Goal: Task Accomplishment & Management: Manage account settings

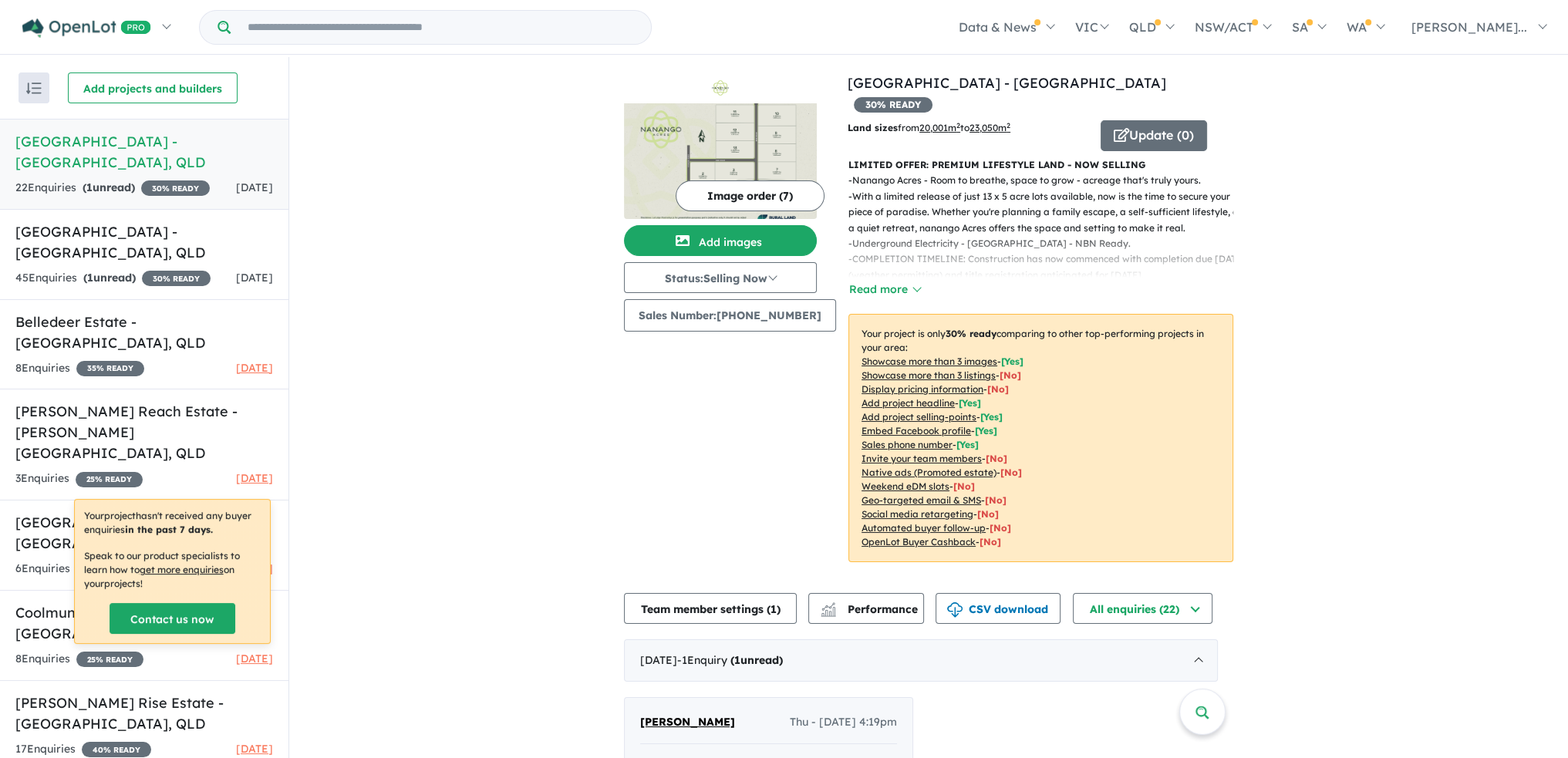
click at [102, 154] on h5 "[GEOGRAPHIC_DATA] - [GEOGRAPHIC_DATA] , [GEOGRAPHIC_DATA]" at bounding box center [145, 152] width 258 height 42
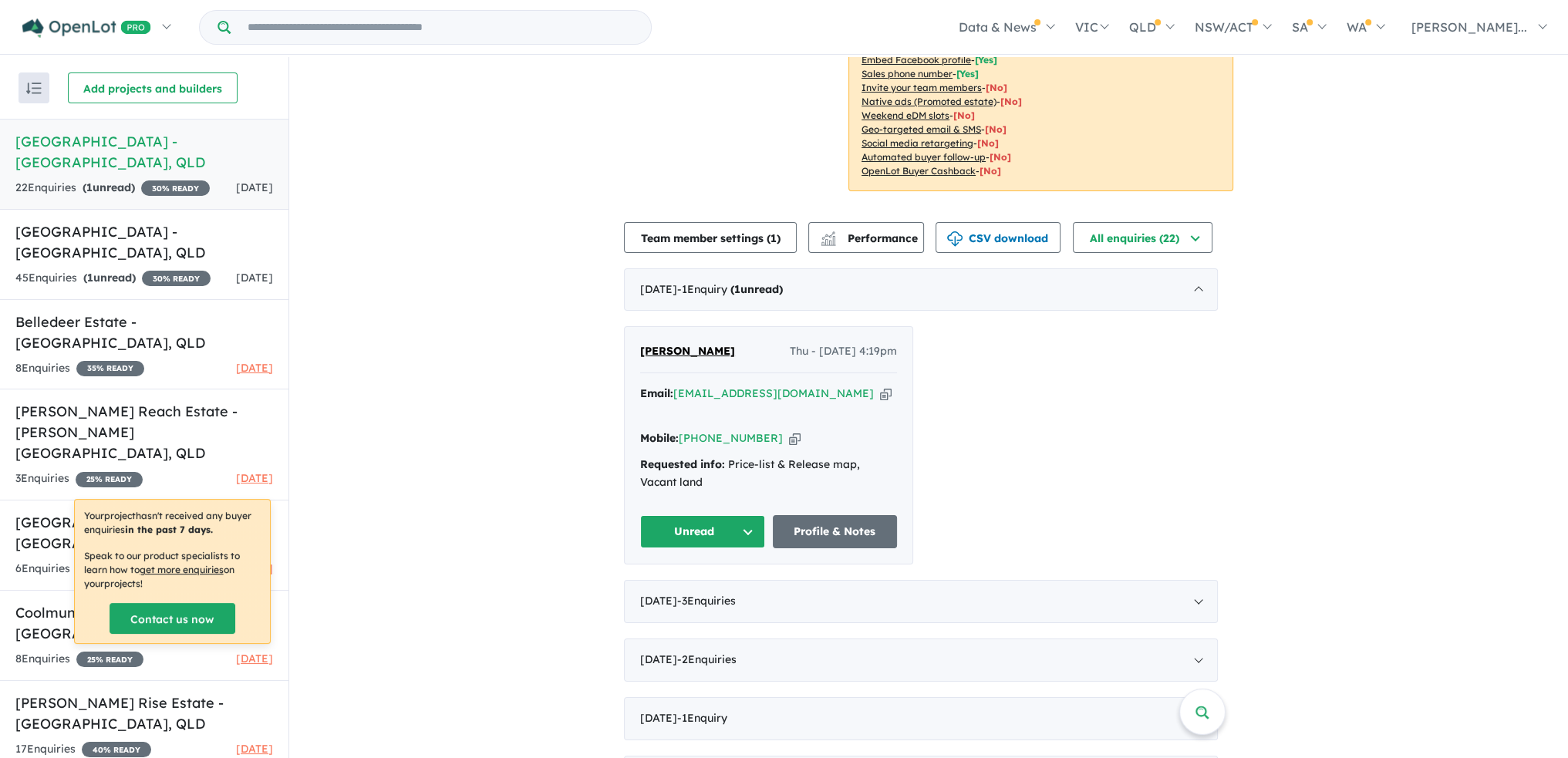
scroll to position [386, 0]
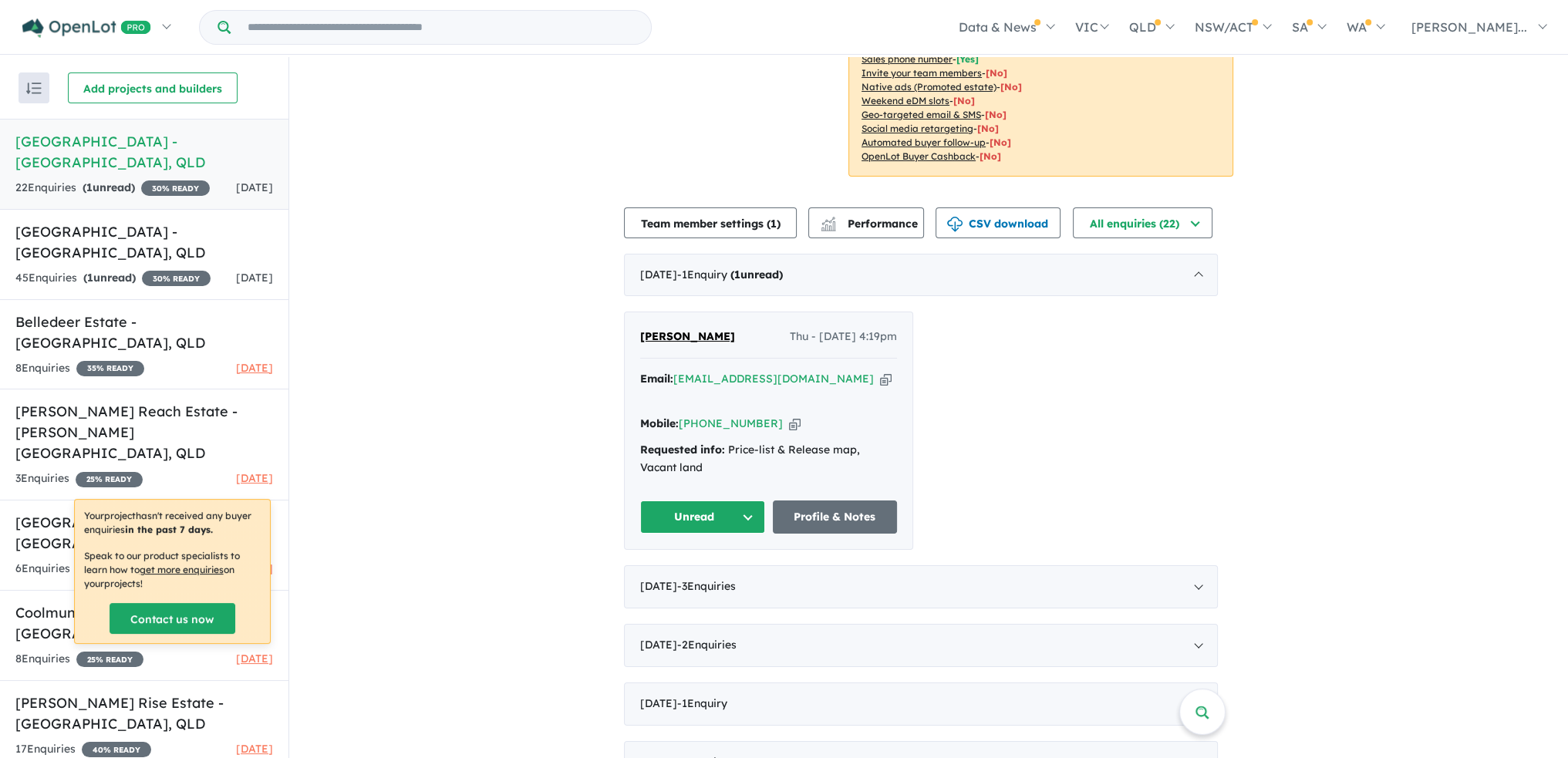
click at [743, 500] on button "Unread" at bounding box center [703, 517] width 125 height 33
click at [723, 571] on button "Assigned" at bounding box center [708, 588] width 134 height 35
click at [1204, 254] on div "[DATE] - 1 Enquir y ( 0 unread)" at bounding box center [921, 275] width 594 height 43
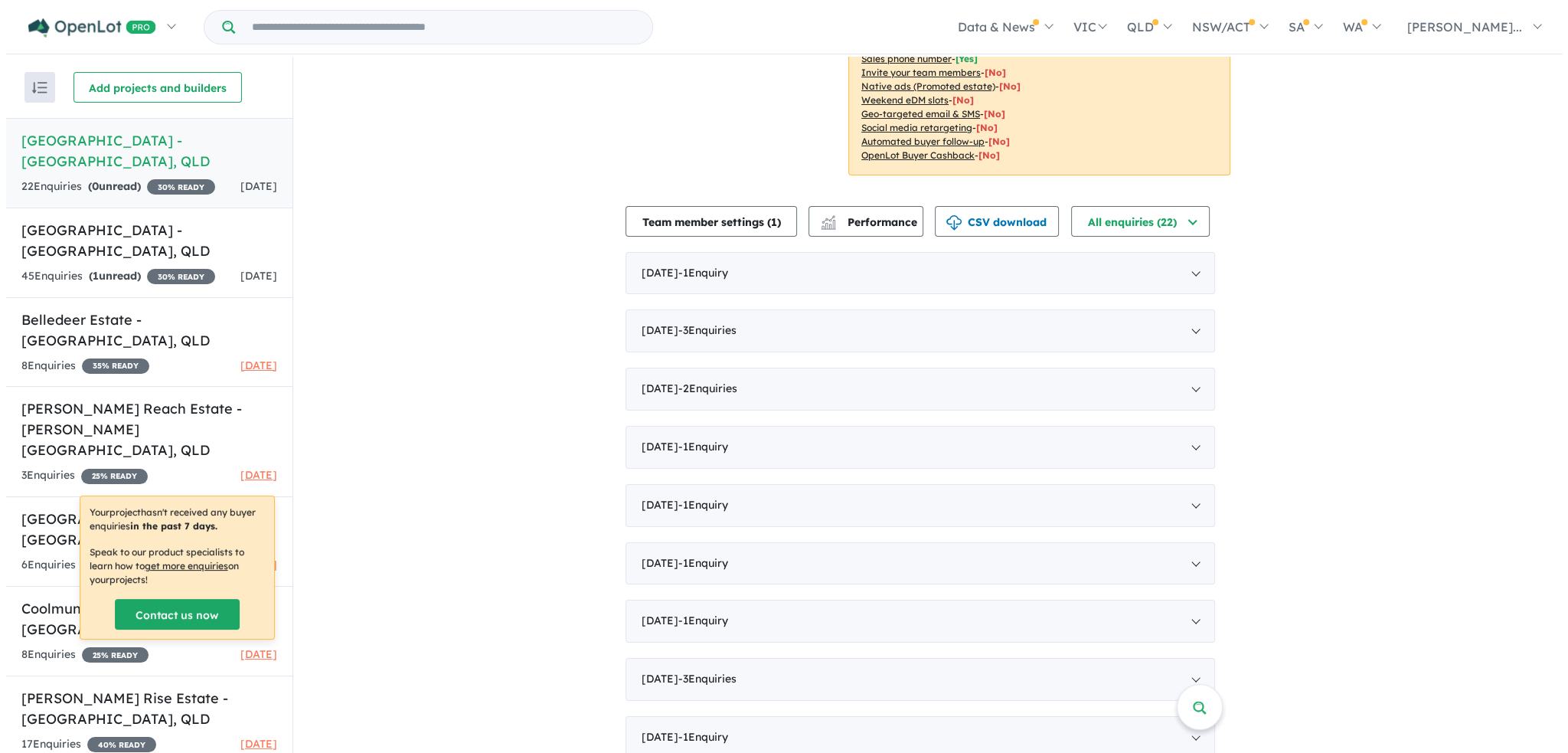
scroll to position [0, 0]
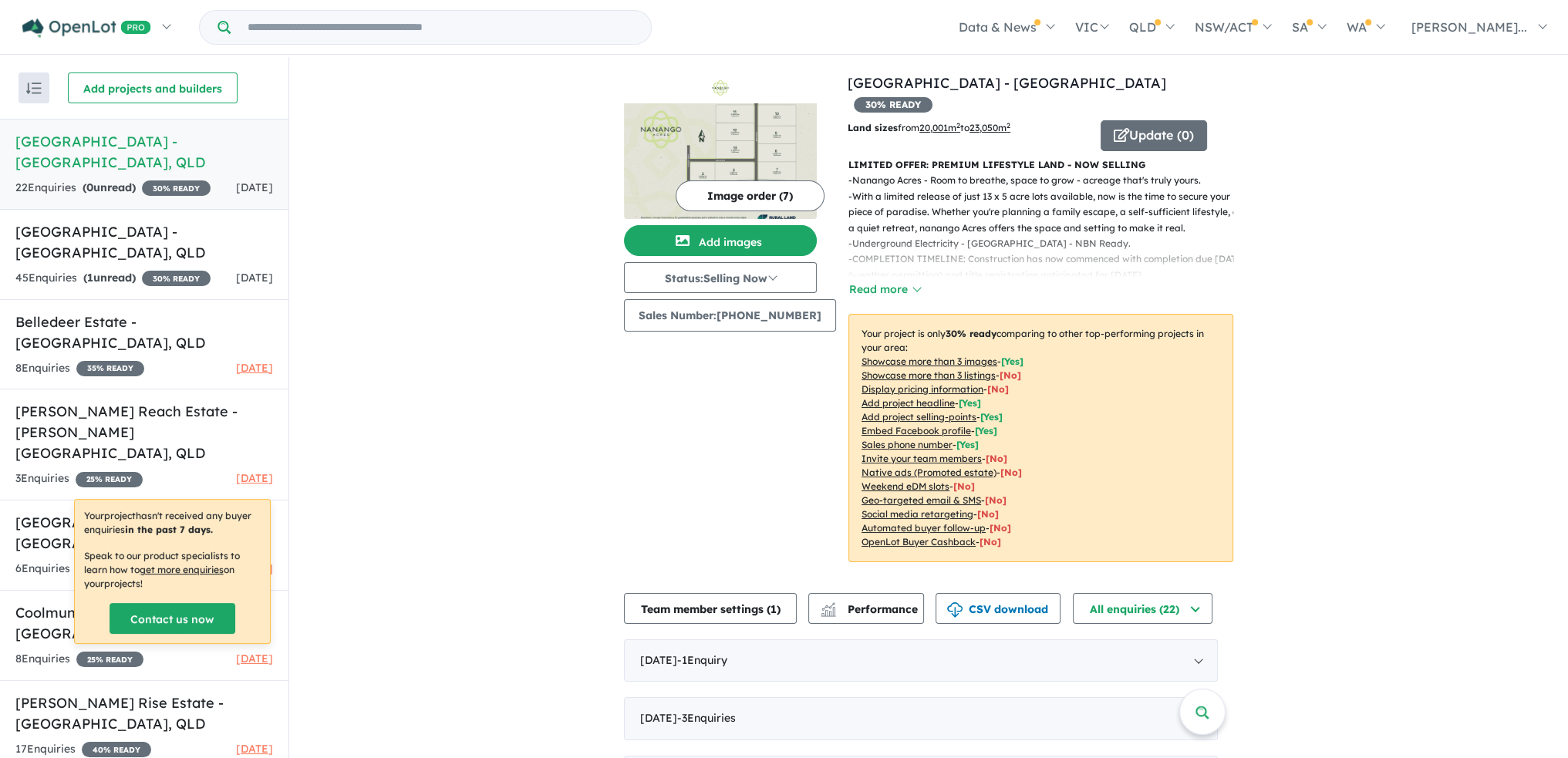
click at [723, 196] on button "Image order ( 7 )" at bounding box center [750, 196] width 149 height 31
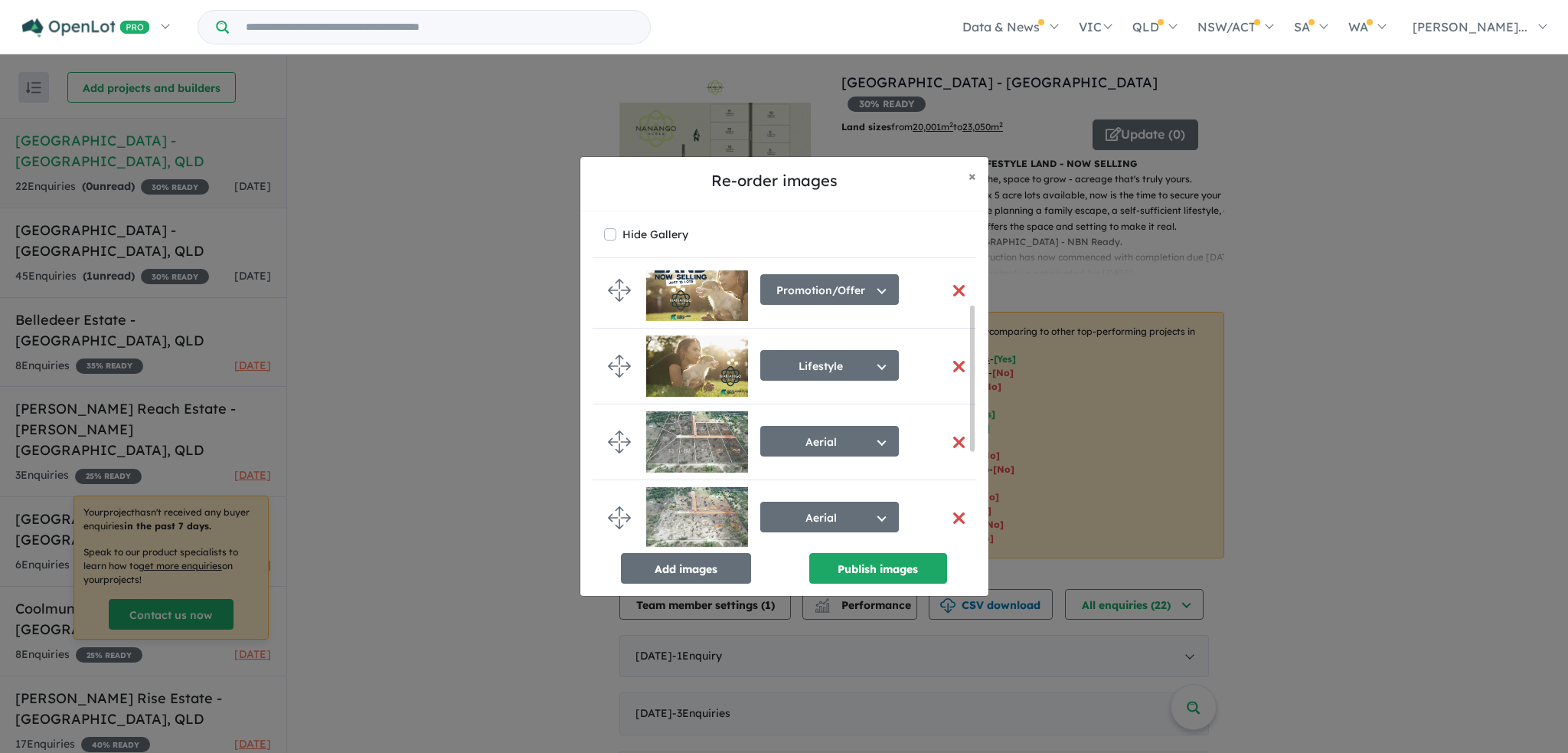
scroll to position [17, 0]
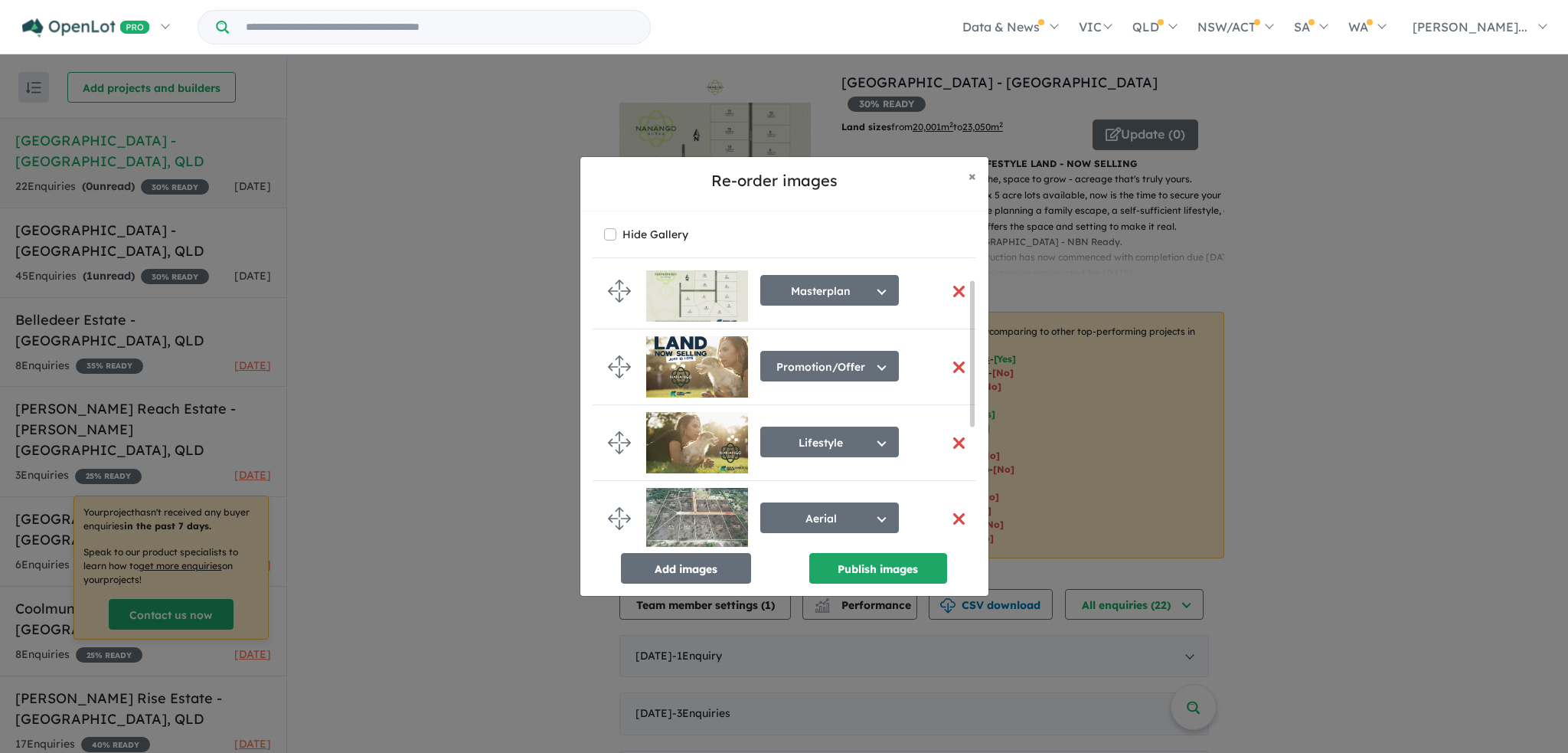
click at [952, 437] on button "button" at bounding box center [959, 443] width 32 height 33
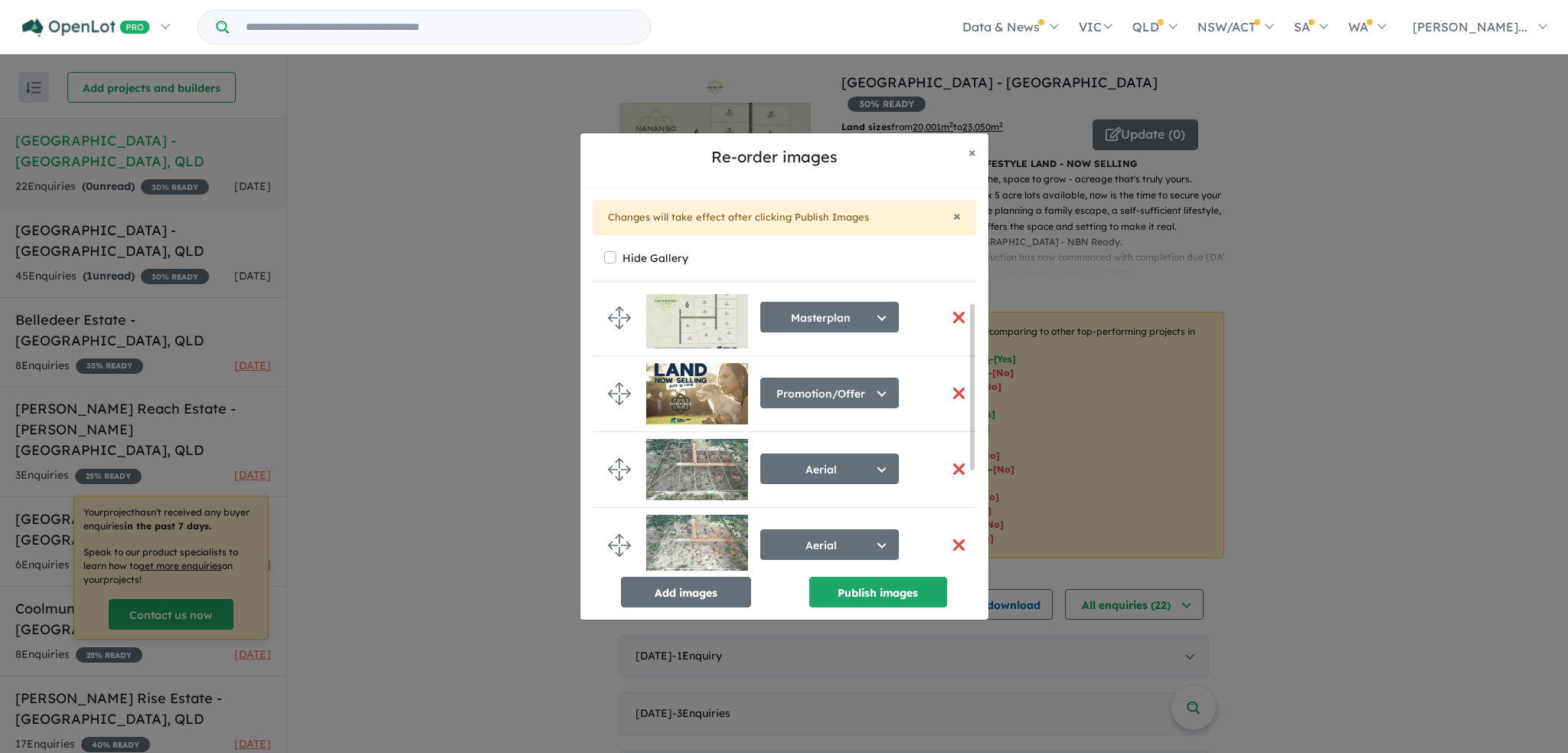
click at [949, 390] on button "button" at bounding box center [959, 393] width 32 height 33
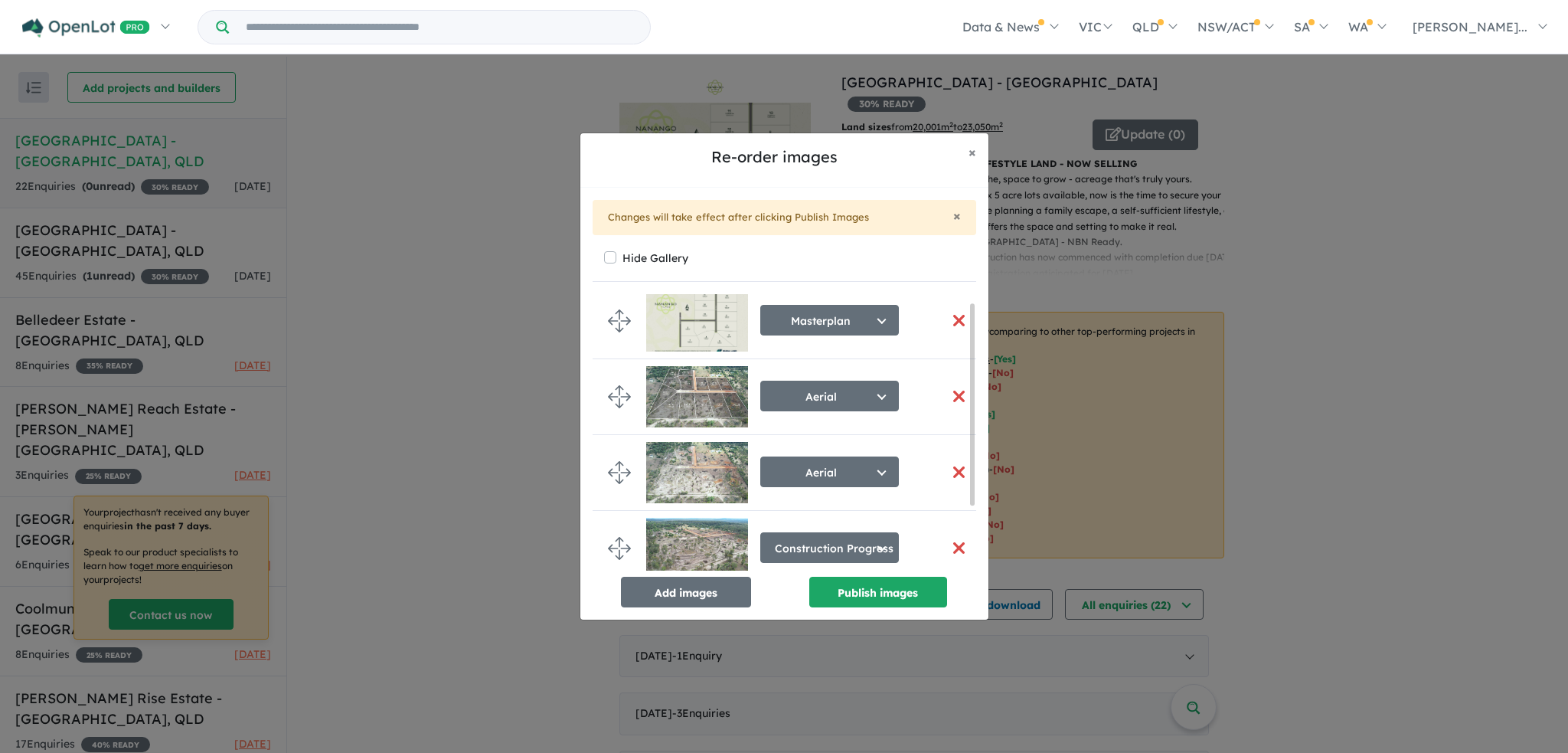
click at [953, 320] on button "button" at bounding box center [959, 321] width 32 height 33
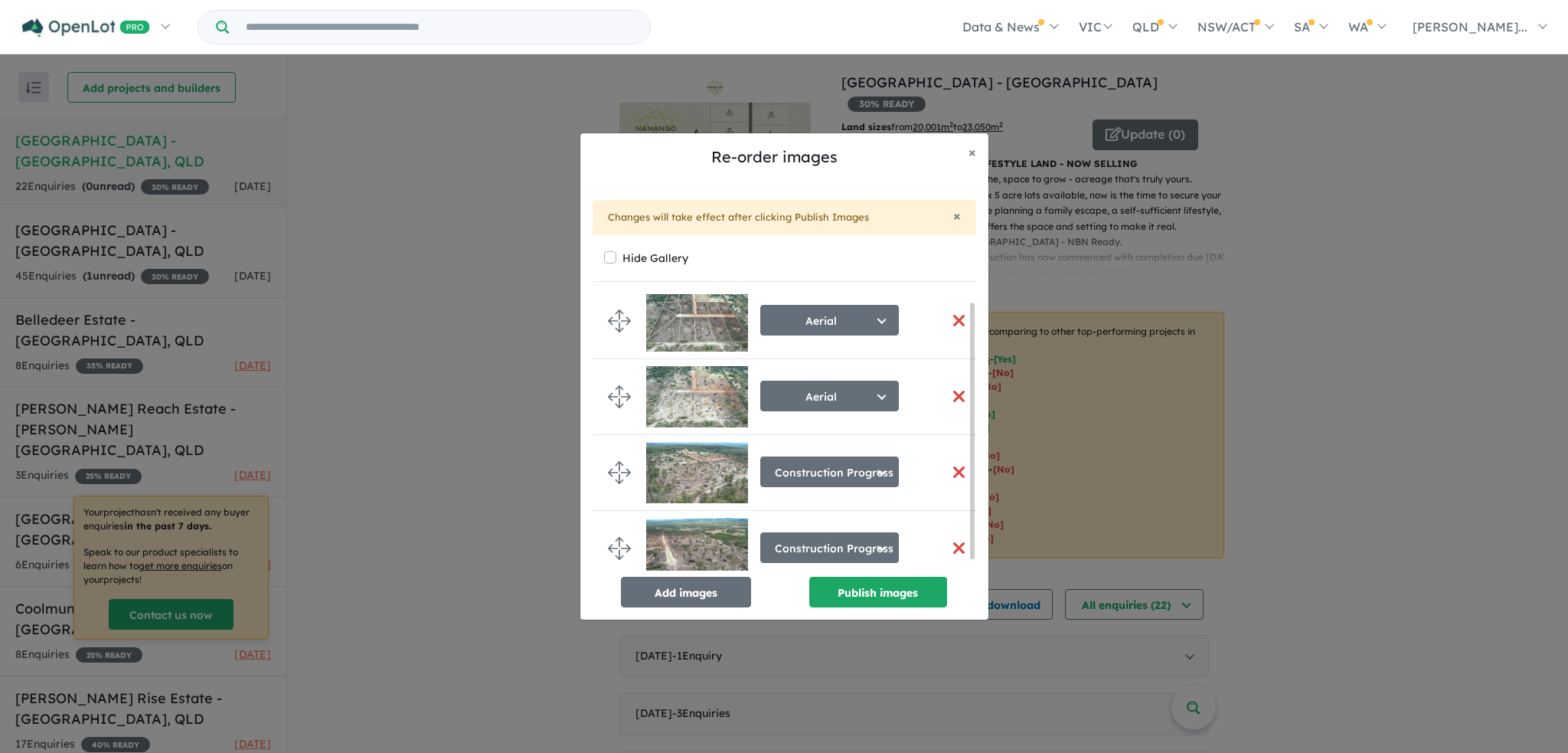
scroll to position [8, 0]
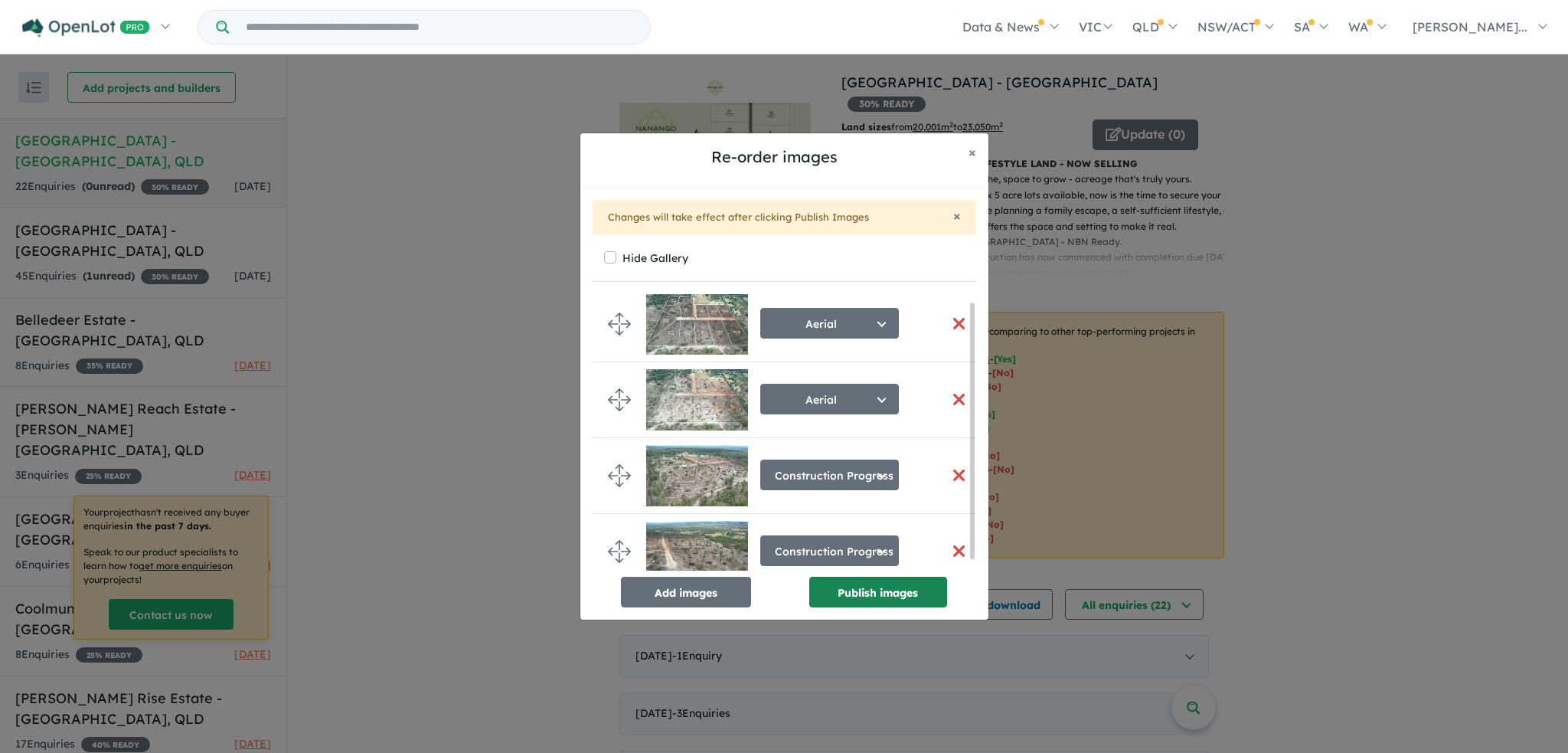
click at [857, 588] on button "Publish images" at bounding box center [878, 592] width 137 height 31
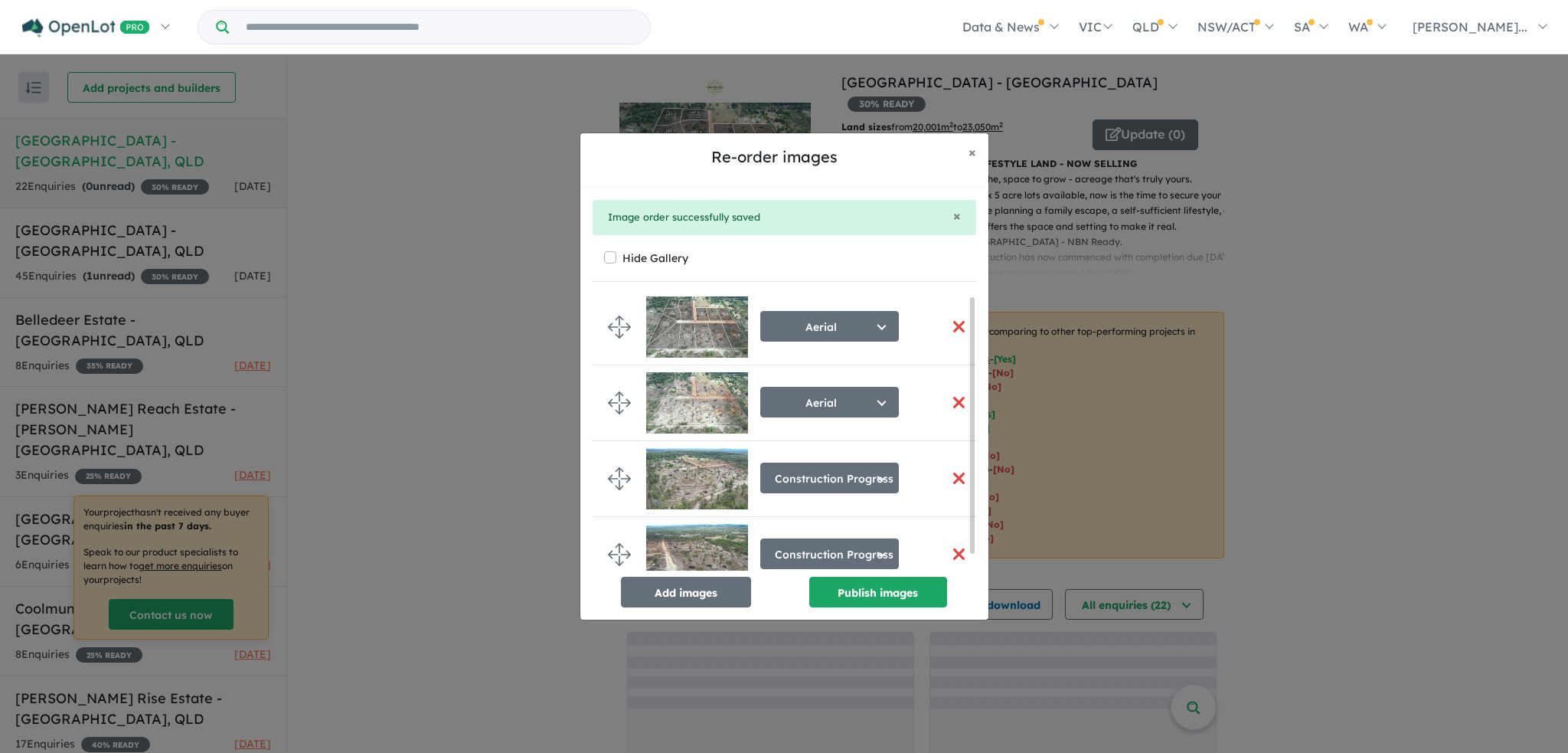
scroll to position [2, 0]
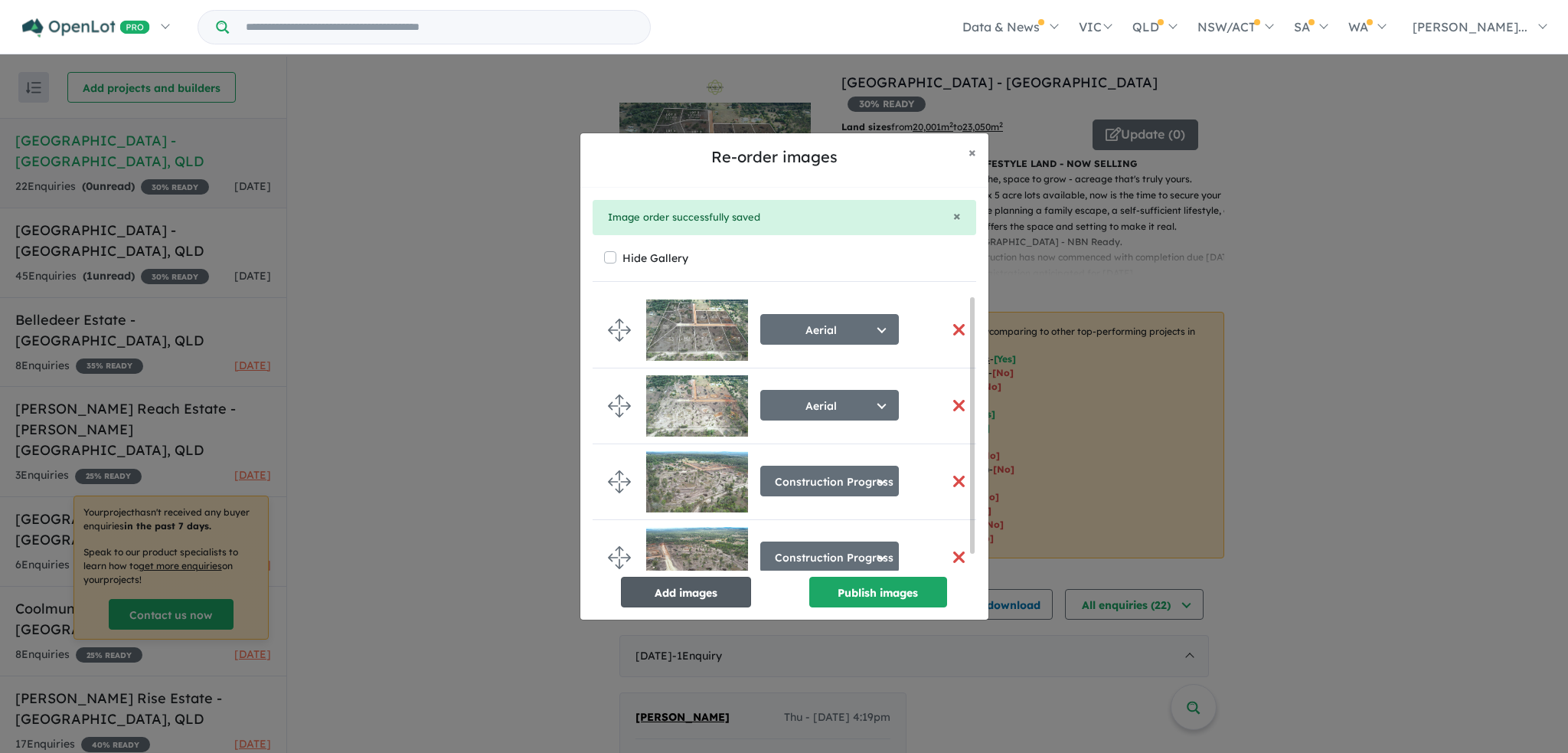
click at [686, 595] on button "Add images" at bounding box center [686, 592] width 131 height 31
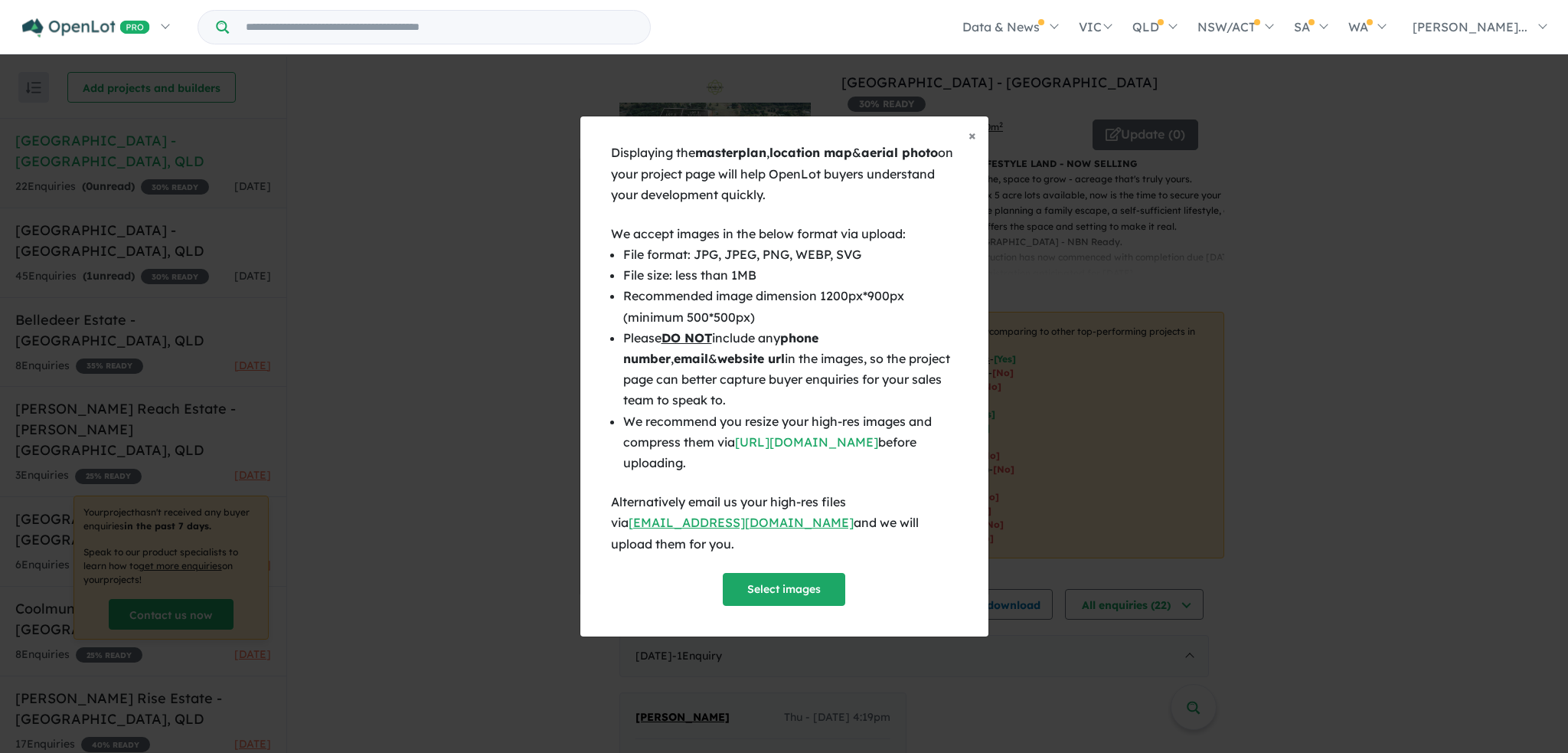
scroll to position [0, 0]
click at [751, 573] on button "Select images" at bounding box center [784, 590] width 123 height 33
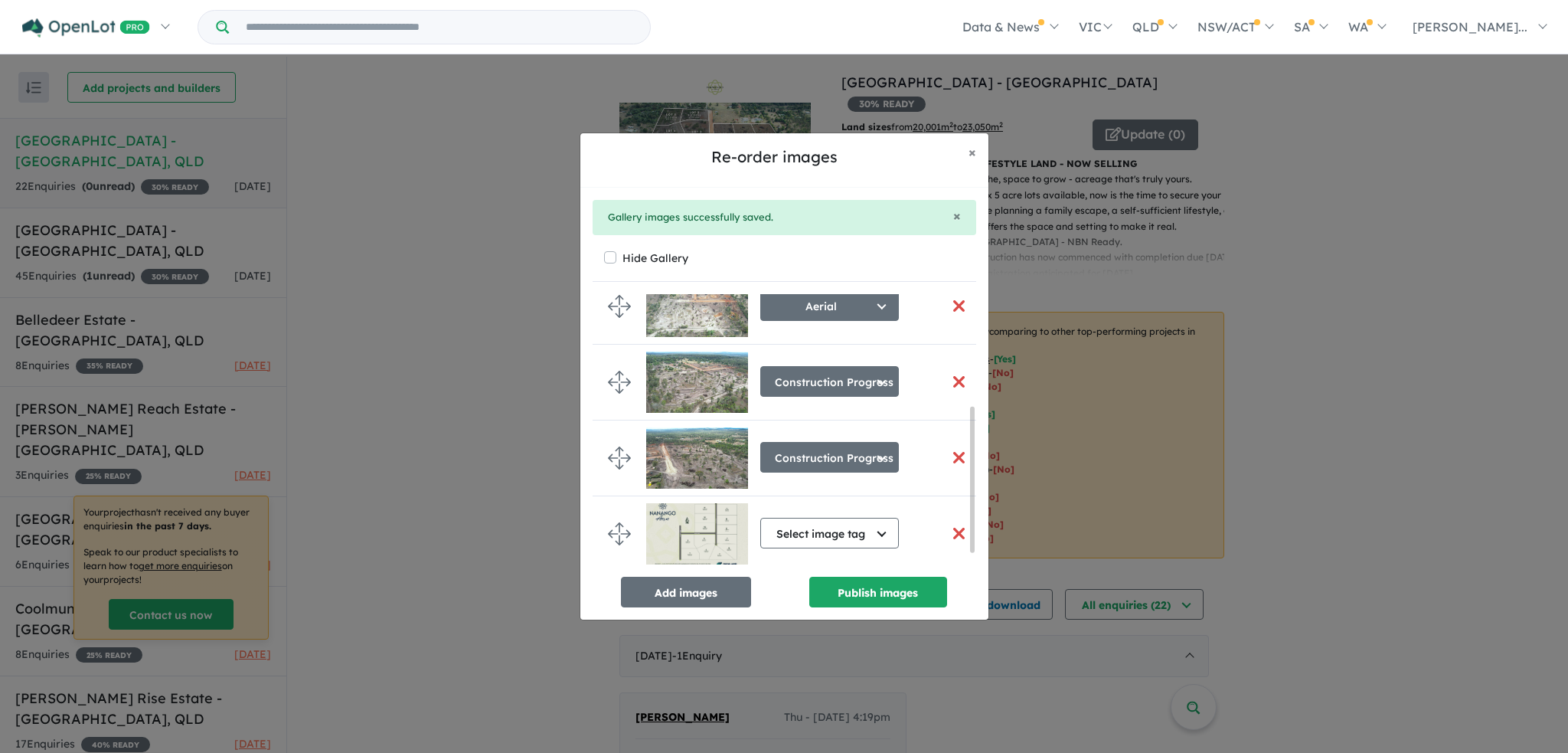
scroll to position [246, 0]
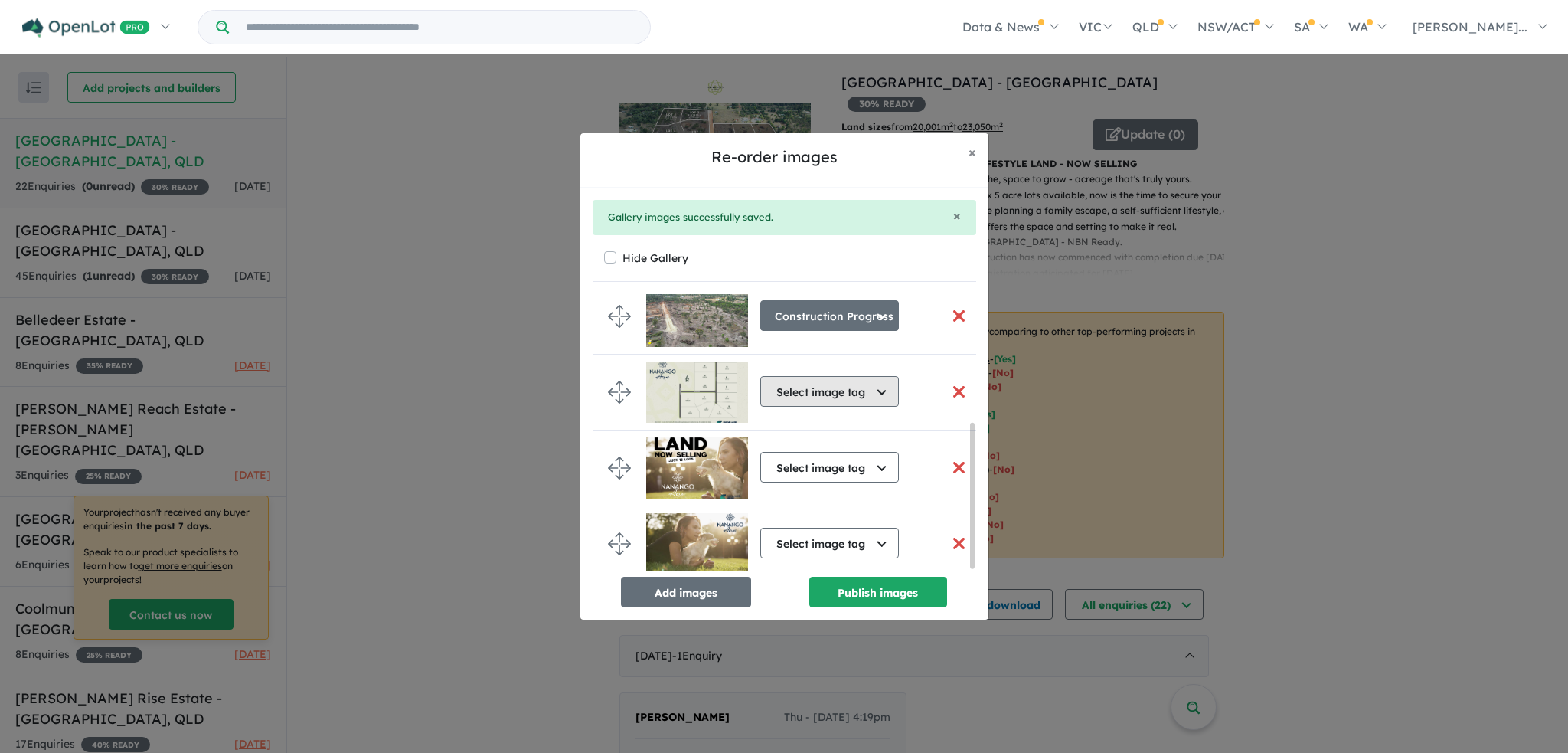
click at [885, 387] on button "Select image tag" at bounding box center [829, 392] width 138 height 31
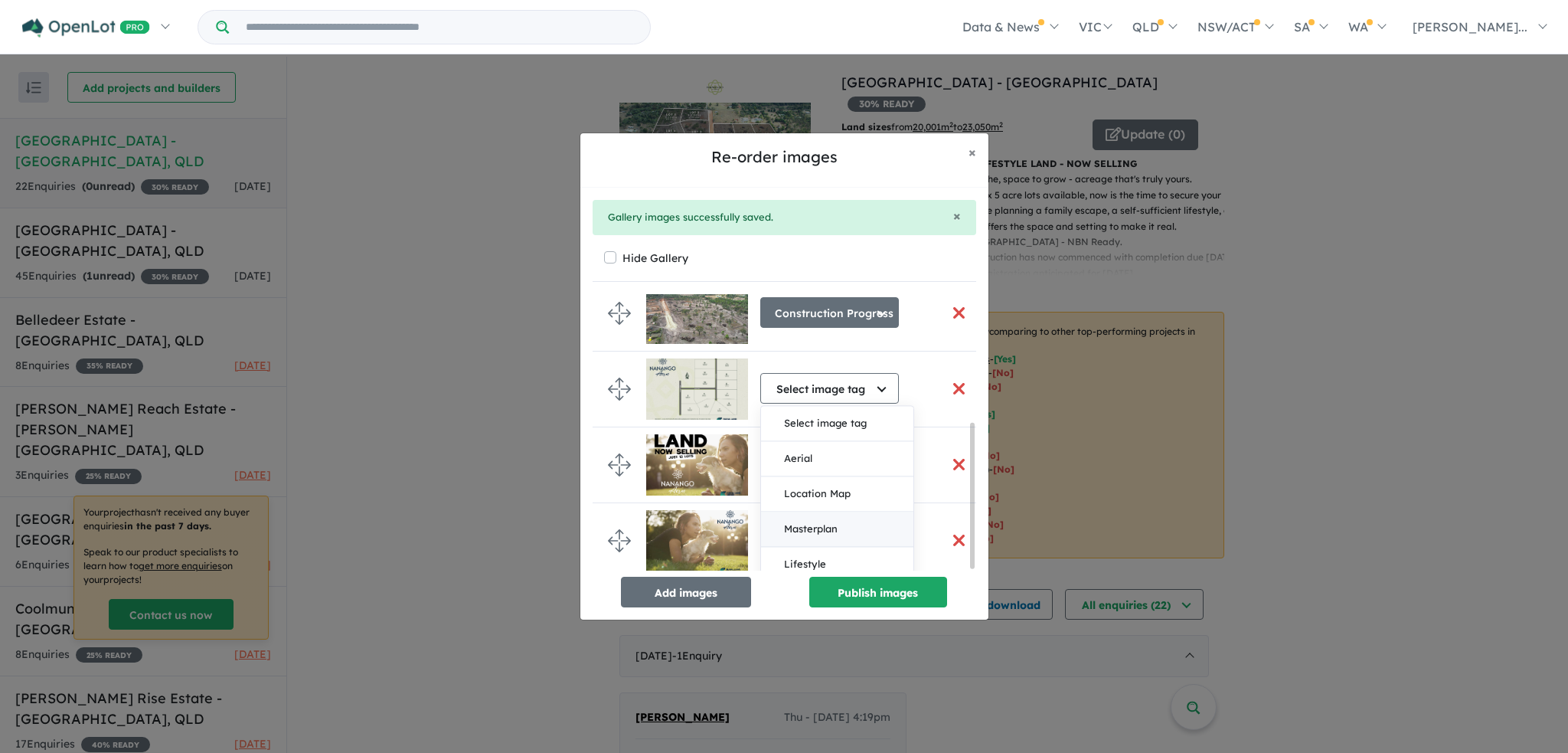
click at [833, 524] on button "Masterplan" at bounding box center [837, 529] width 152 height 35
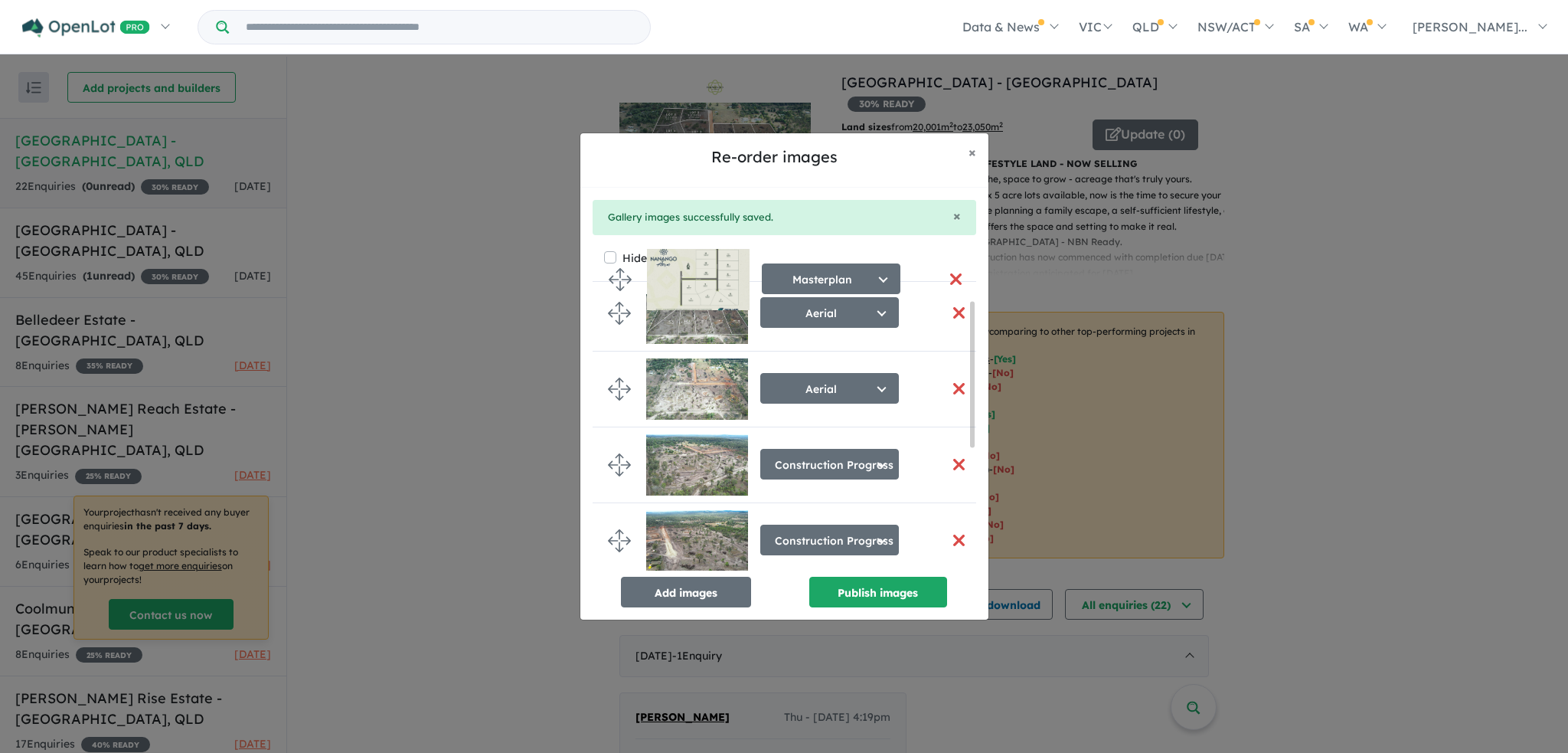
scroll to position [0, 0]
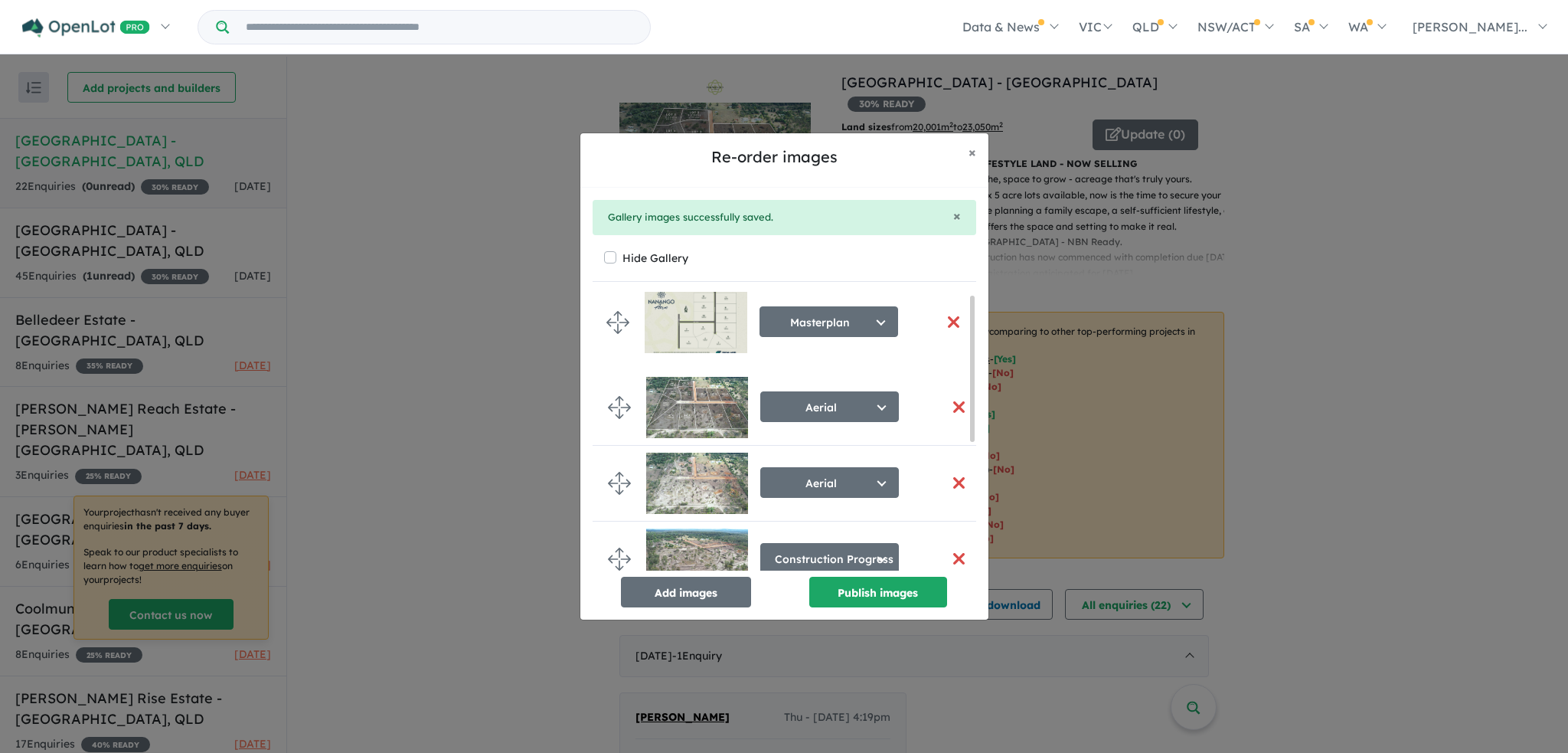
drag, startPoint x: 620, startPoint y: 408, endPoint x: 619, endPoint y: 321, distance: 87.0
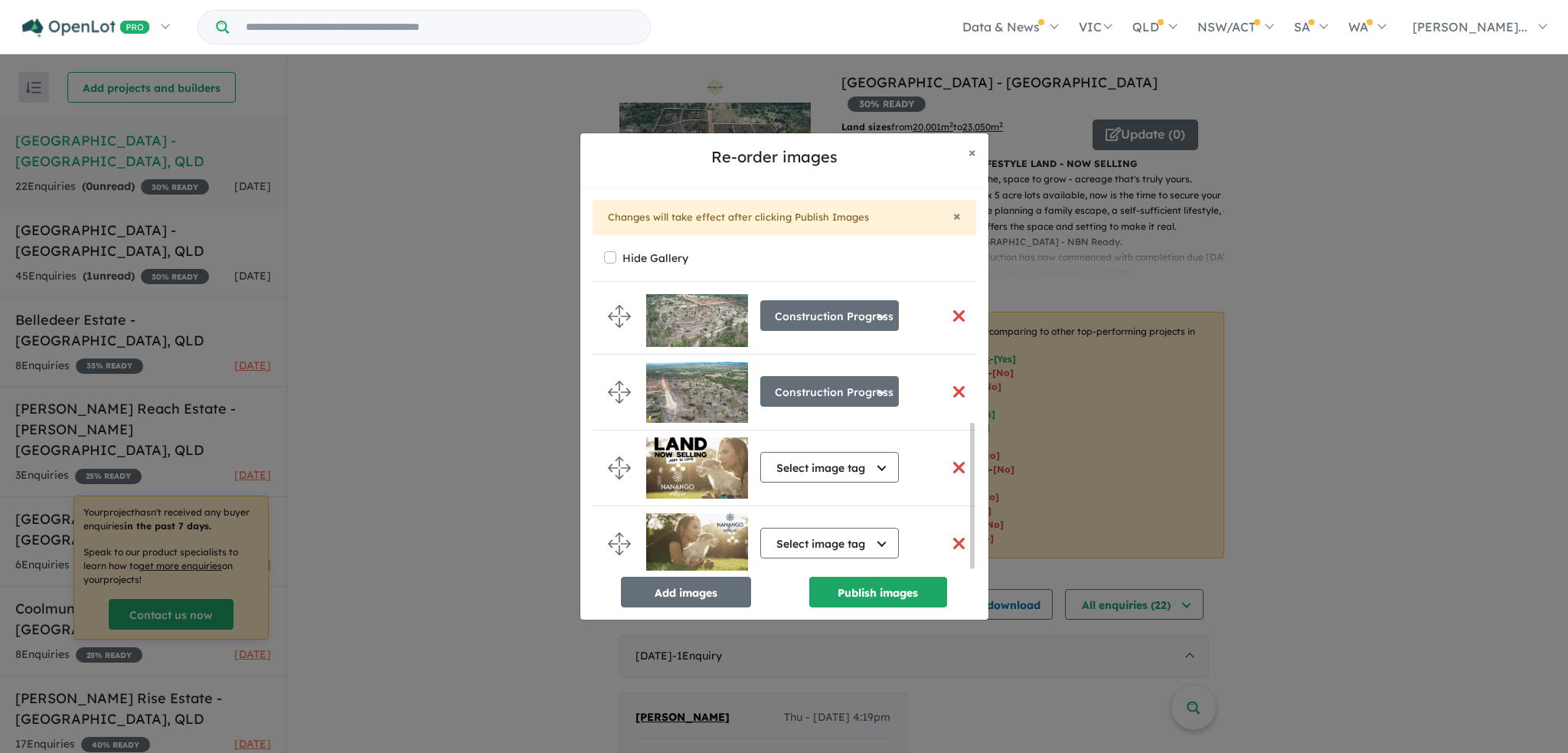
scroll to position [246, 0]
click at [882, 456] on button "Select image tag" at bounding box center [829, 468] width 138 height 31
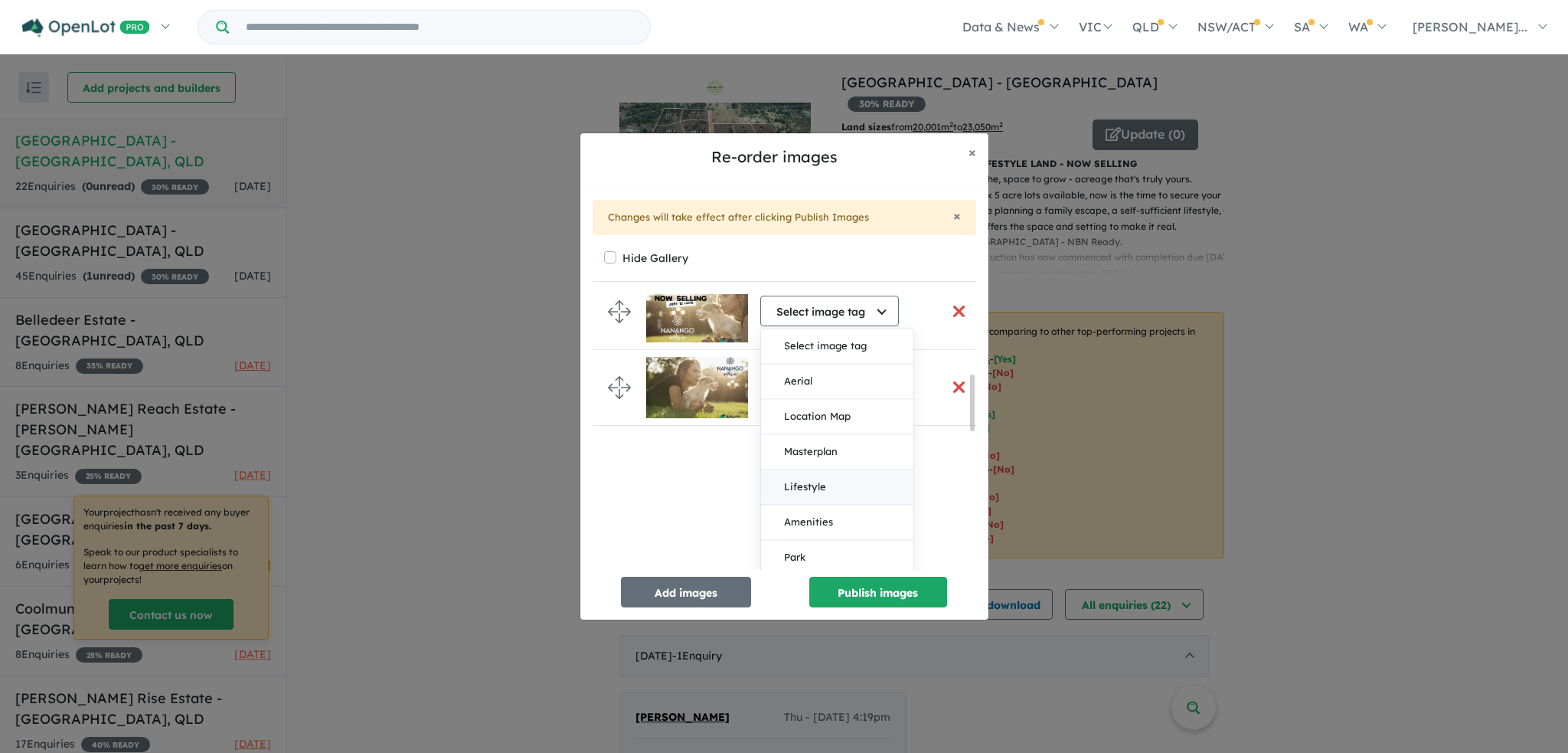
click at [861, 481] on button "Lifestyle" at bounding box center [837, 487] width 152 height 35
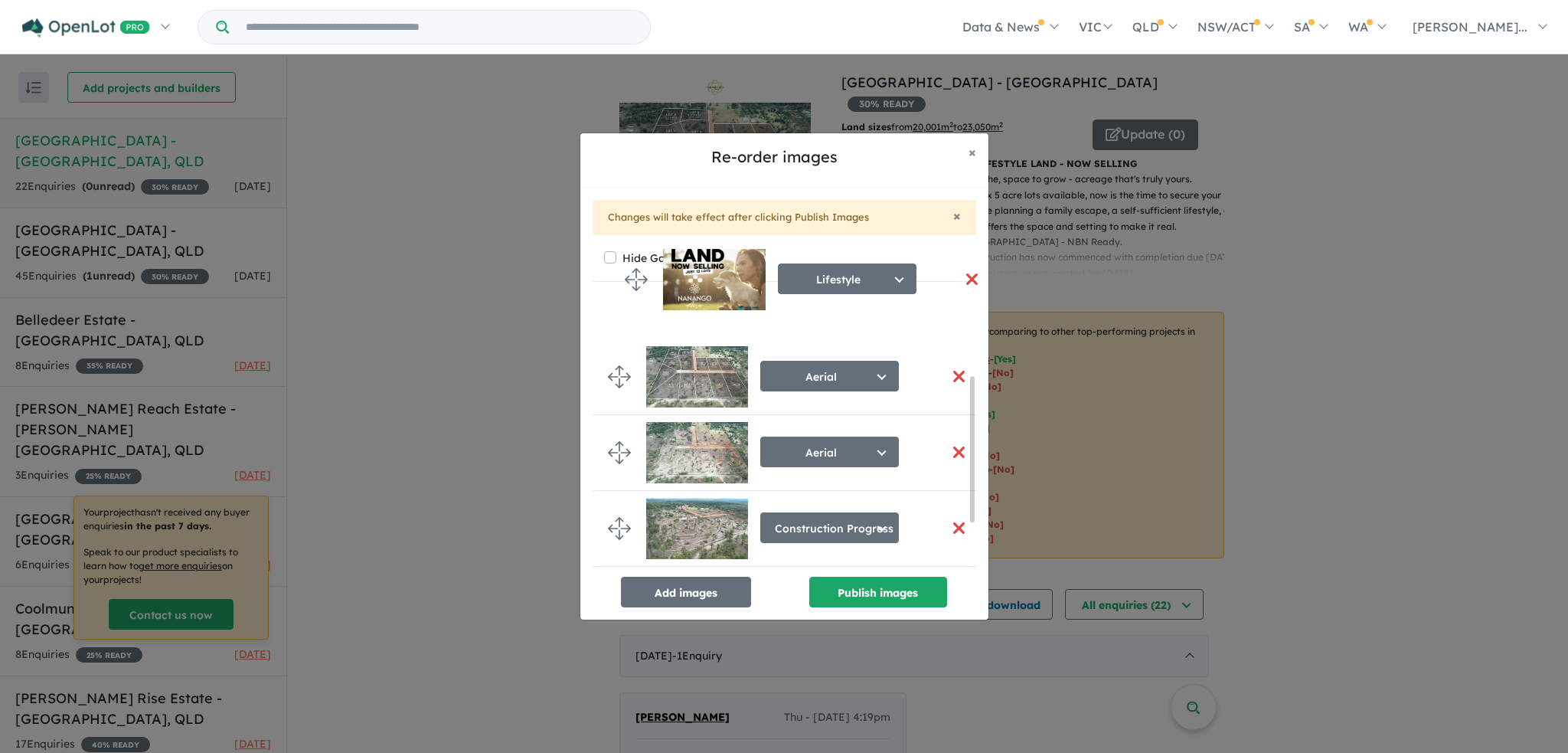
scroll to position [0, 0]
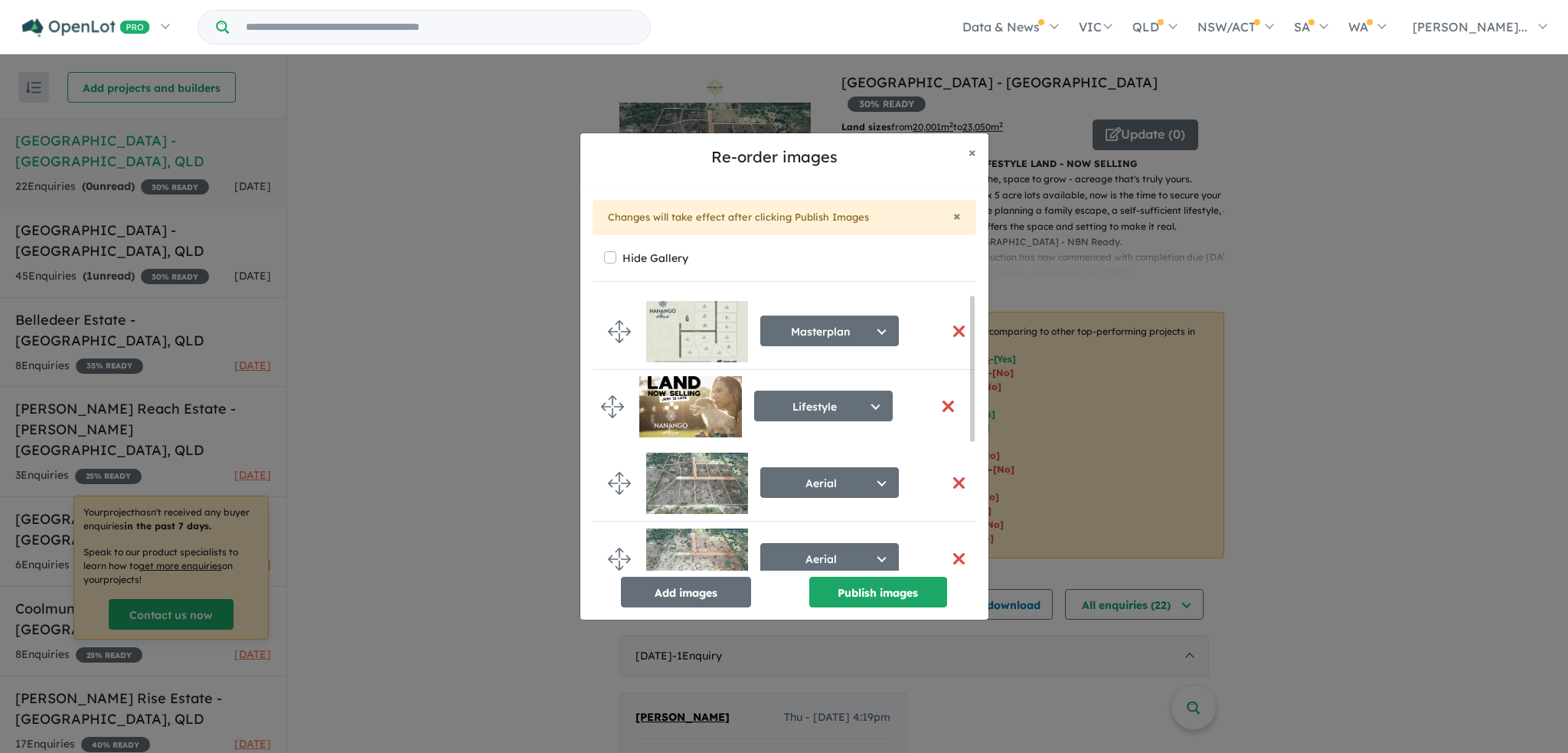
drag, startPoint x: 616, startPoint y: 459, endPoint x: 609, endPoint y: 402, distance: 57.4
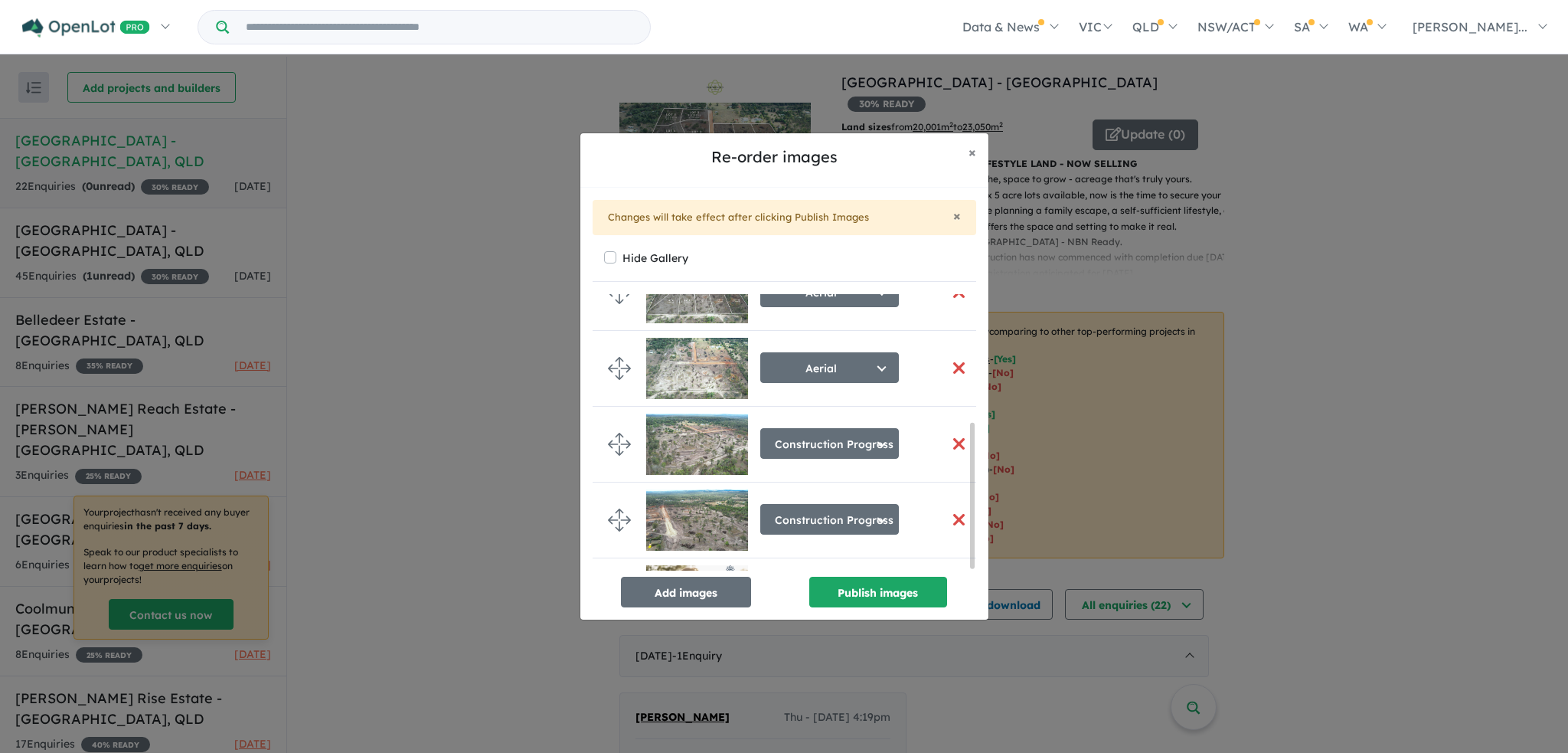
scroll to position [246, 0]
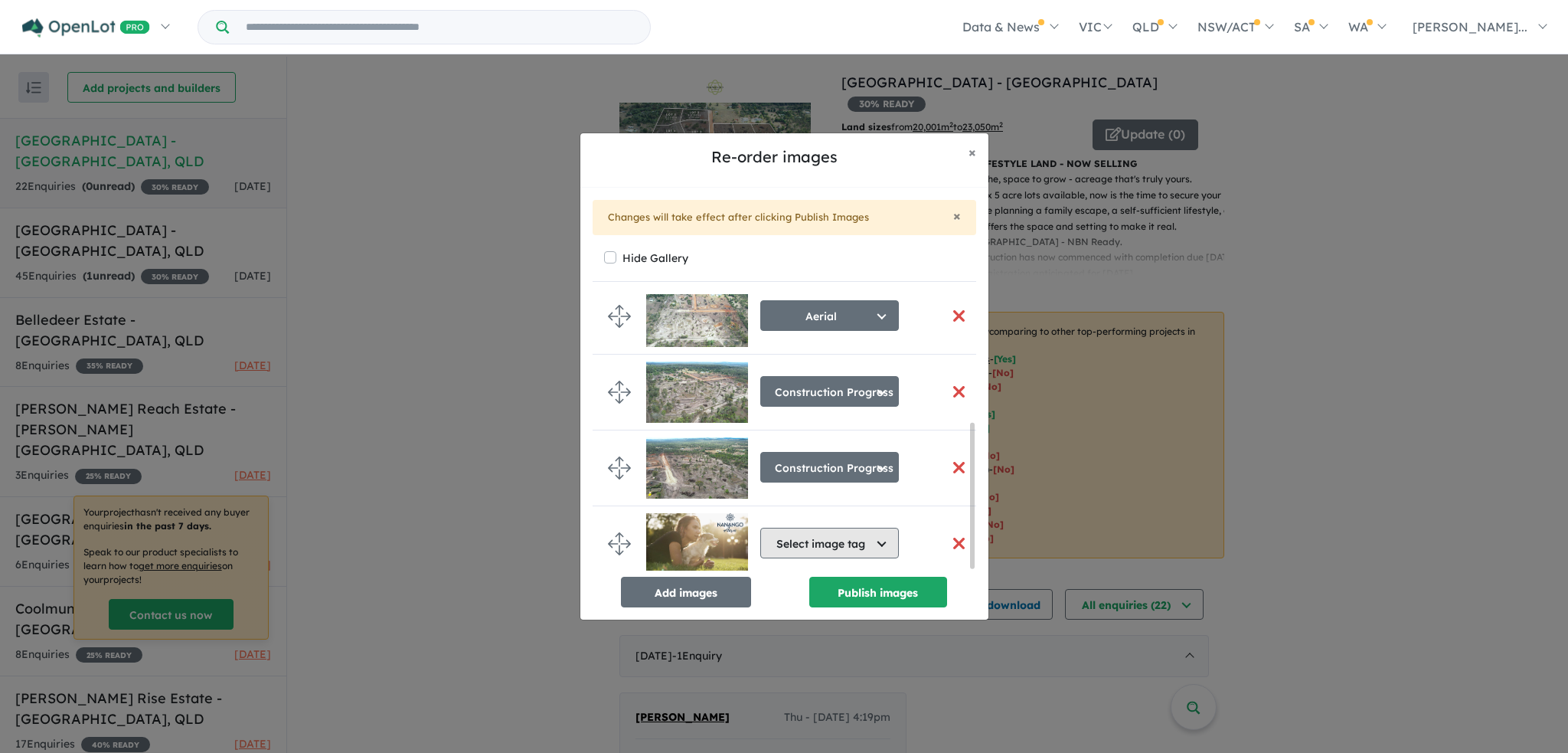
click at [884, 536] on button "Select image tag" at bounding box center [829, 543] width 138 height 31
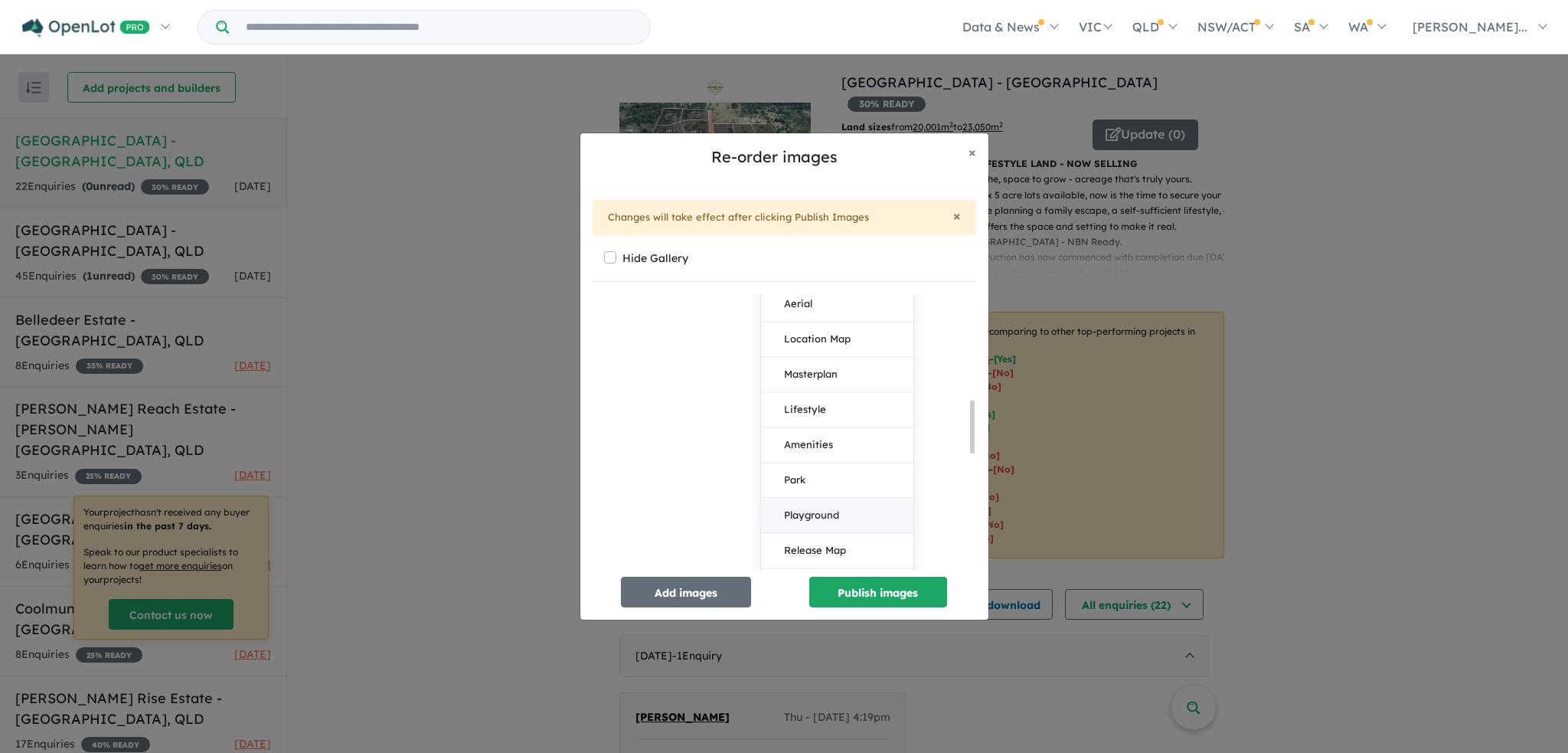
scroll to position [629, 0]
click at [833, 508] on button "Promotion/Offer" at bounding box center [837, 509] width 152 height 35
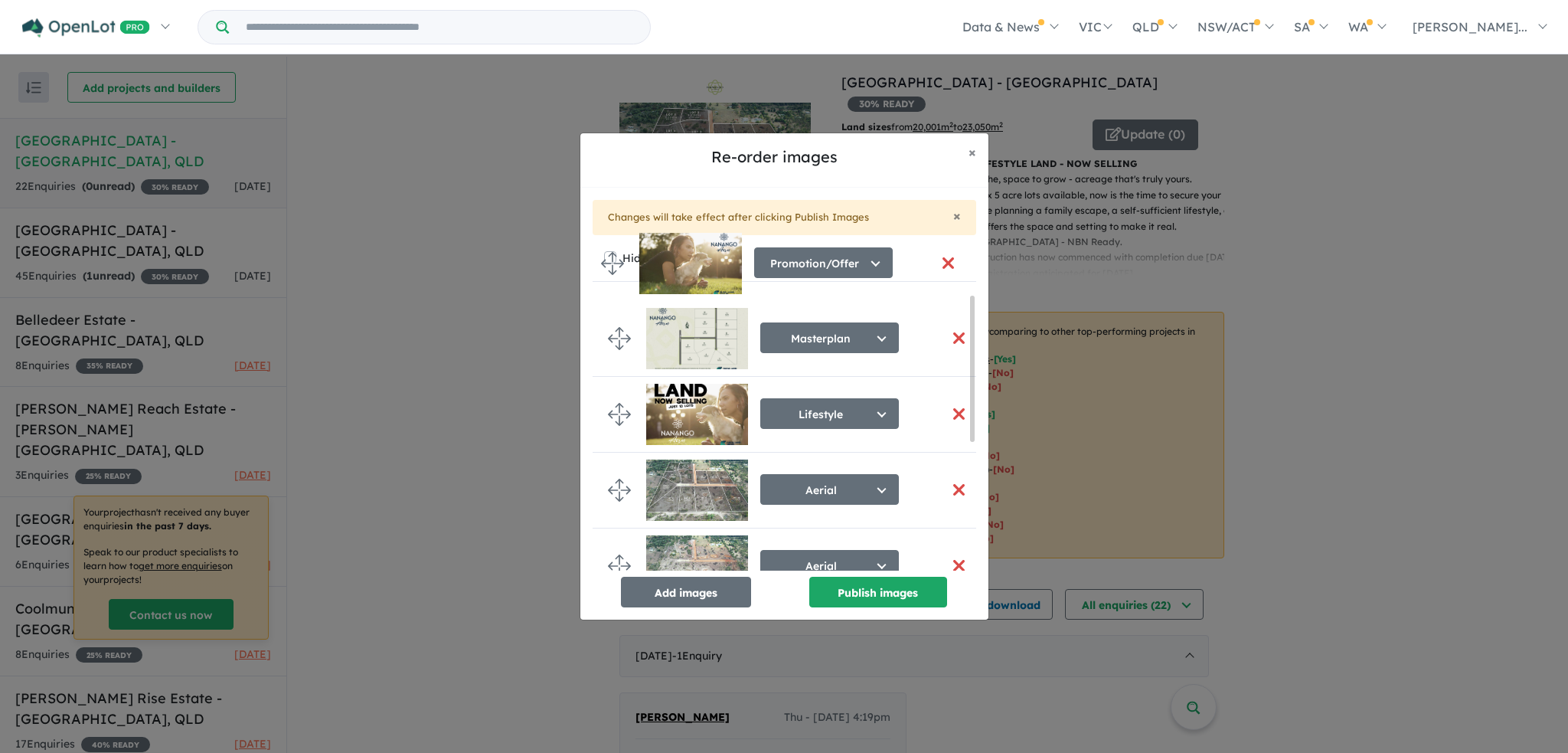
scroll to position [0, 0]
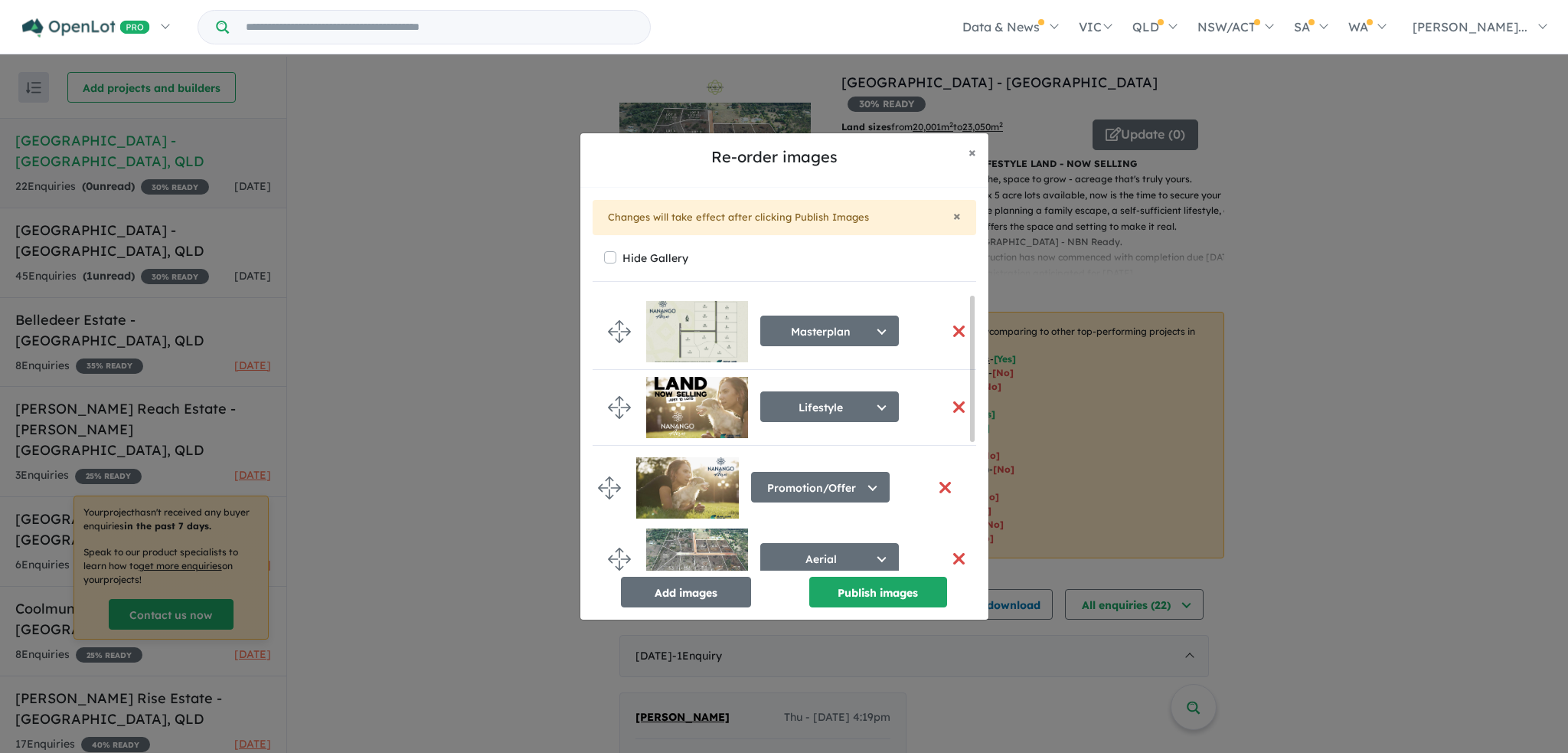
drag, startPoint x: 623, startPoint y: 536, endPoint x: 614, endPoint y: 484, distance: 52.8
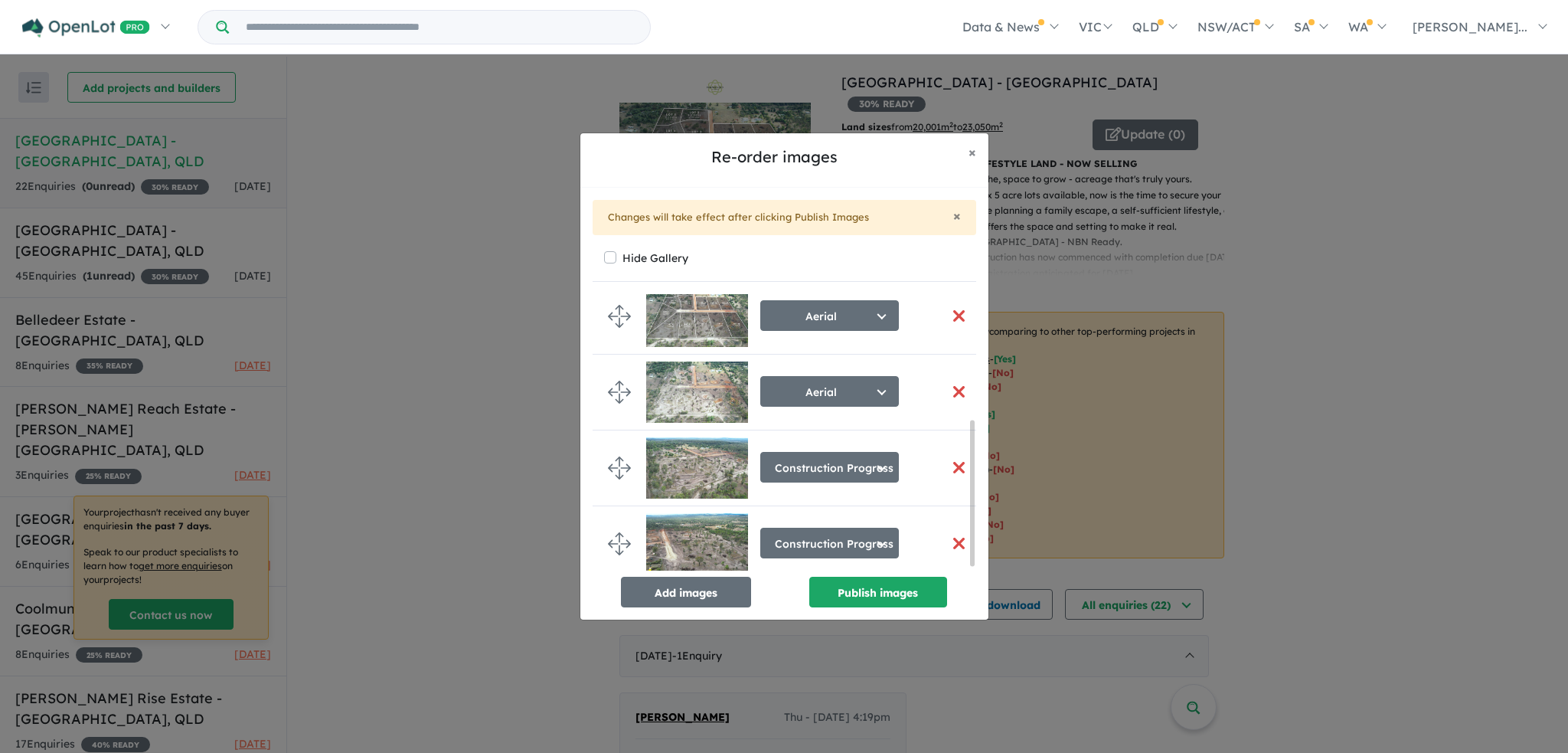
scroll to position [246, 0]
click at [897, 600] on button "Publish images" at bounding box center [878, 592] width 137 height 31
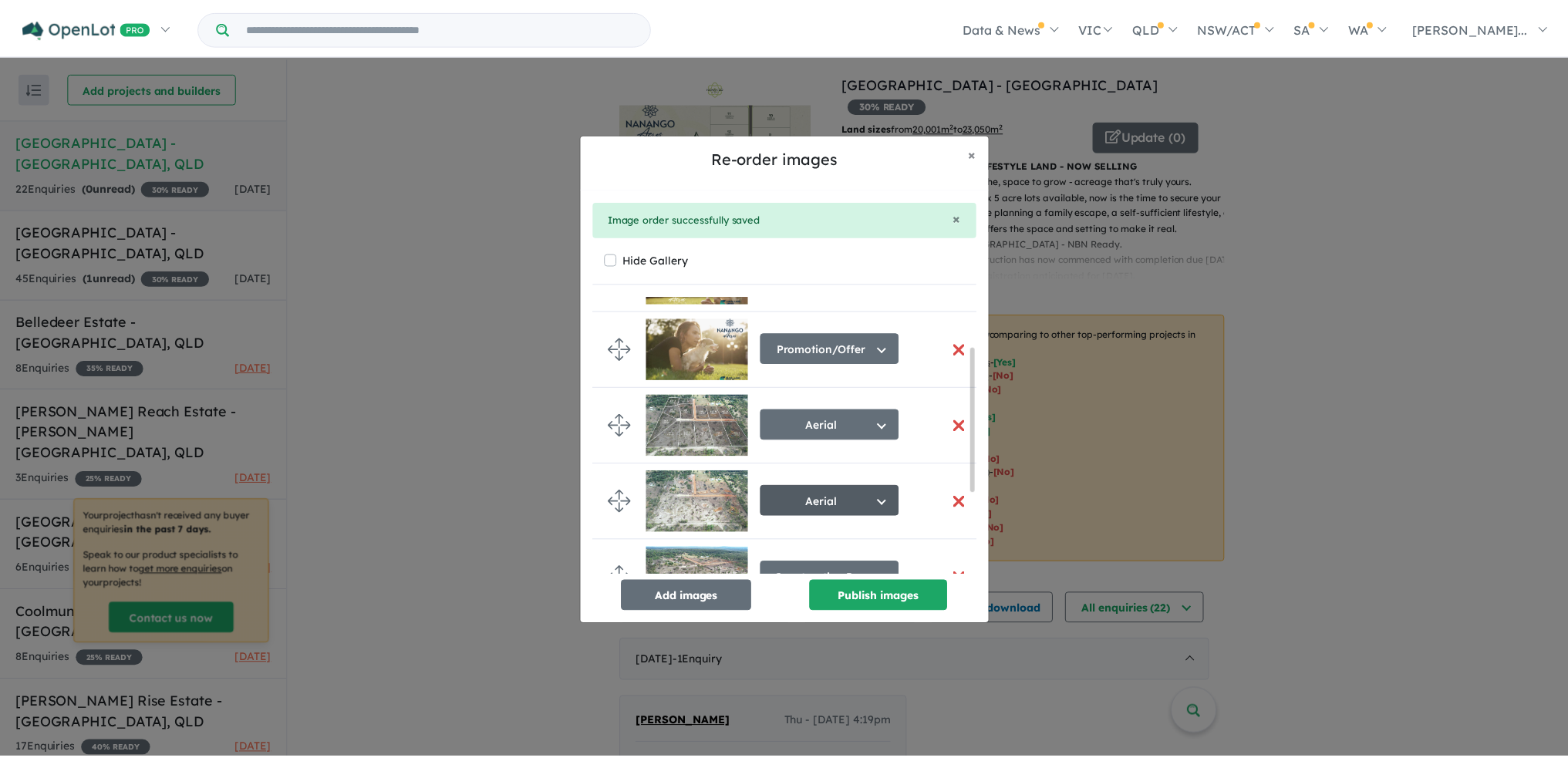
scroll to position [0, 0]
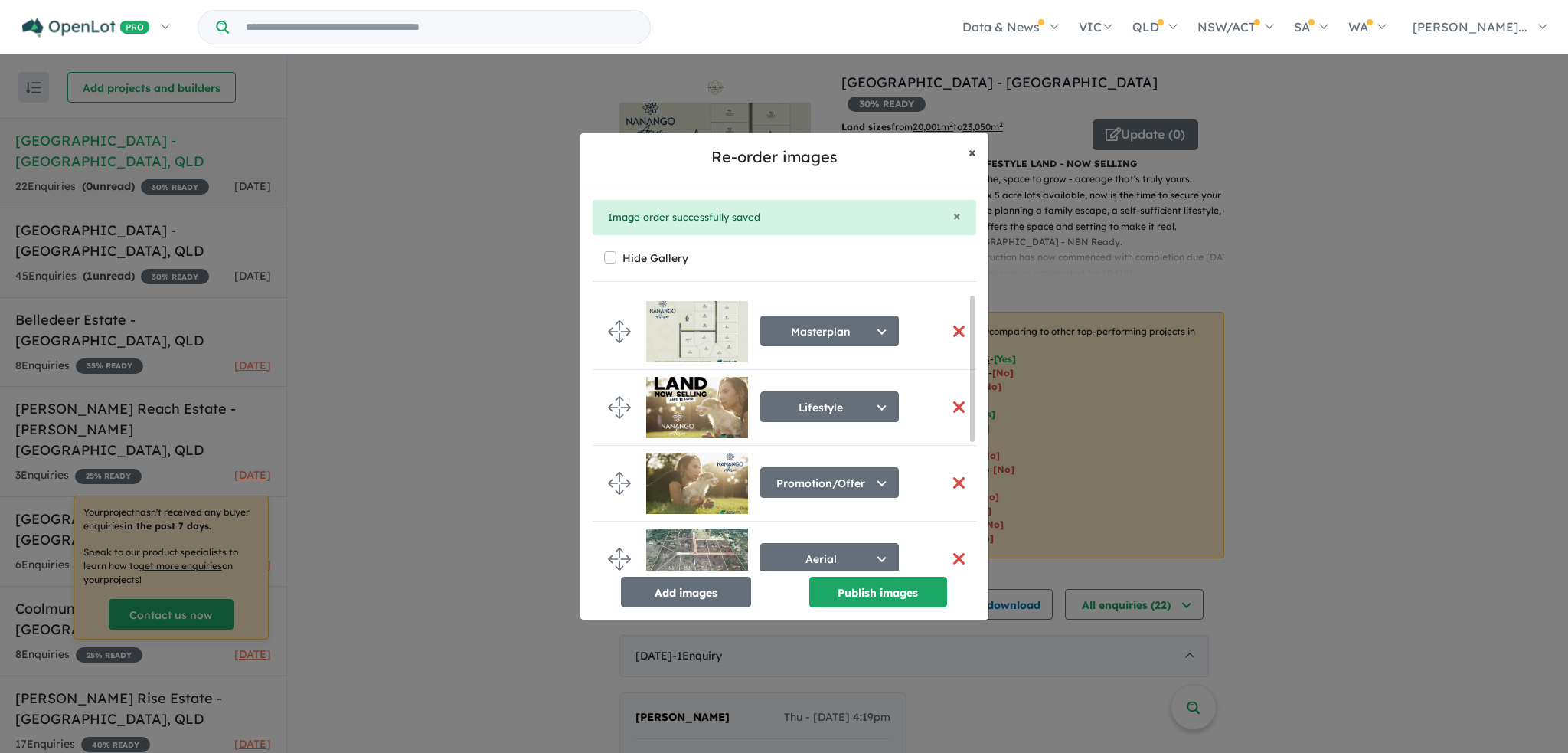
click at [968, 158] on span "×" at bounding box center [972, 152] width 8 height 17
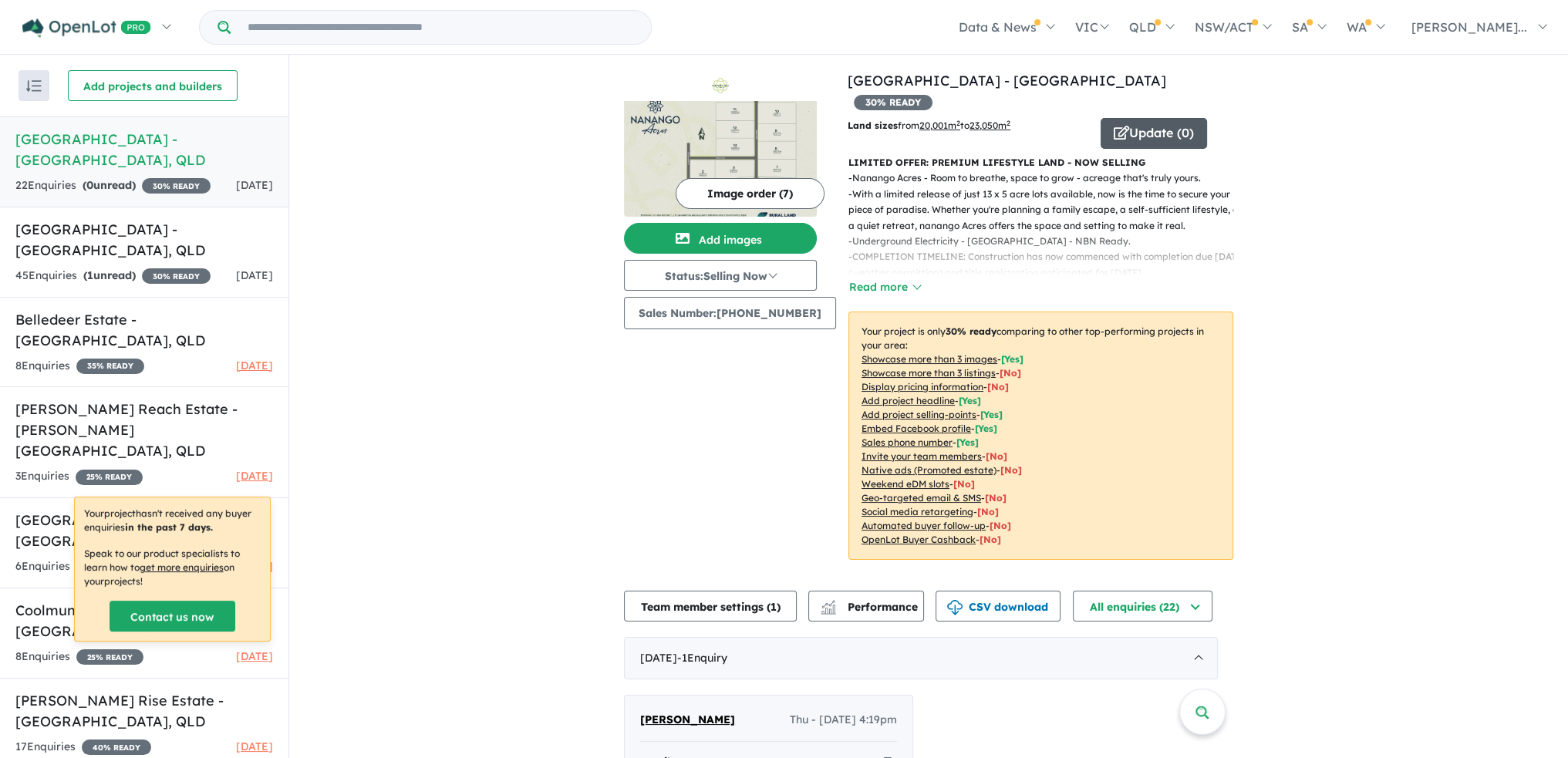
click at [1119, 118] on button "Update ( 0 )" at bounding box center [1154, 133] width 106 height 31
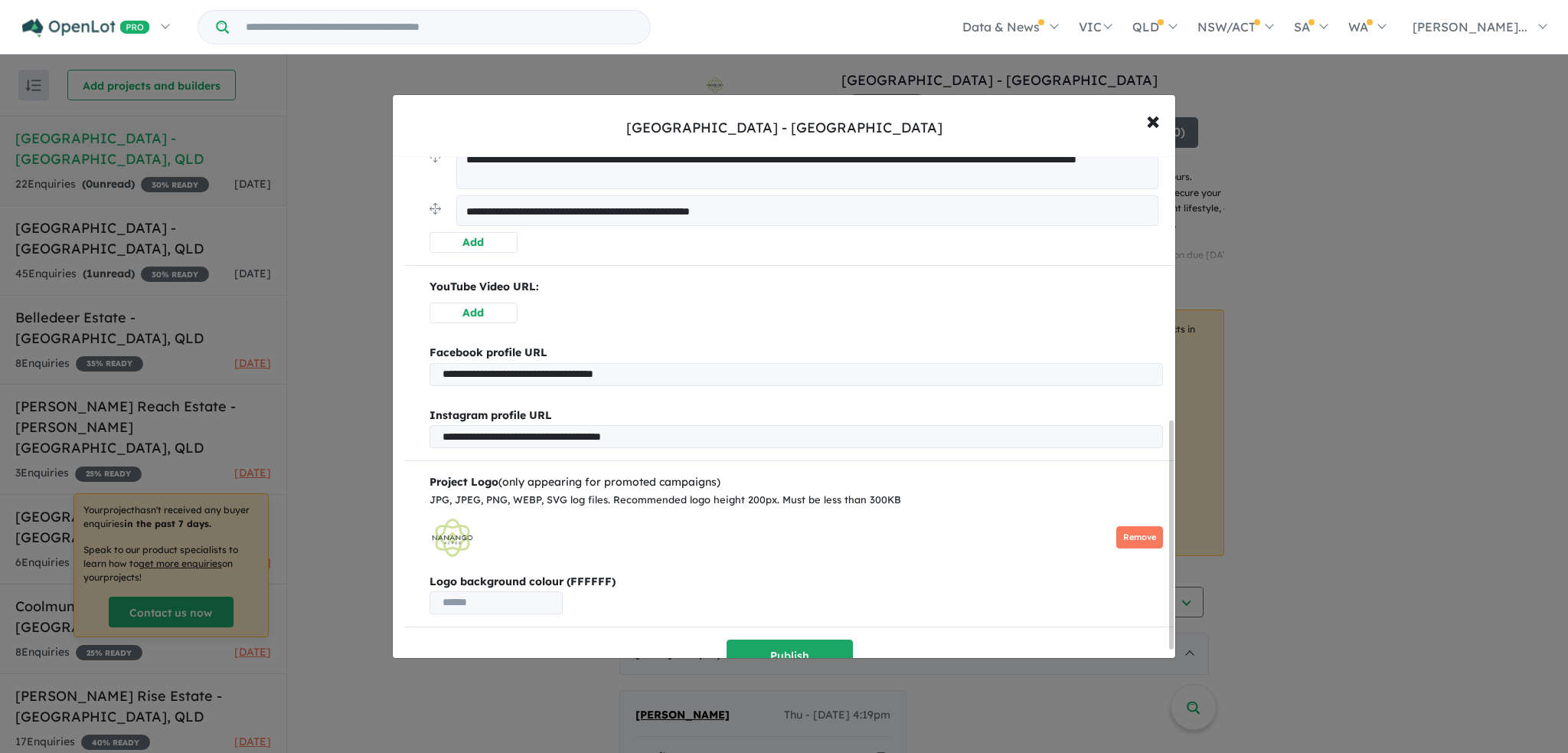
scroll to position [598, 0]
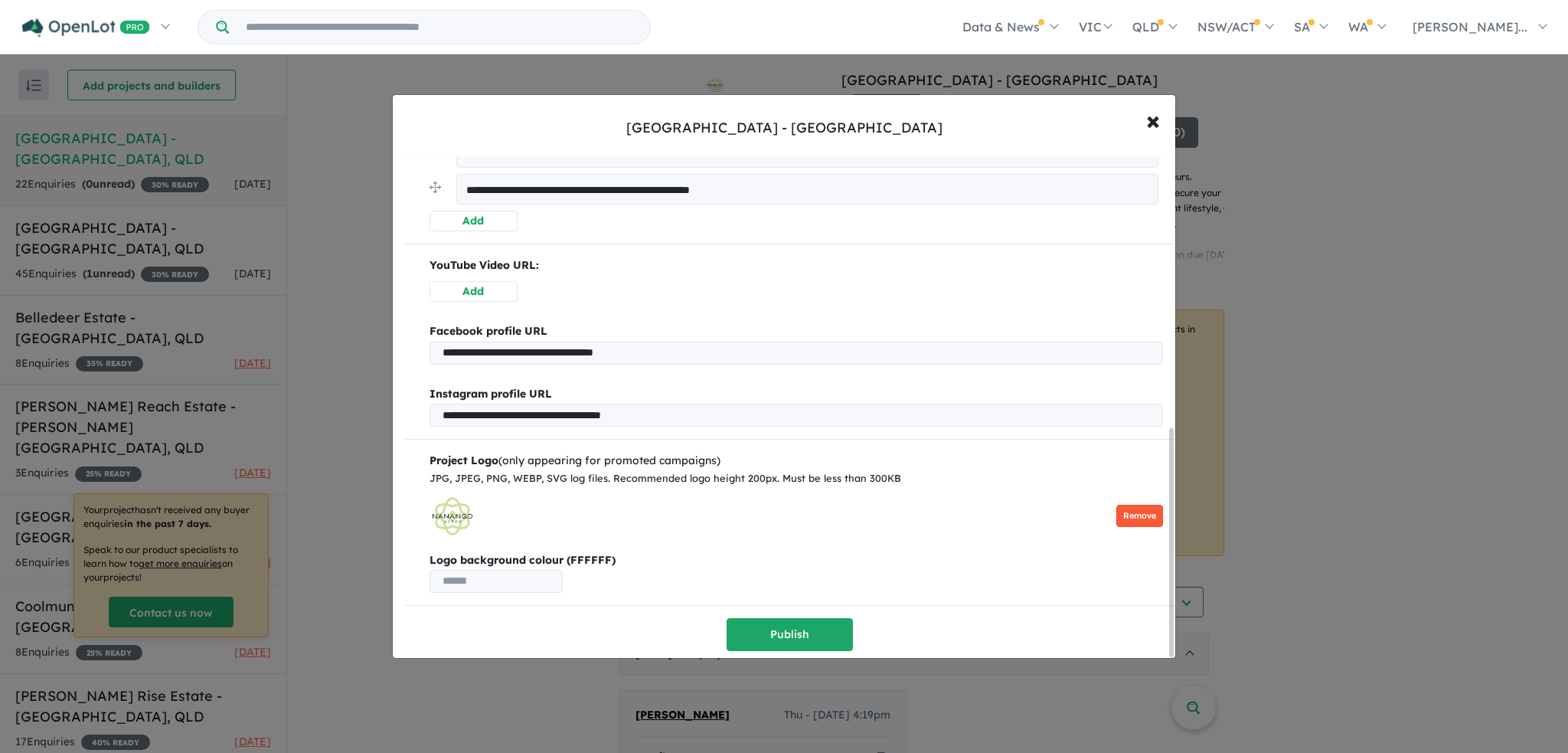
click at [1123, 505] on button "Remove" at bounding box center [1139, 516] width 46 height 22
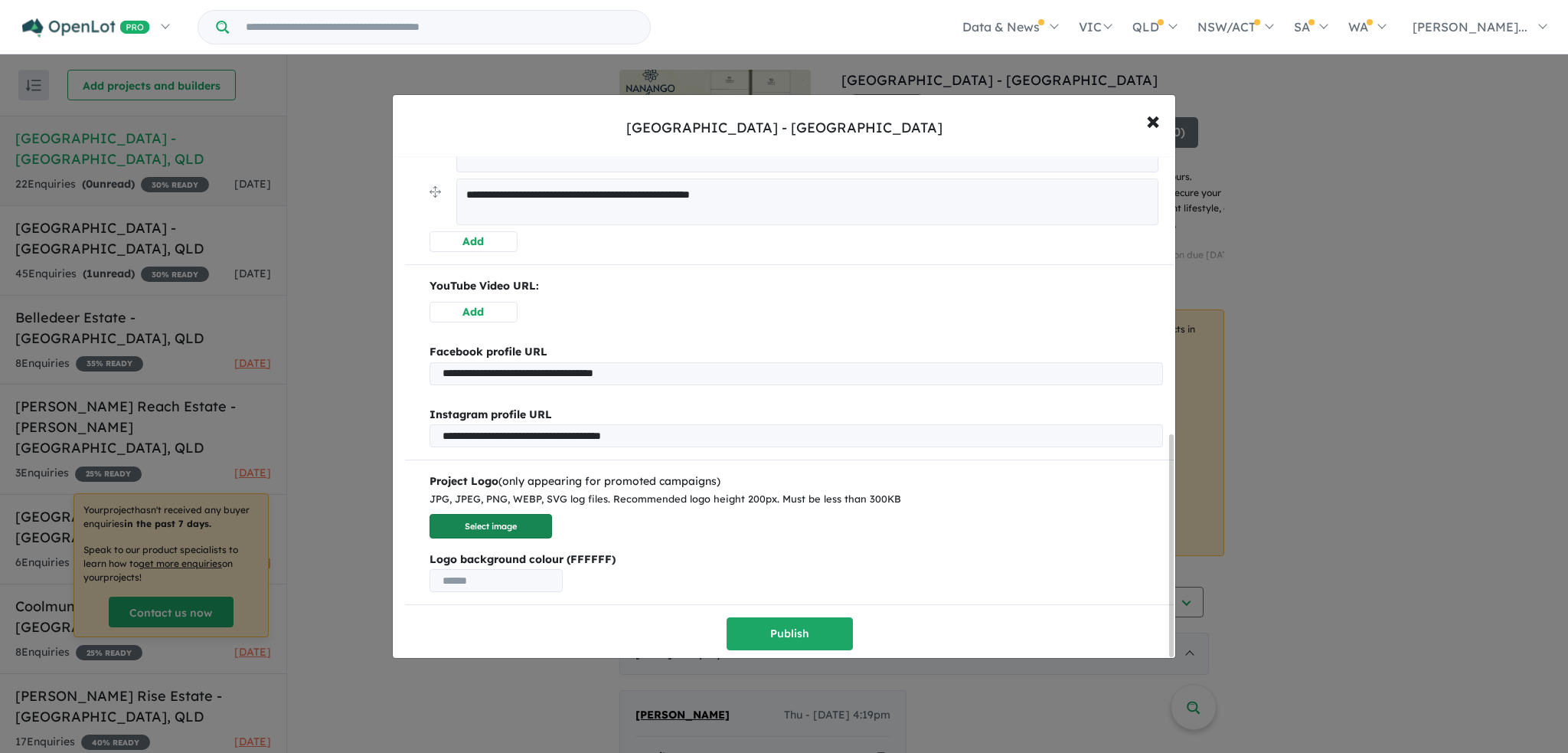
click at [518, 522] on button "Select image" at bounding box center [491, 526] width 123 height 25
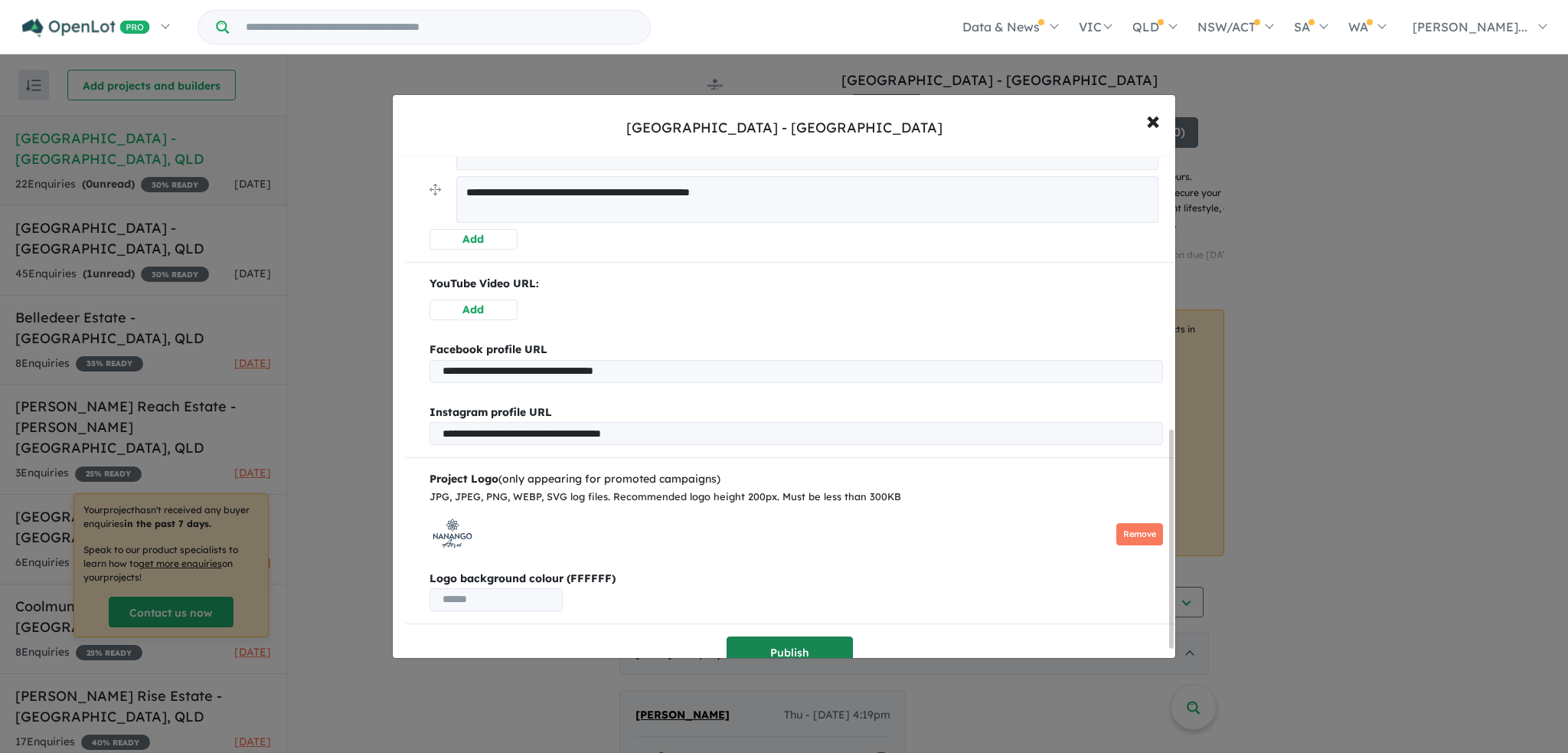
click at [789, 643] on button "Publish" at bounding box center [790, 653] width 126 height 33
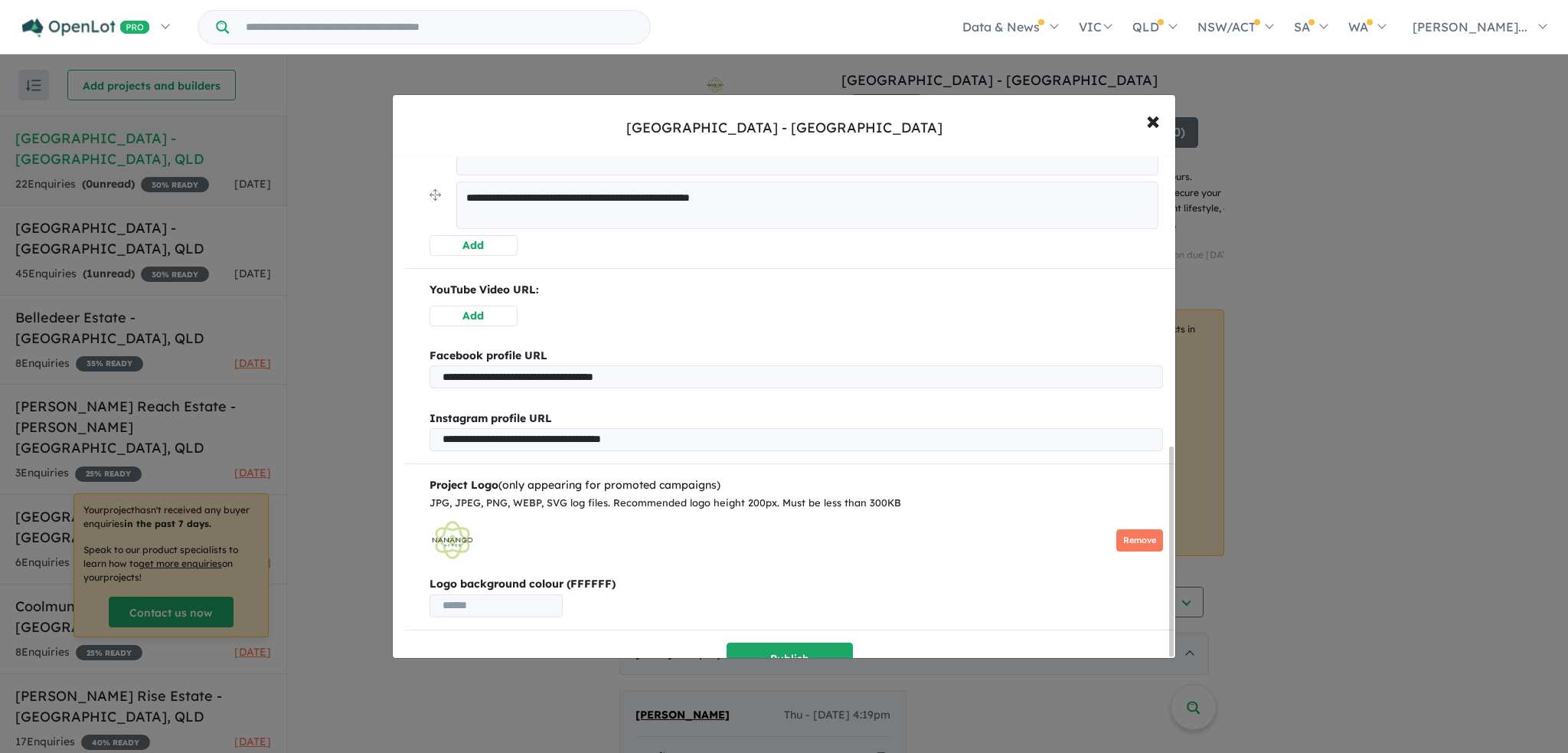
scroll to position [699, 0]
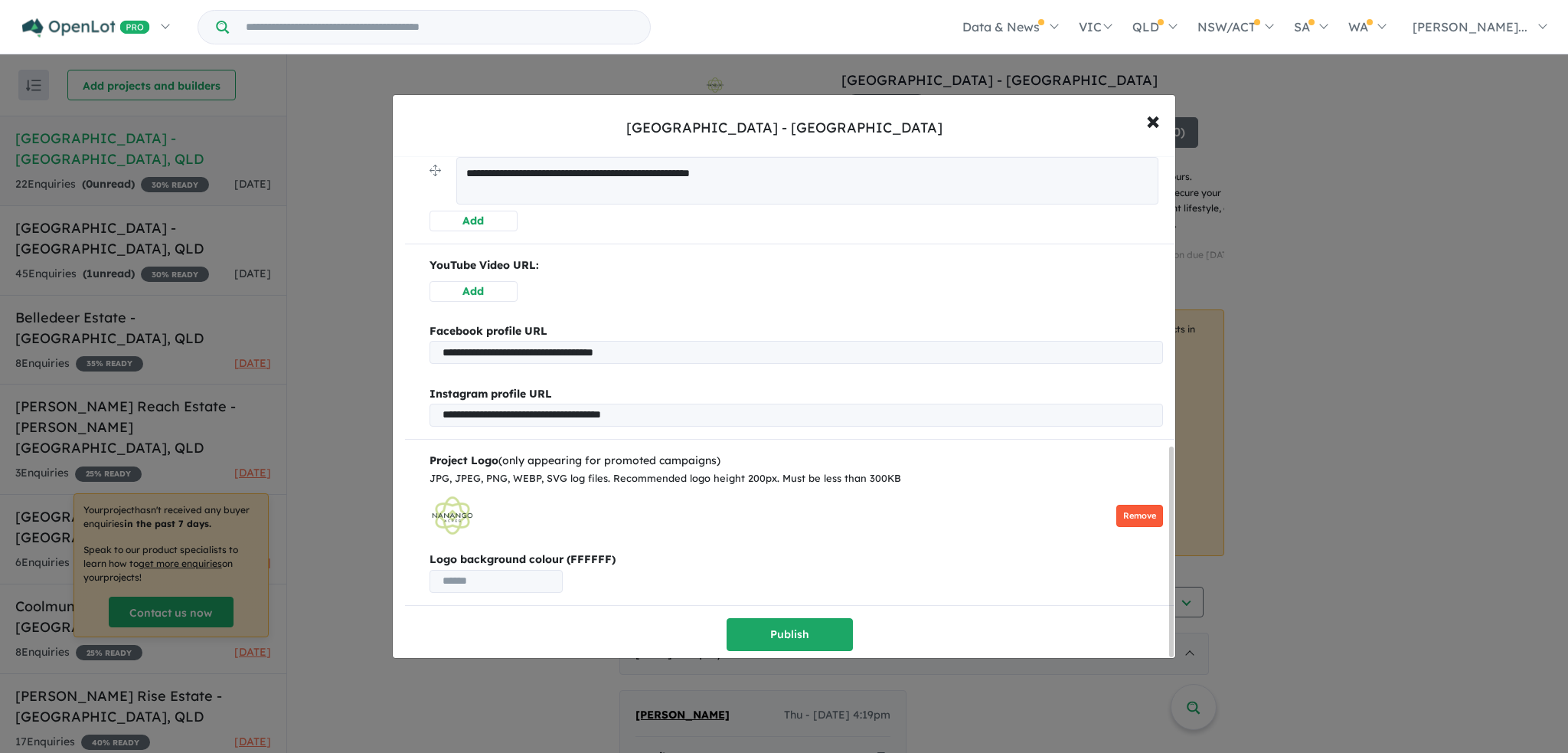
click at [1135, 514] on button "Remove" at bounding box center [1139, 516] width 46 height 22
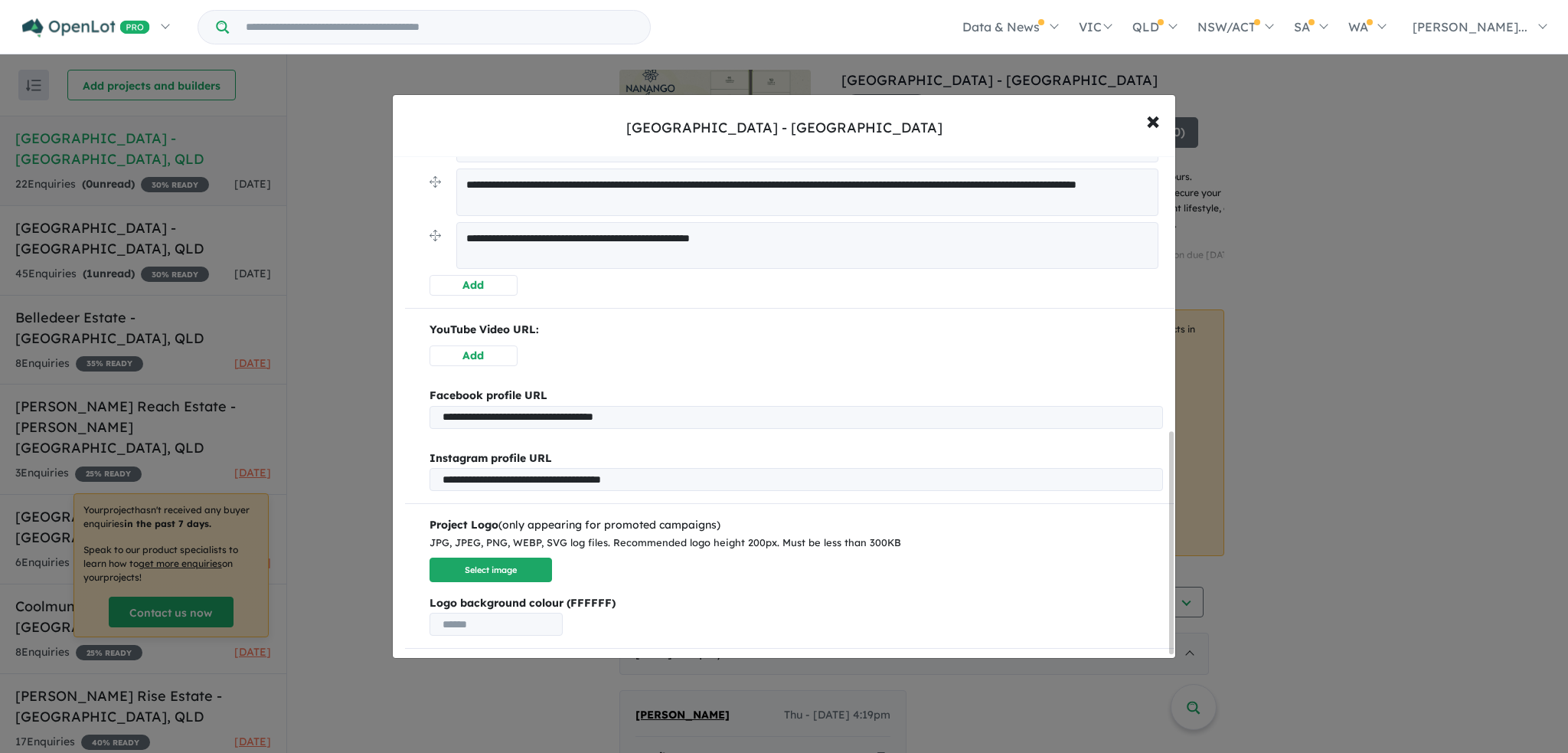
scroll to position [631, 0]
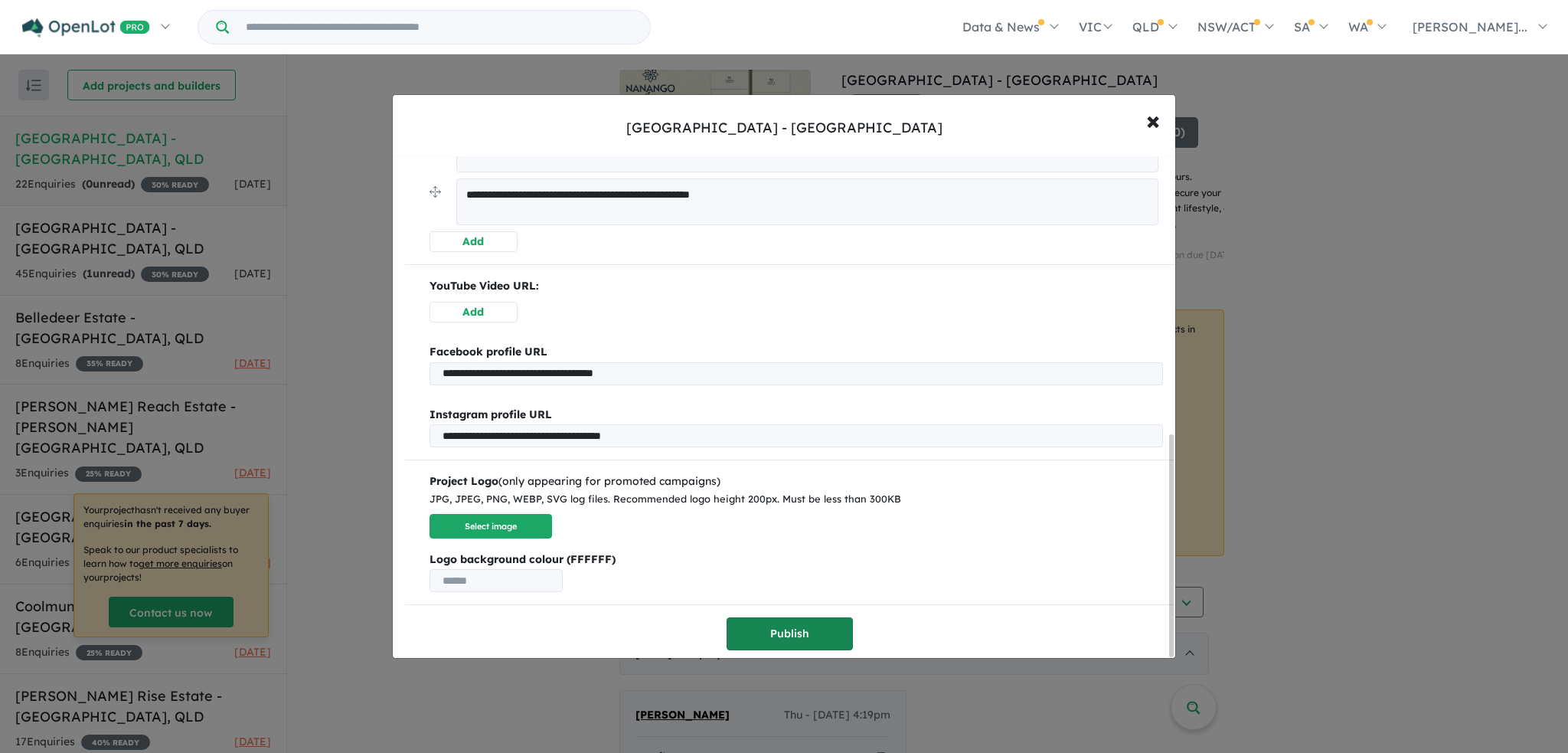
click at [745, 634] on button "Publish" at bounding box center [790, 634] width 126 height 33
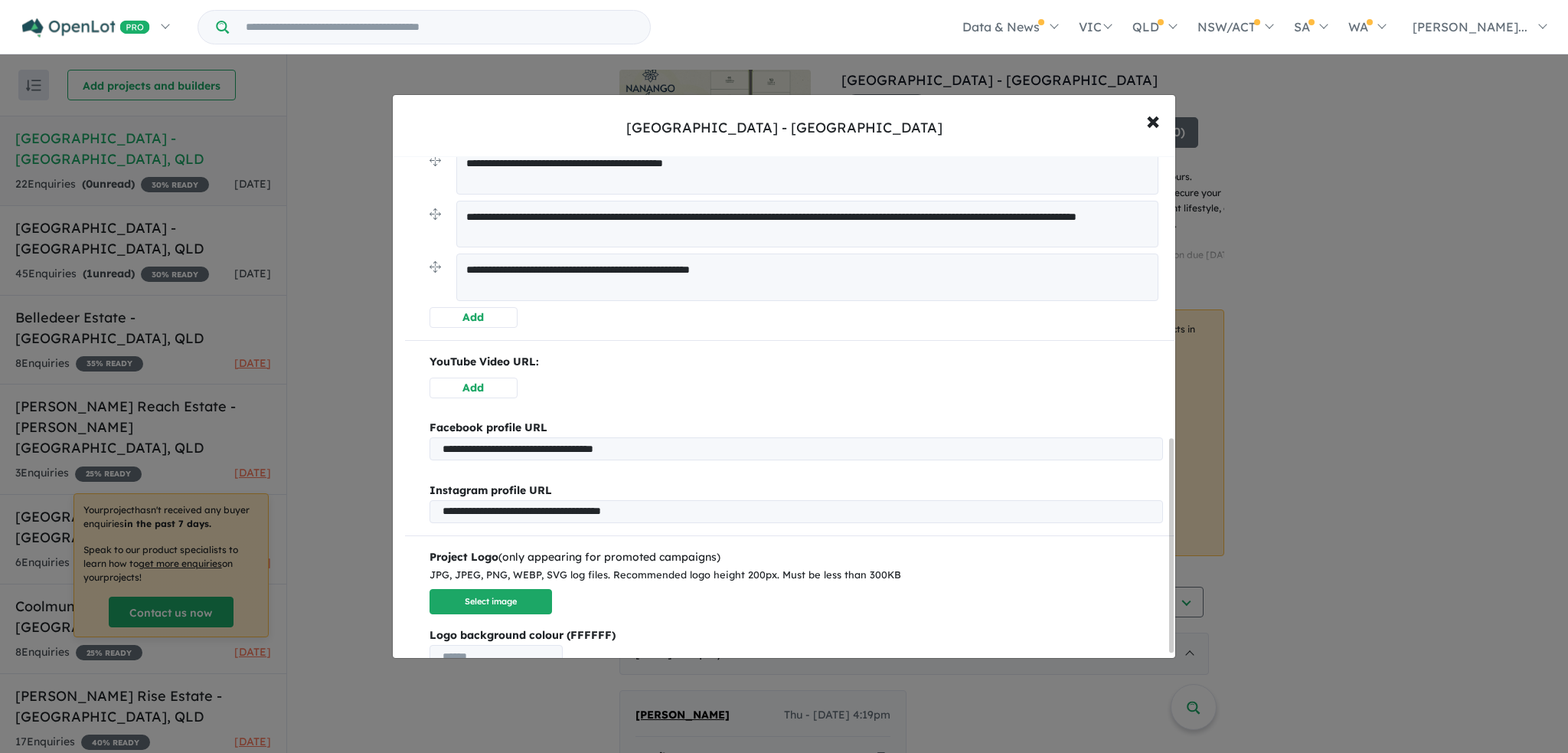
scroll to position [678, 0]
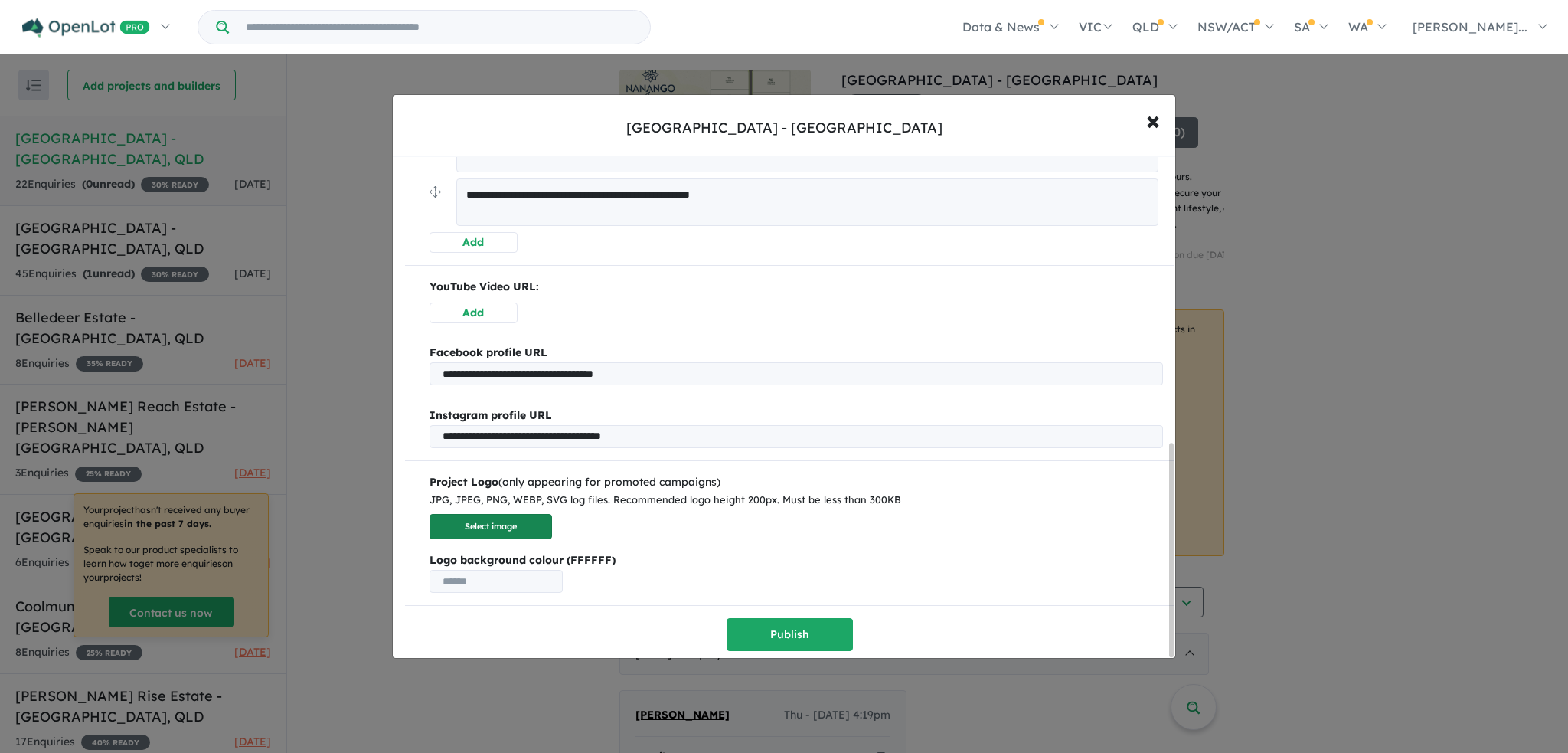
click at [522, 518] on button "Select image" at bounding box center [491, 526] width 123 height 25
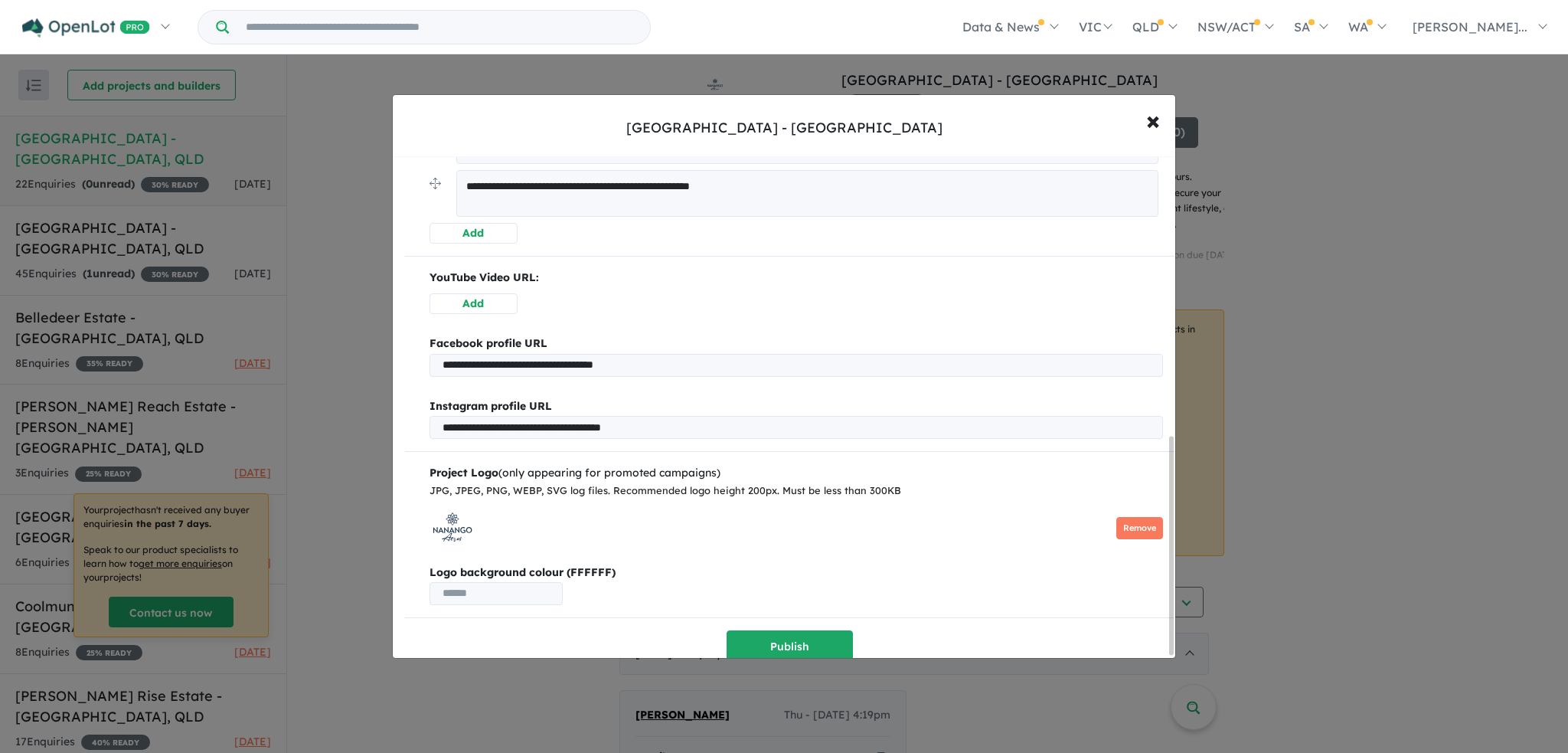
scroll to position [651, 0]
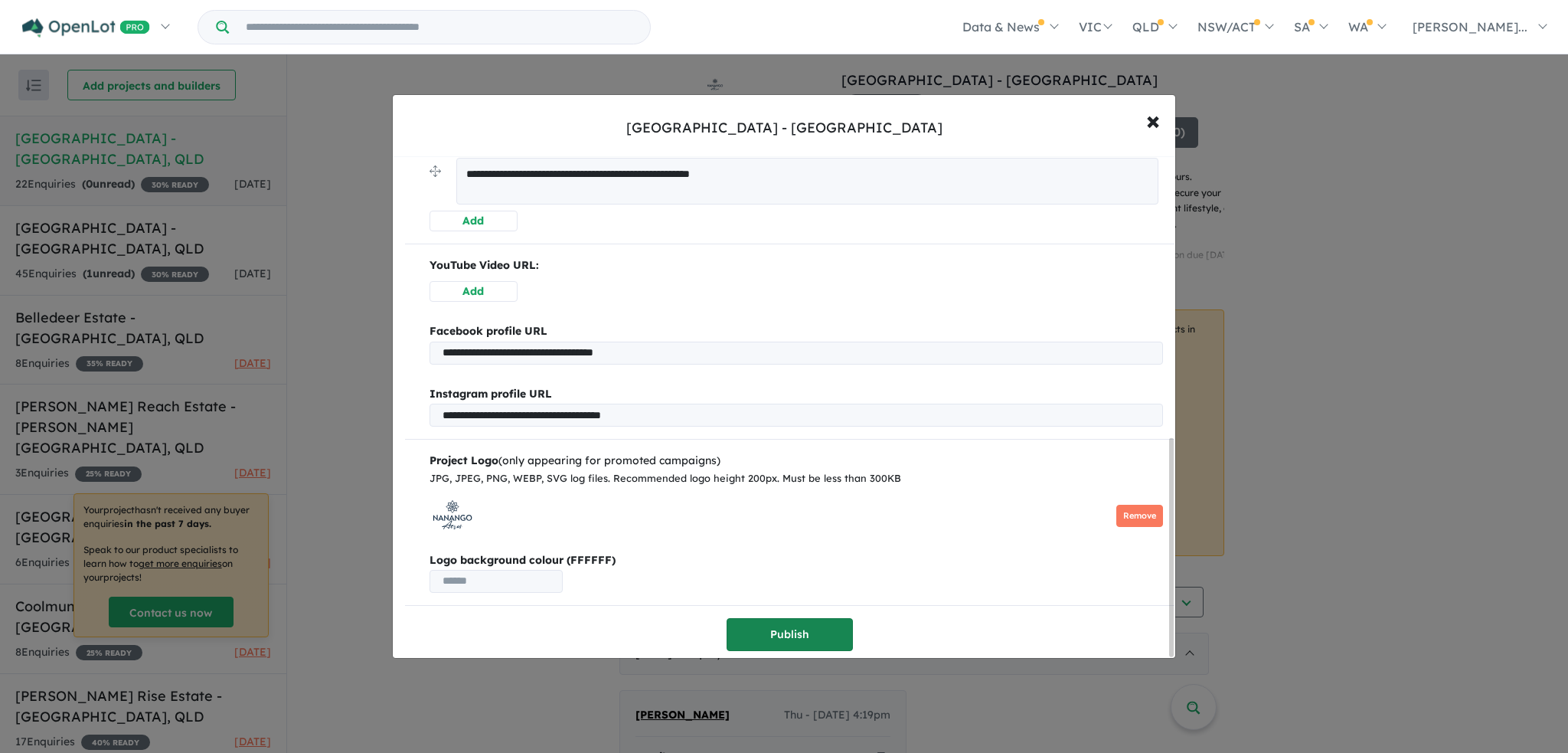
click at [800, 630] on button "Publish" at bounding box center [790, 634] width 126 height 33
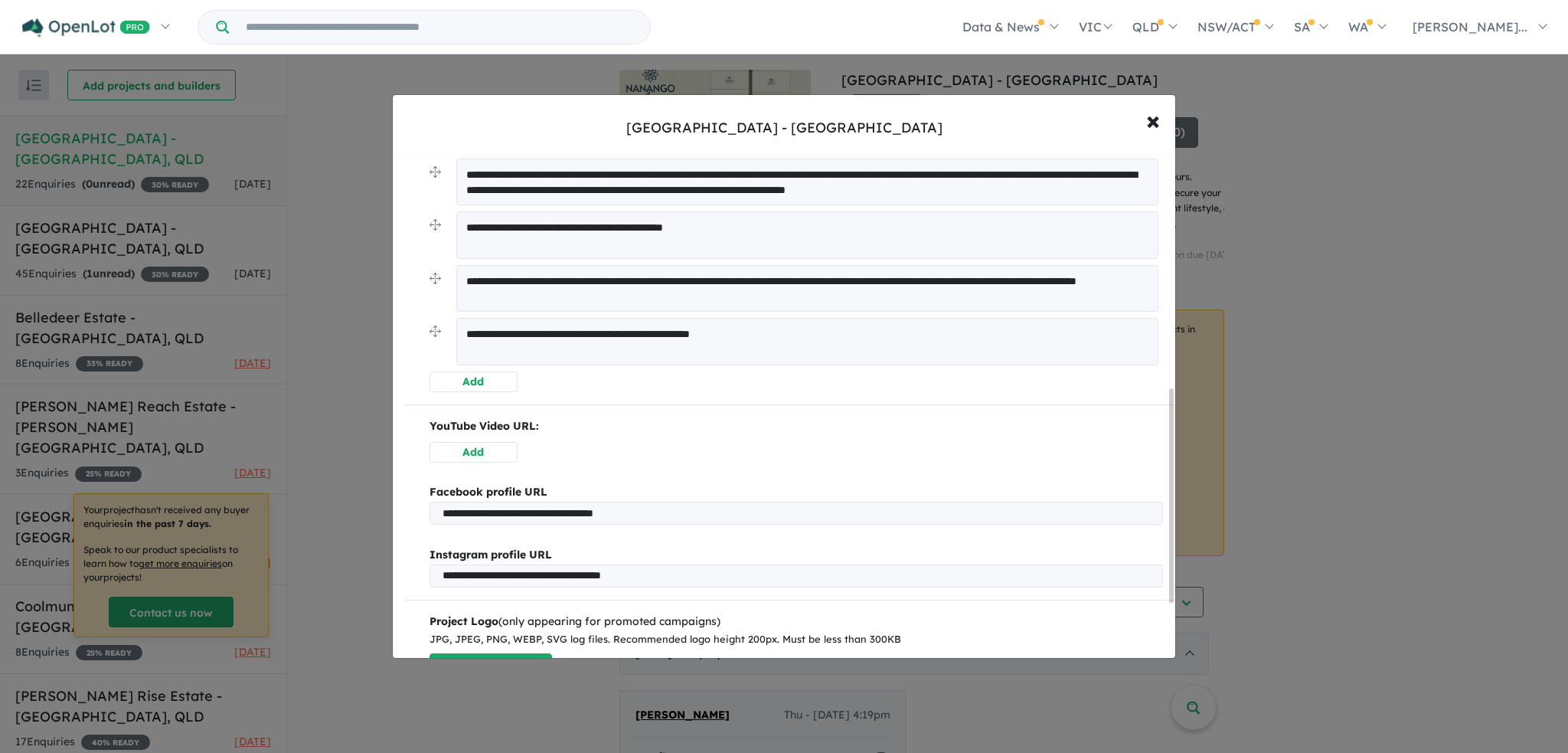
scroll to position [678, 0]
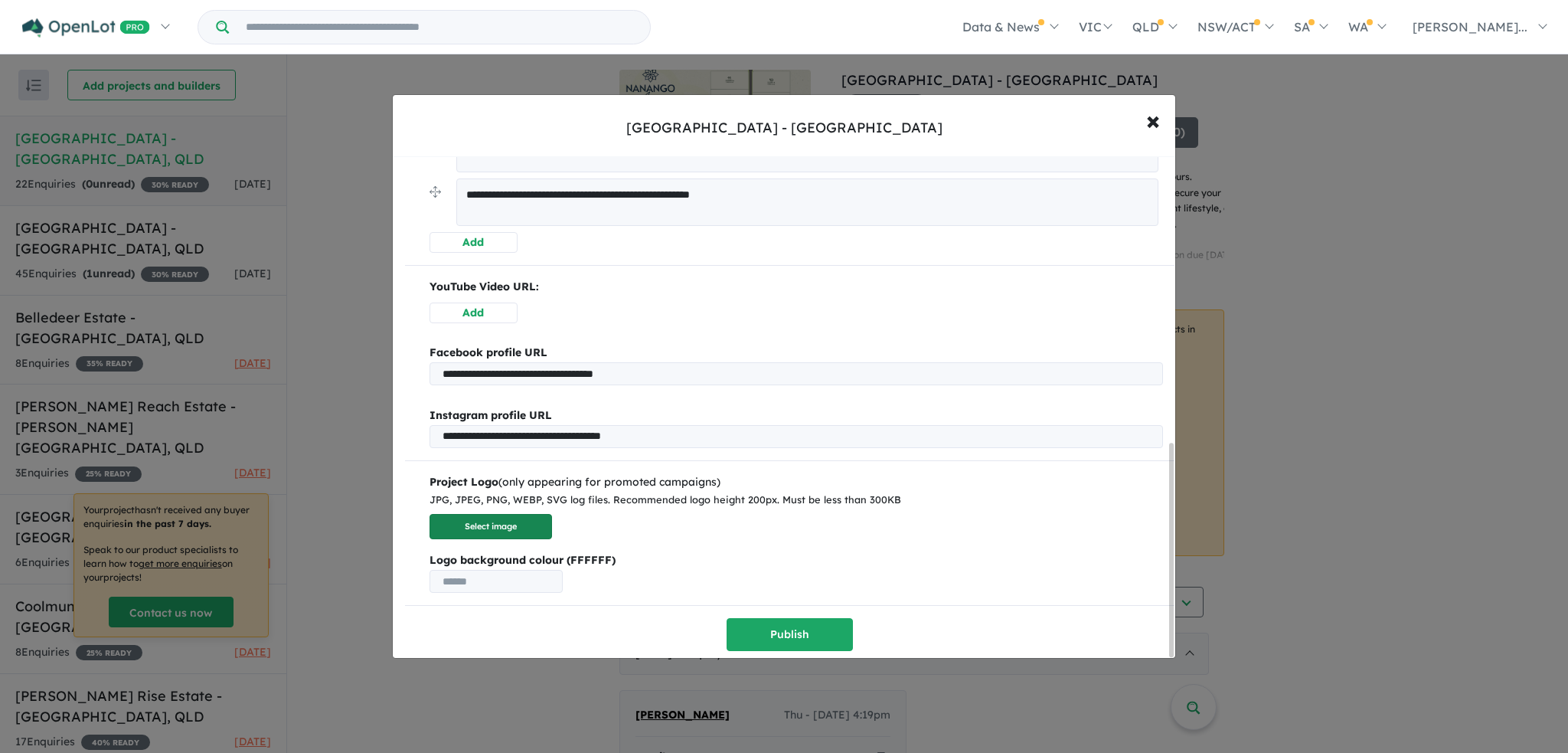
click at [546, 519] on button "Select image" at bounding box center [491, 526] width 123 height 25
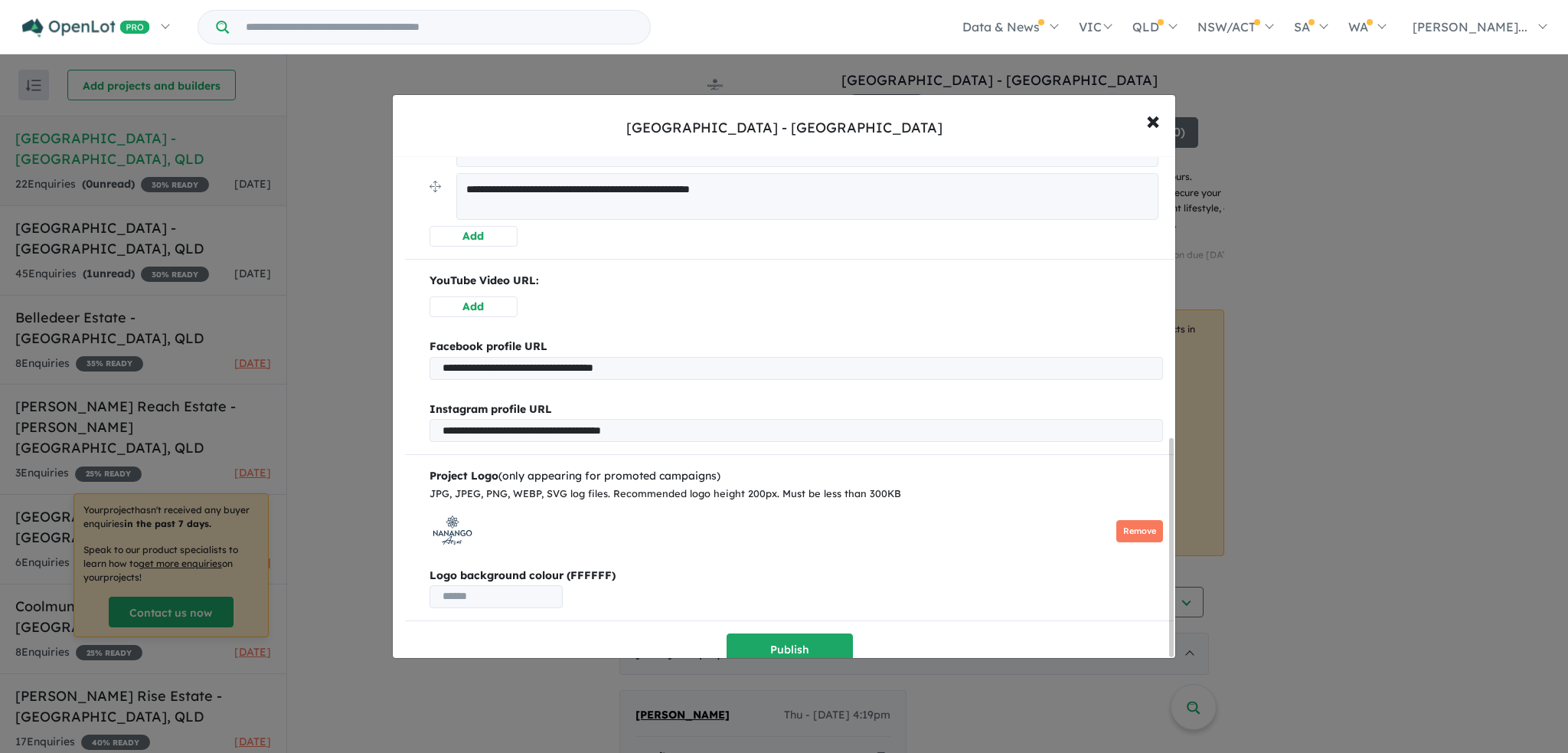
scroll to position [651, 0]
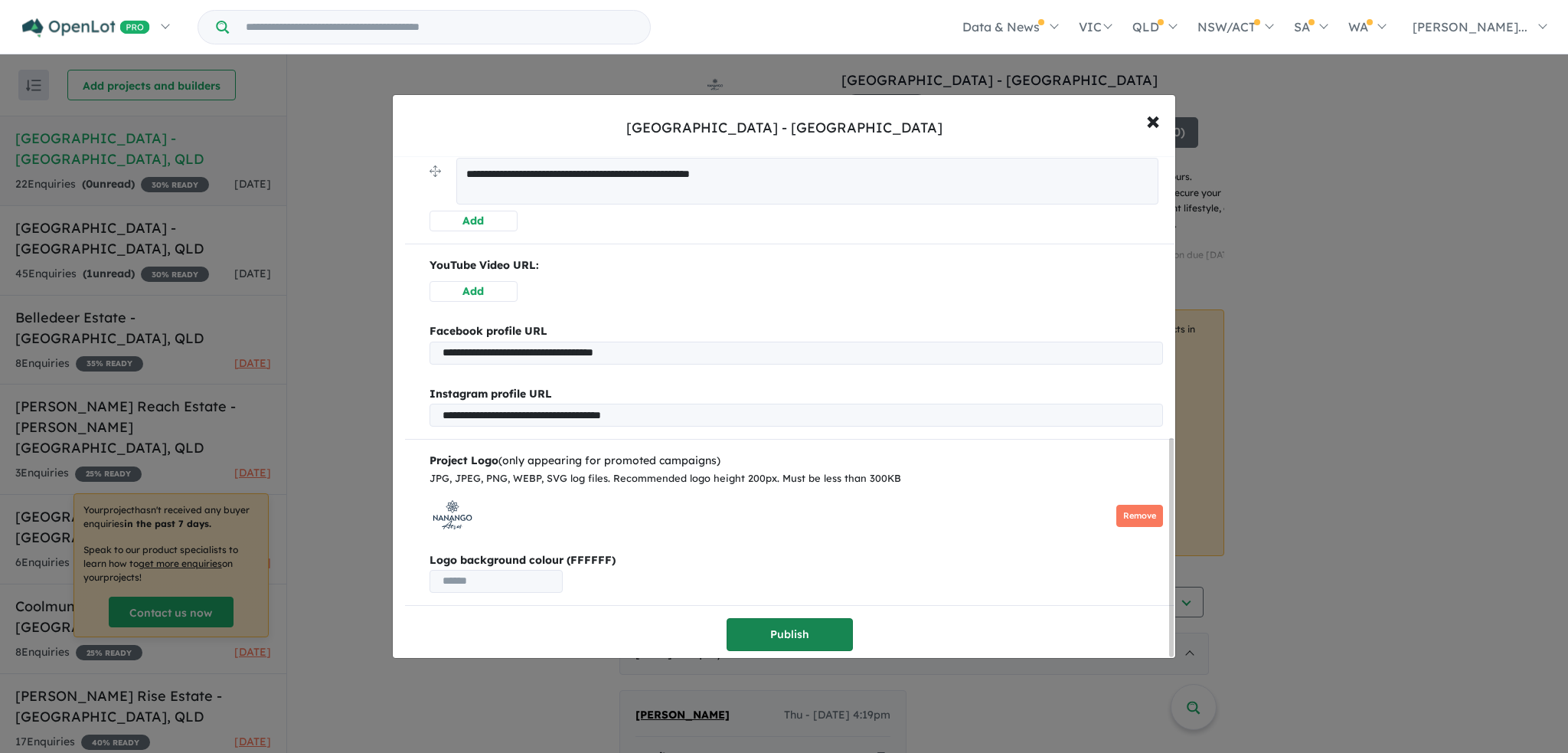
click at [768, 632] on button "Publish" at bounding box center [790, 634] width 126 height 33
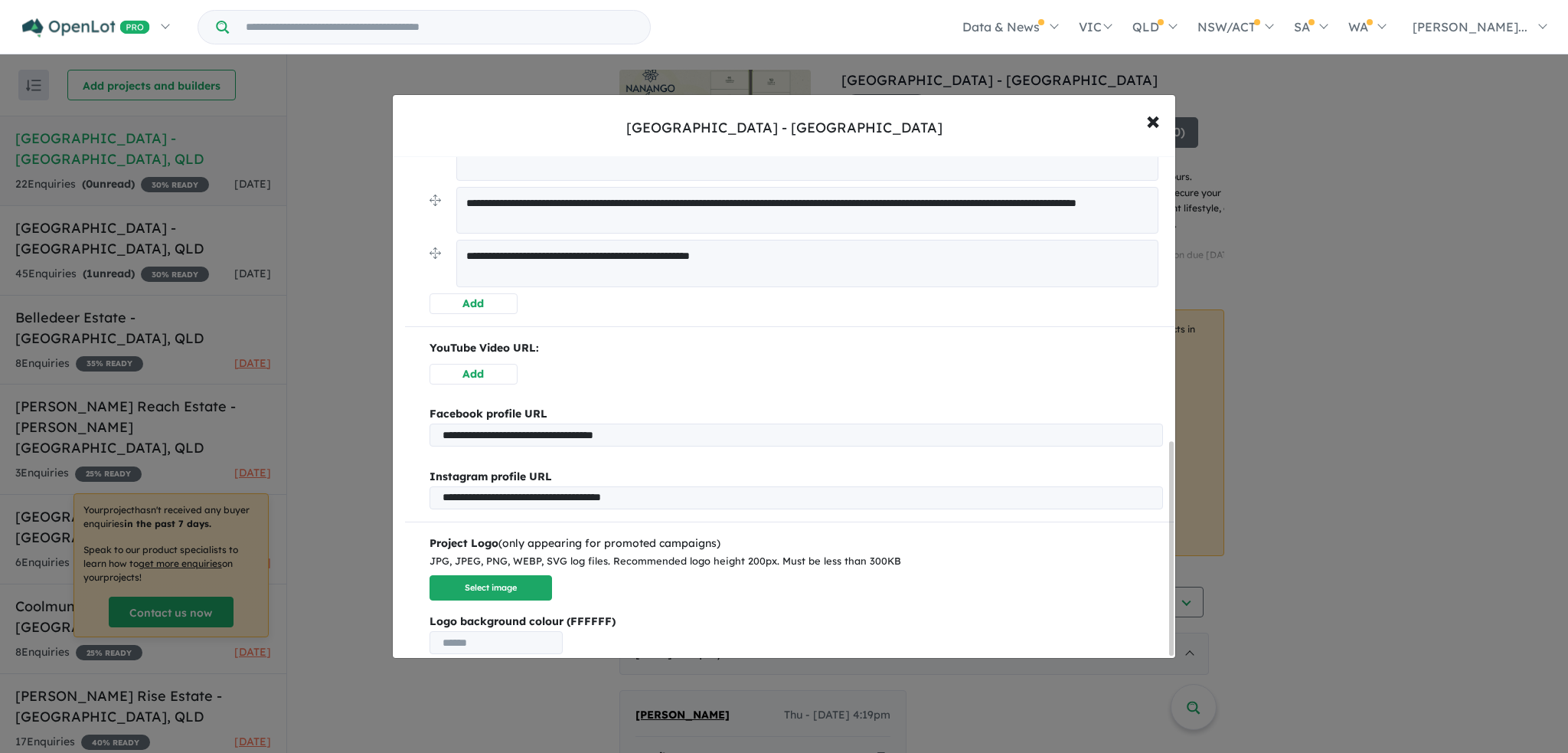
scroll to position [678, 0]
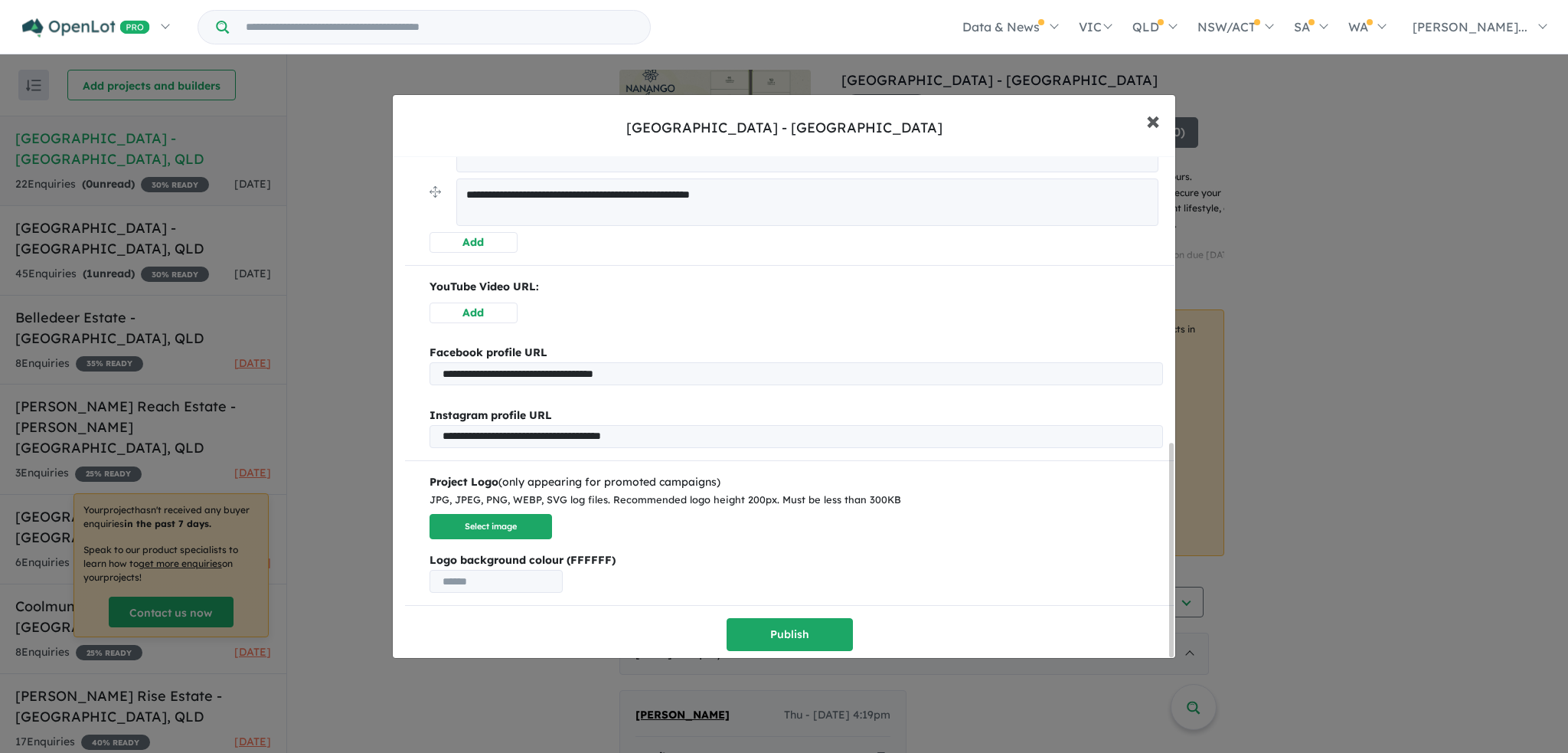
click at [1149, 129] on span "×" at bounding box center [1153, 119] width 14 height 33
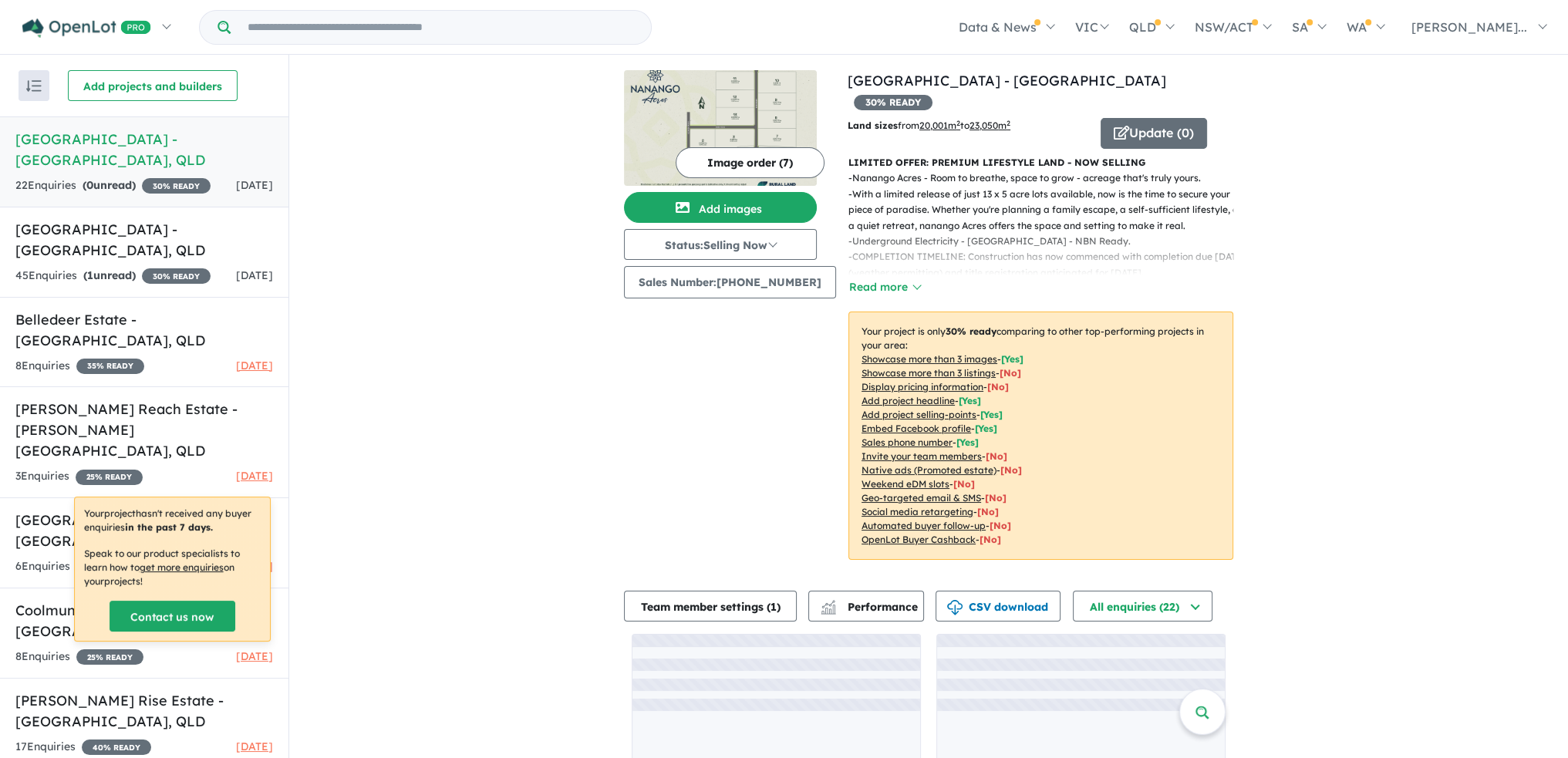
click at [1333, 230] on div "View 8 projects in your account [GEOGRAPHIC_DATA] - [GEOGRAPHIC_DATA] 30 % READ…" at bounding box center [929, 439] width 1279 height 769
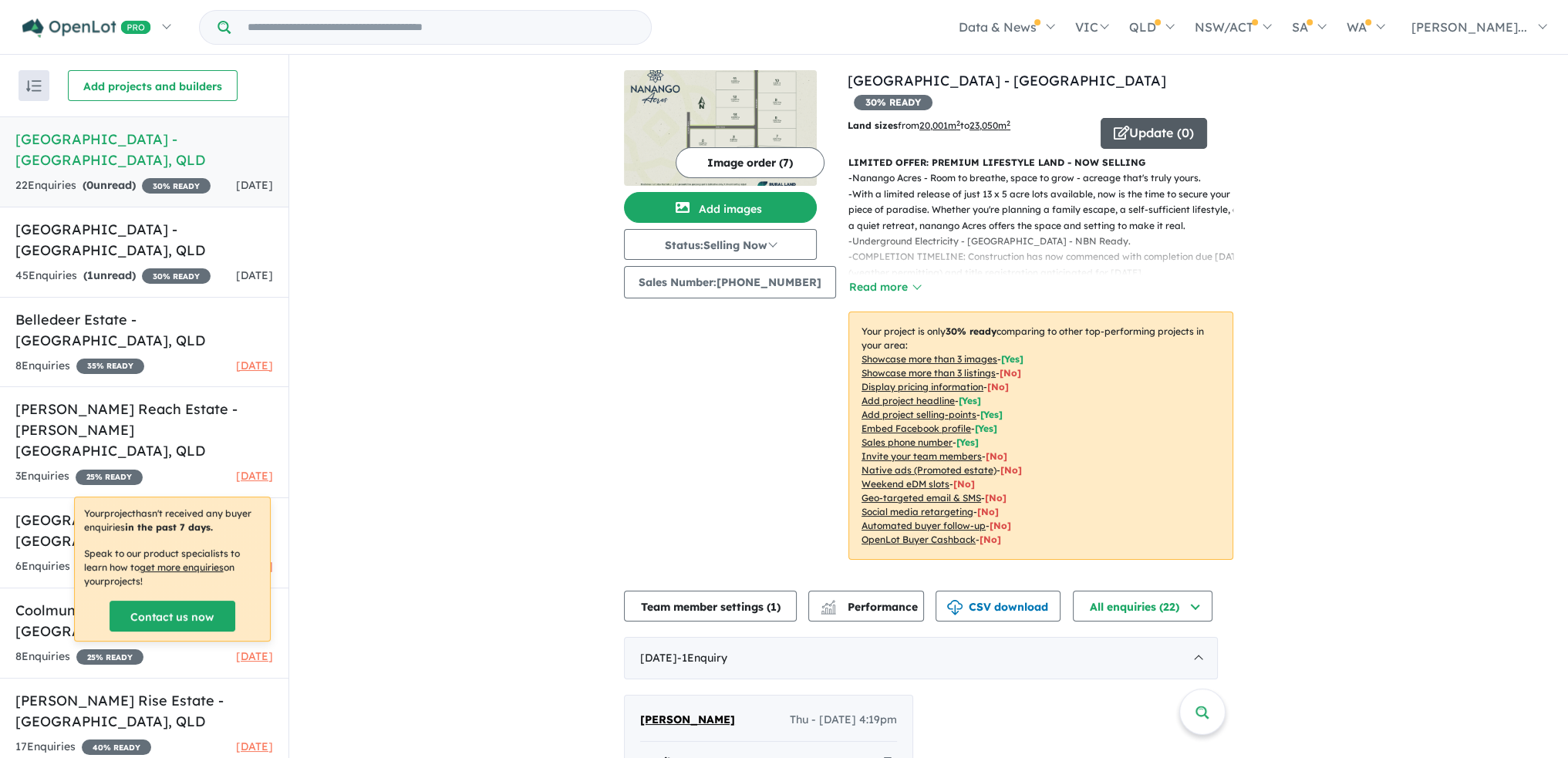
click at [1184, 123] on button "Update ( 0 )" at bounding box center [1154, 133] width 106 height 31
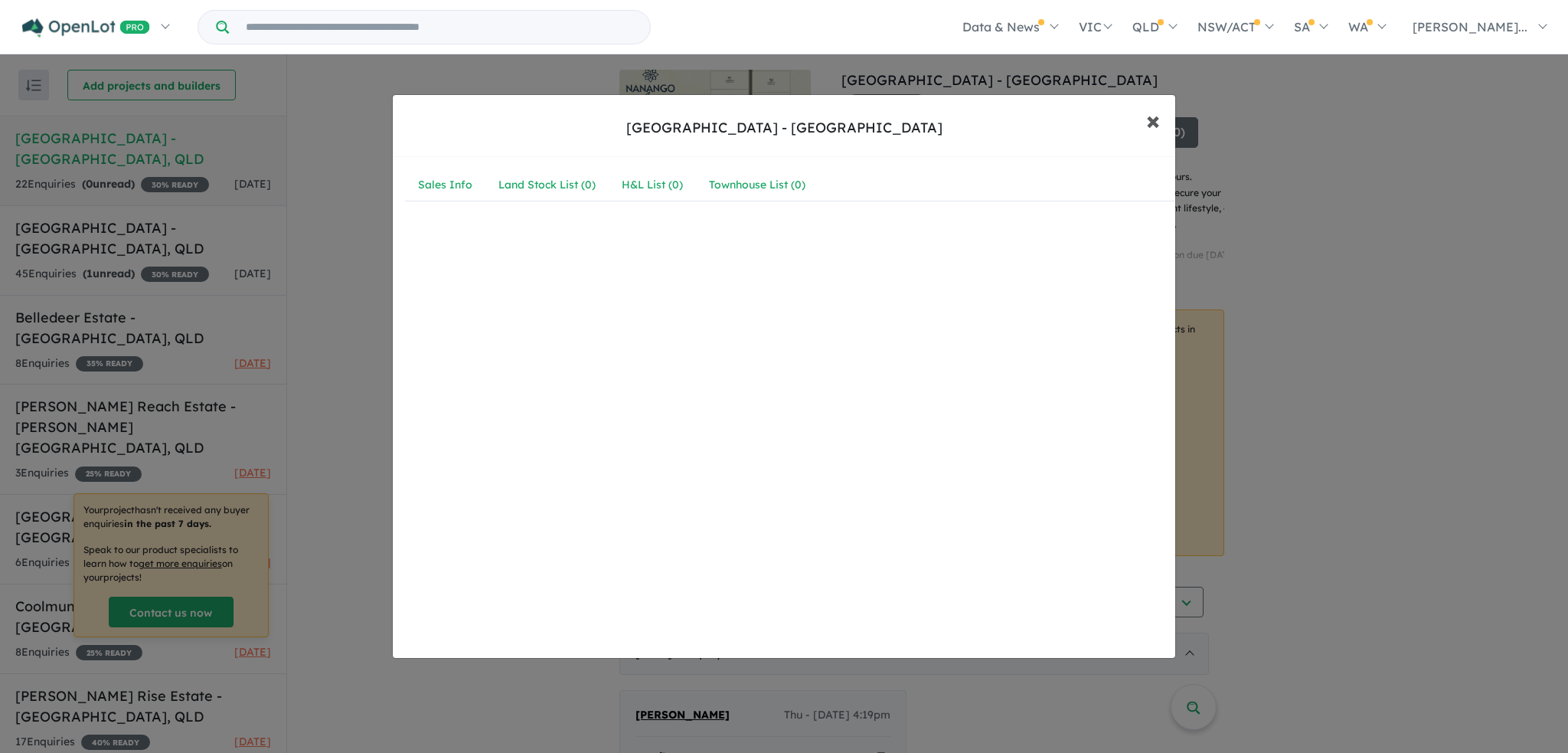
click at [1156, 113] on span "×" at bounding box center [1153, 119] width 14 height 33
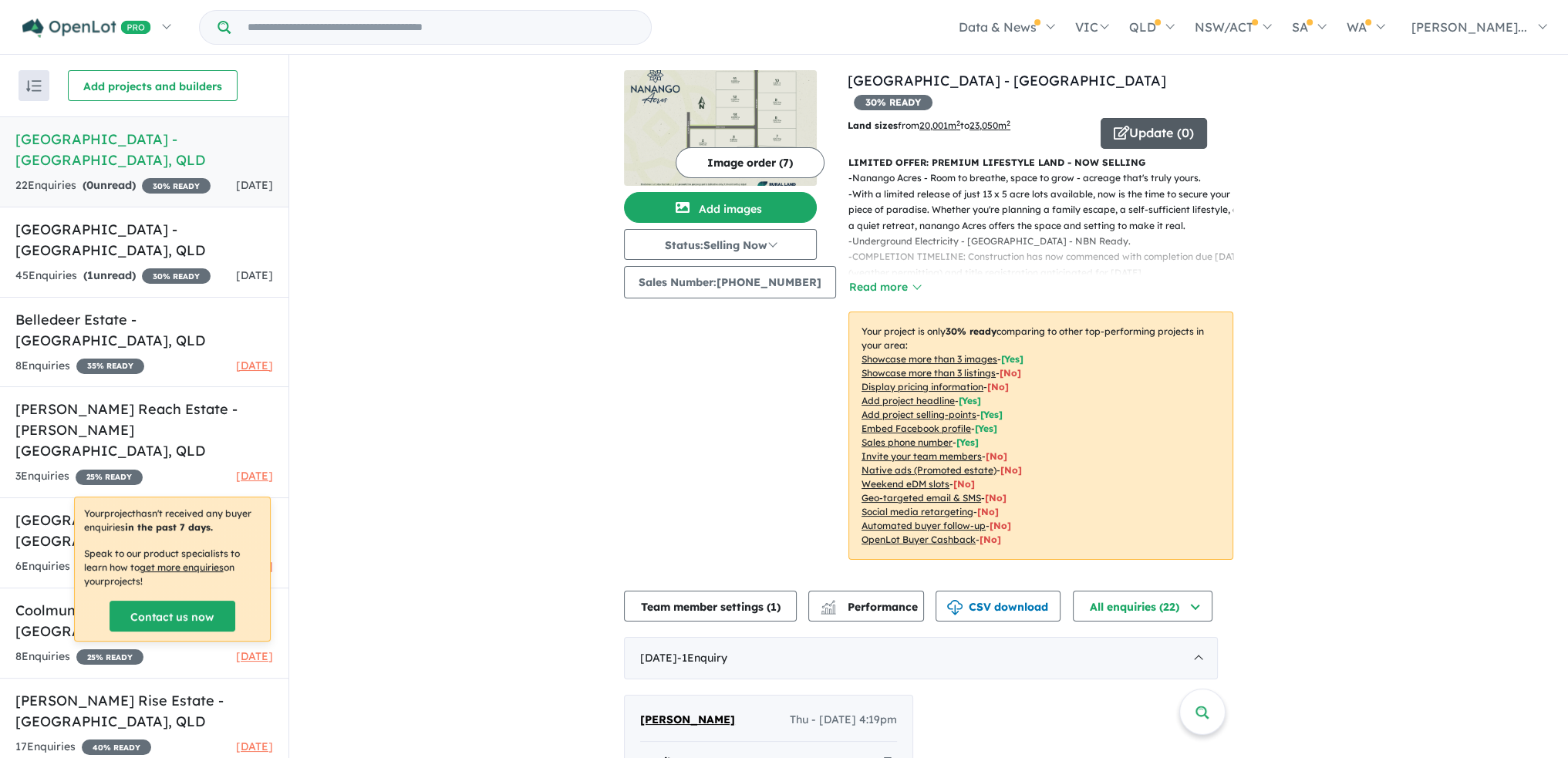
click at [1141, 118] on button "Update ( 0 )" at bounding box center [1154, 133] width 106 height 31
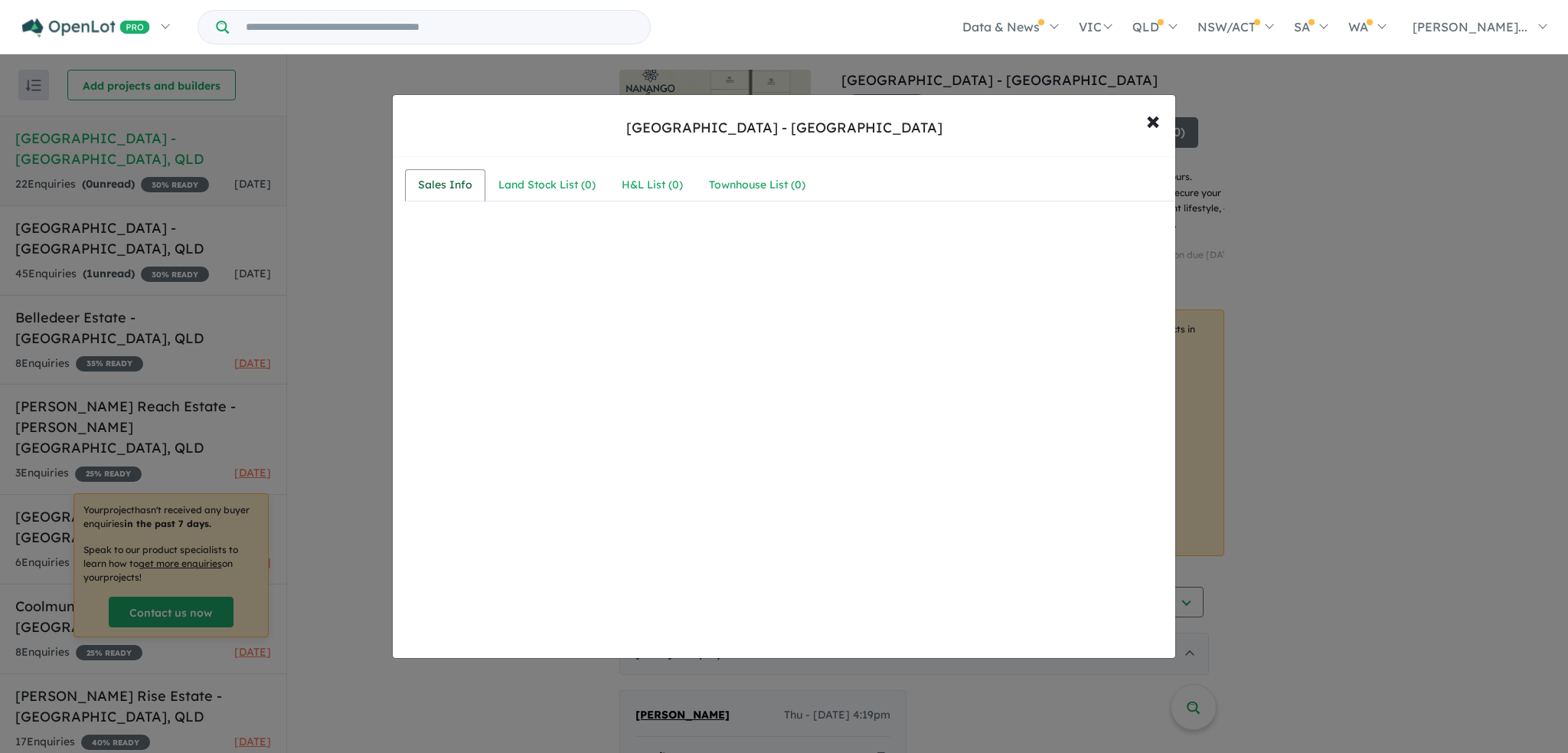
click at [461, 187] on div "Sales Info" at bounding box center [445, 185] width 54 height 18
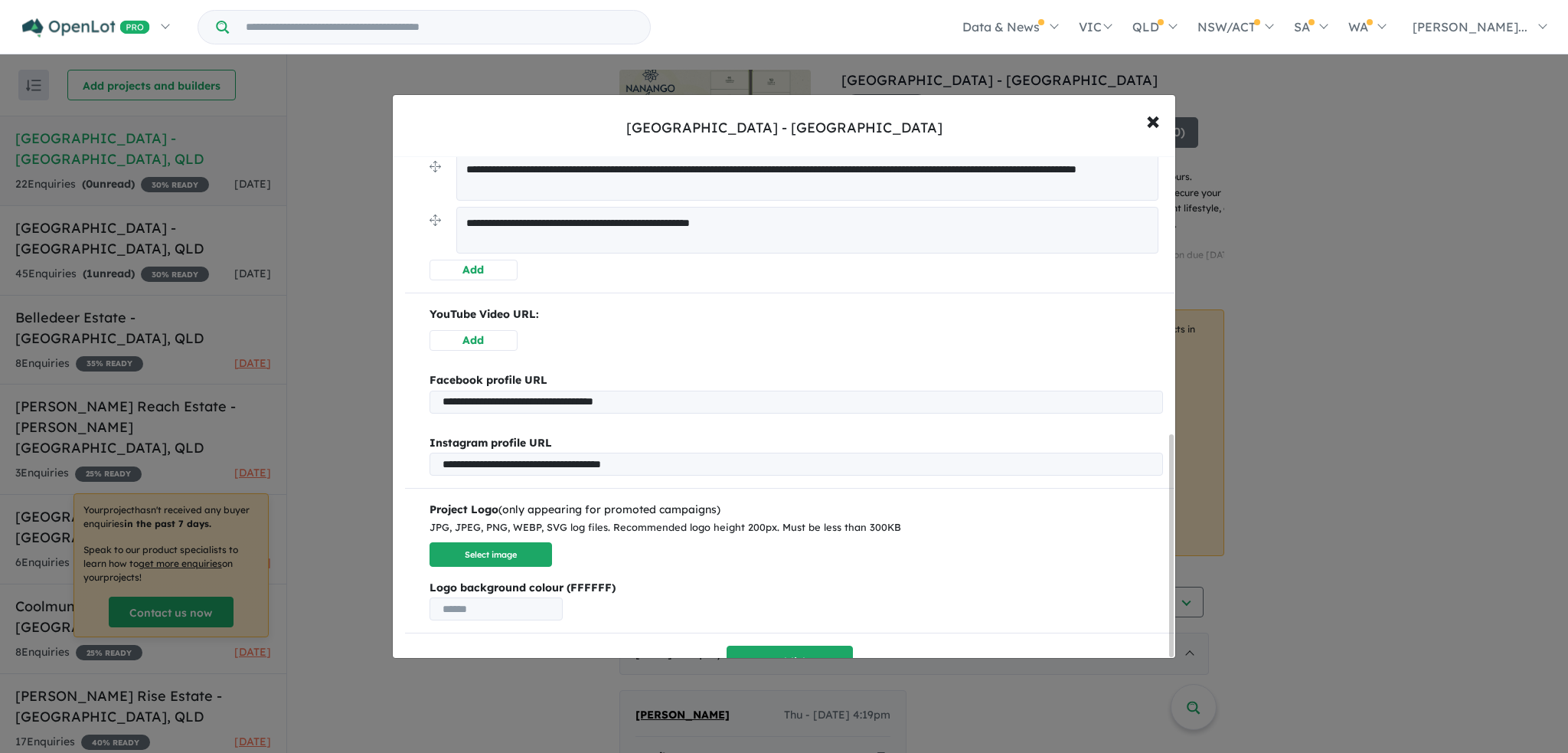
scroll to position [631, 0]
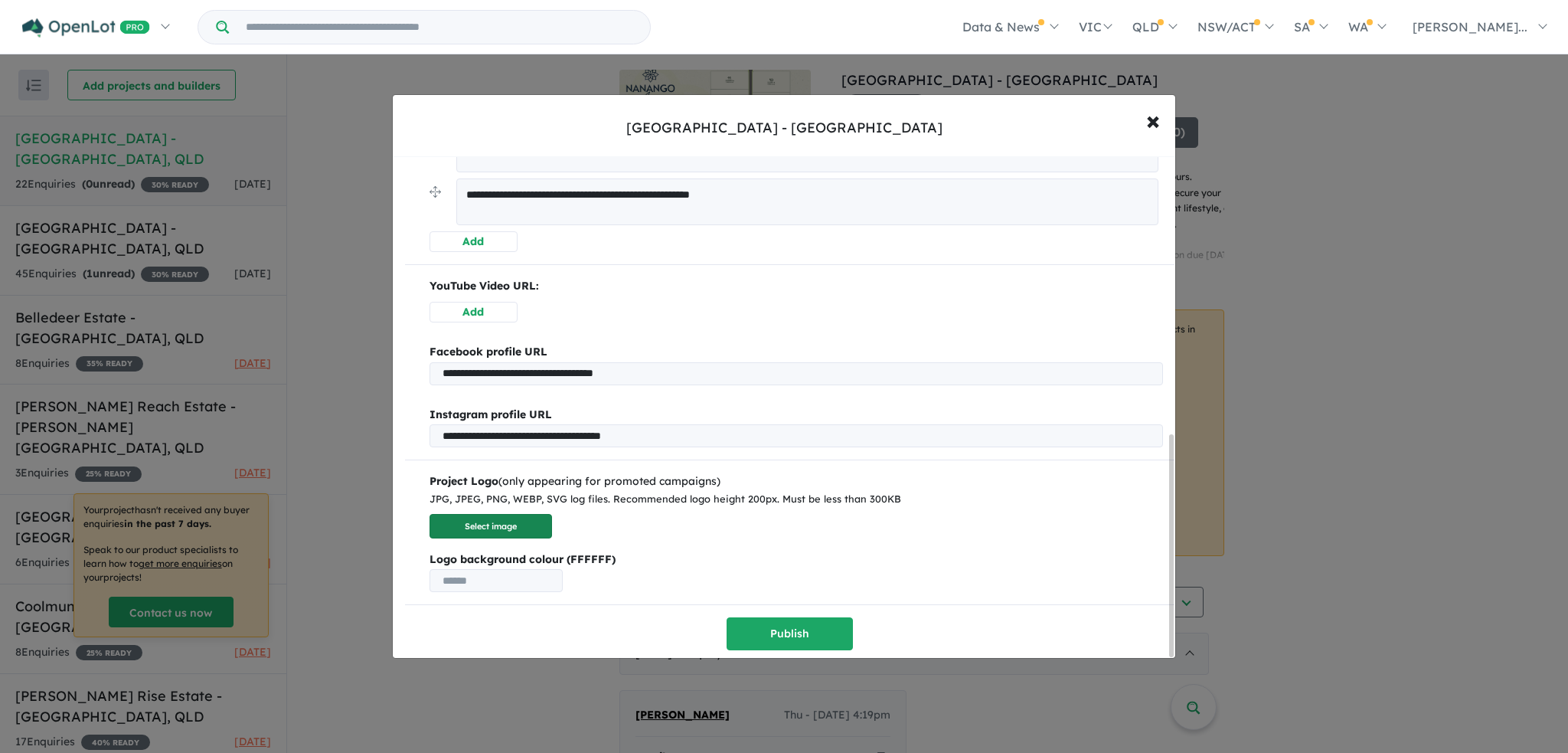
click at [508, 518] on button "Select image" at bounding box center [491, 526] width 123 height 25
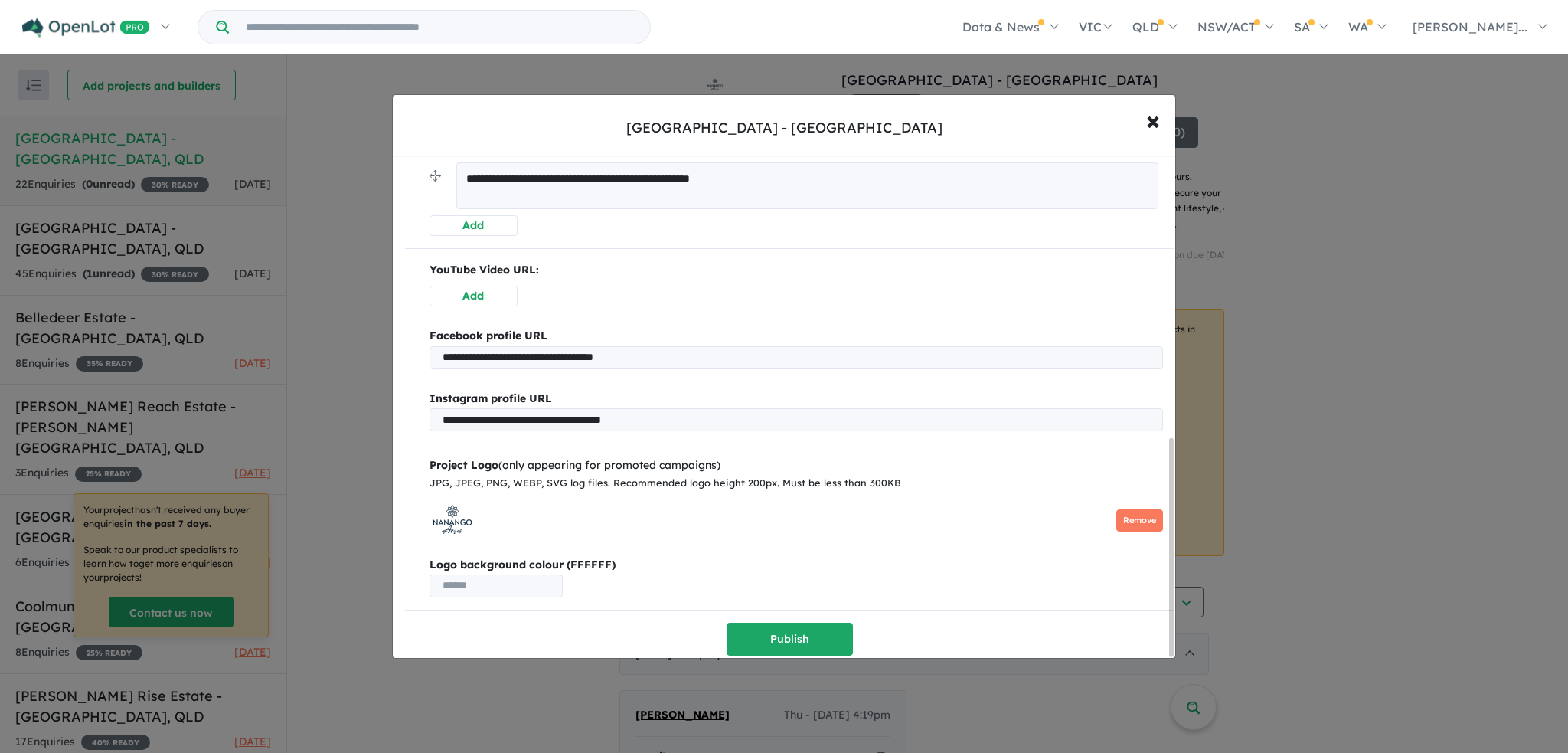
scroll to position [651, 0]
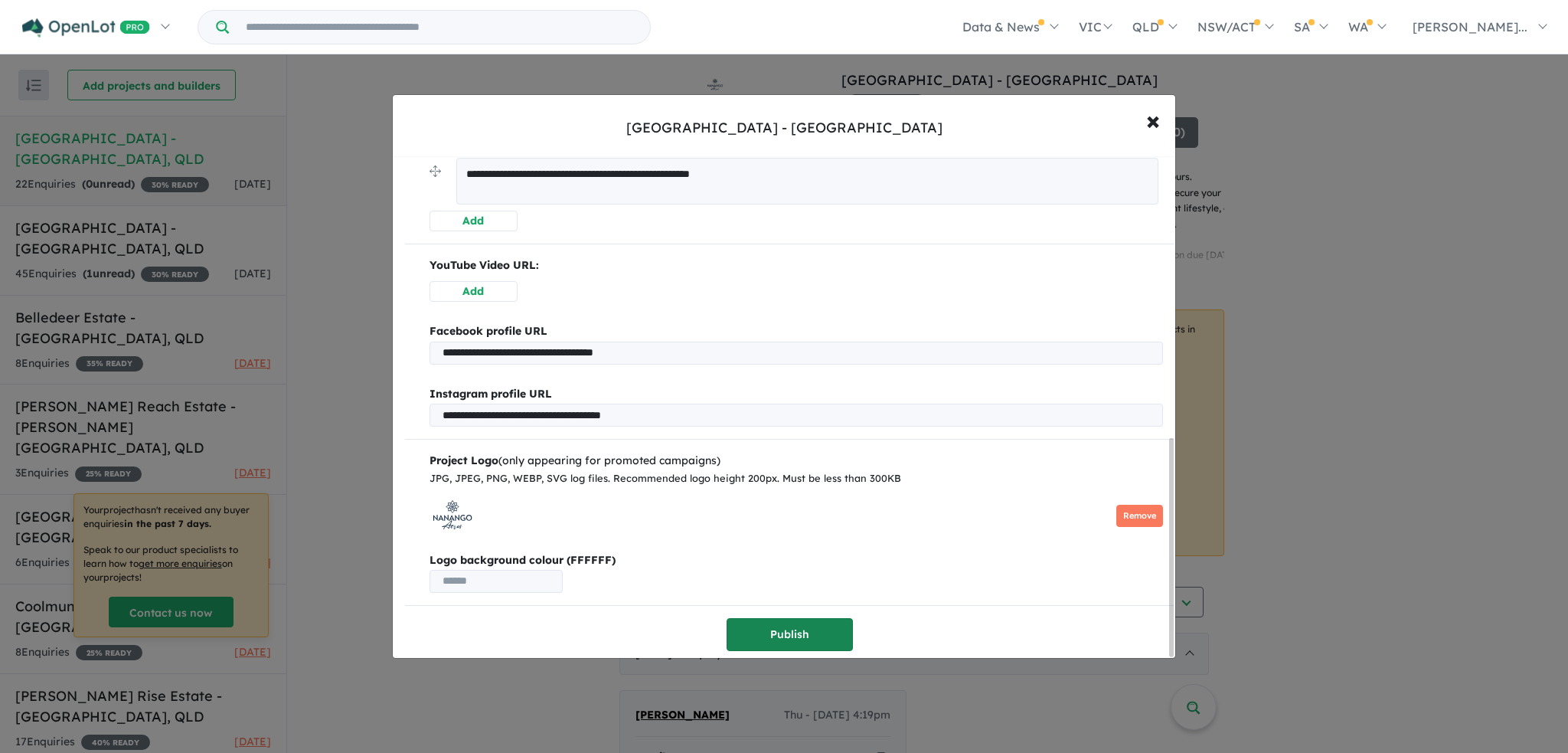
click at [772, 637] on button "Publish" at bounding box center [790, 634] width 126 height 33
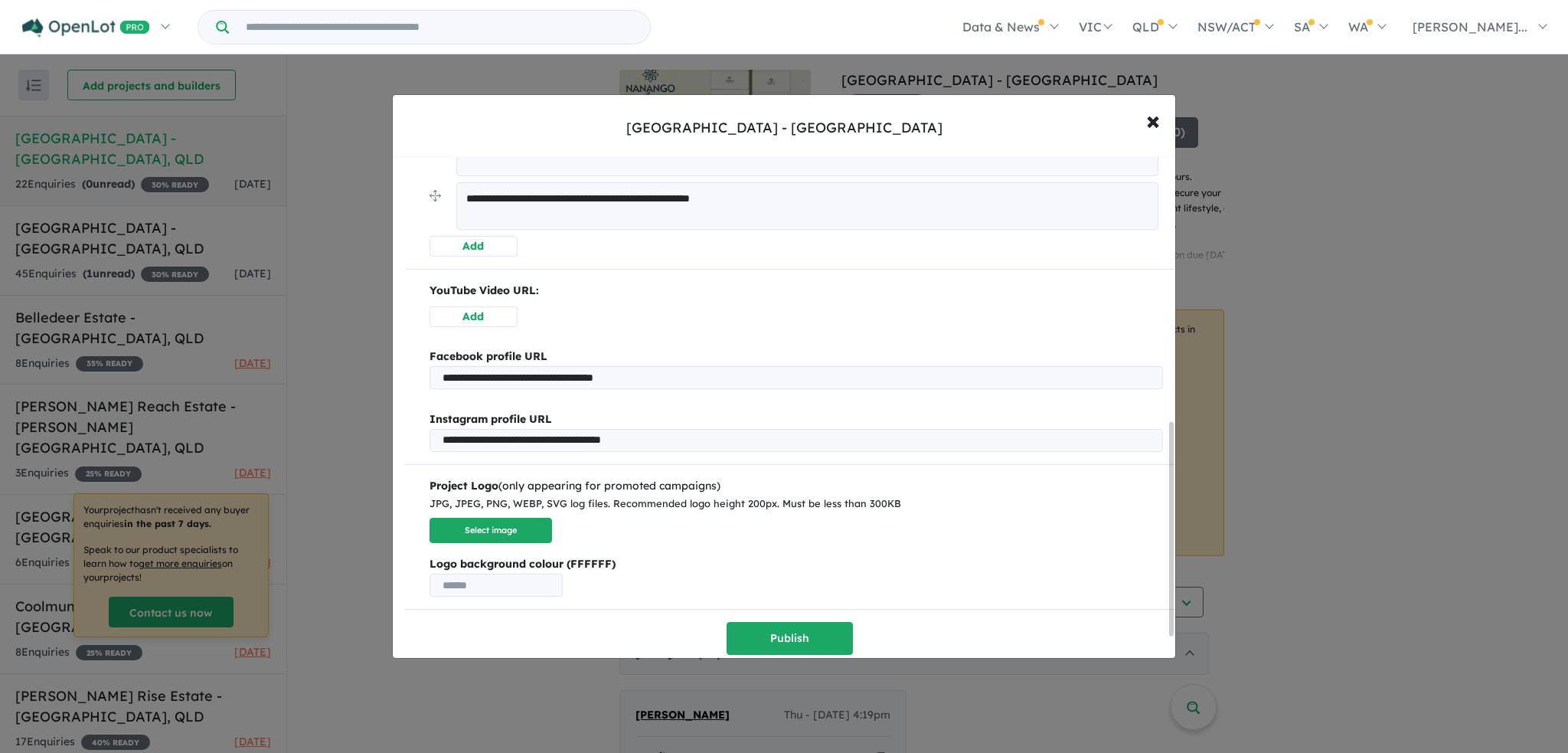
scroll to position [678, 0]
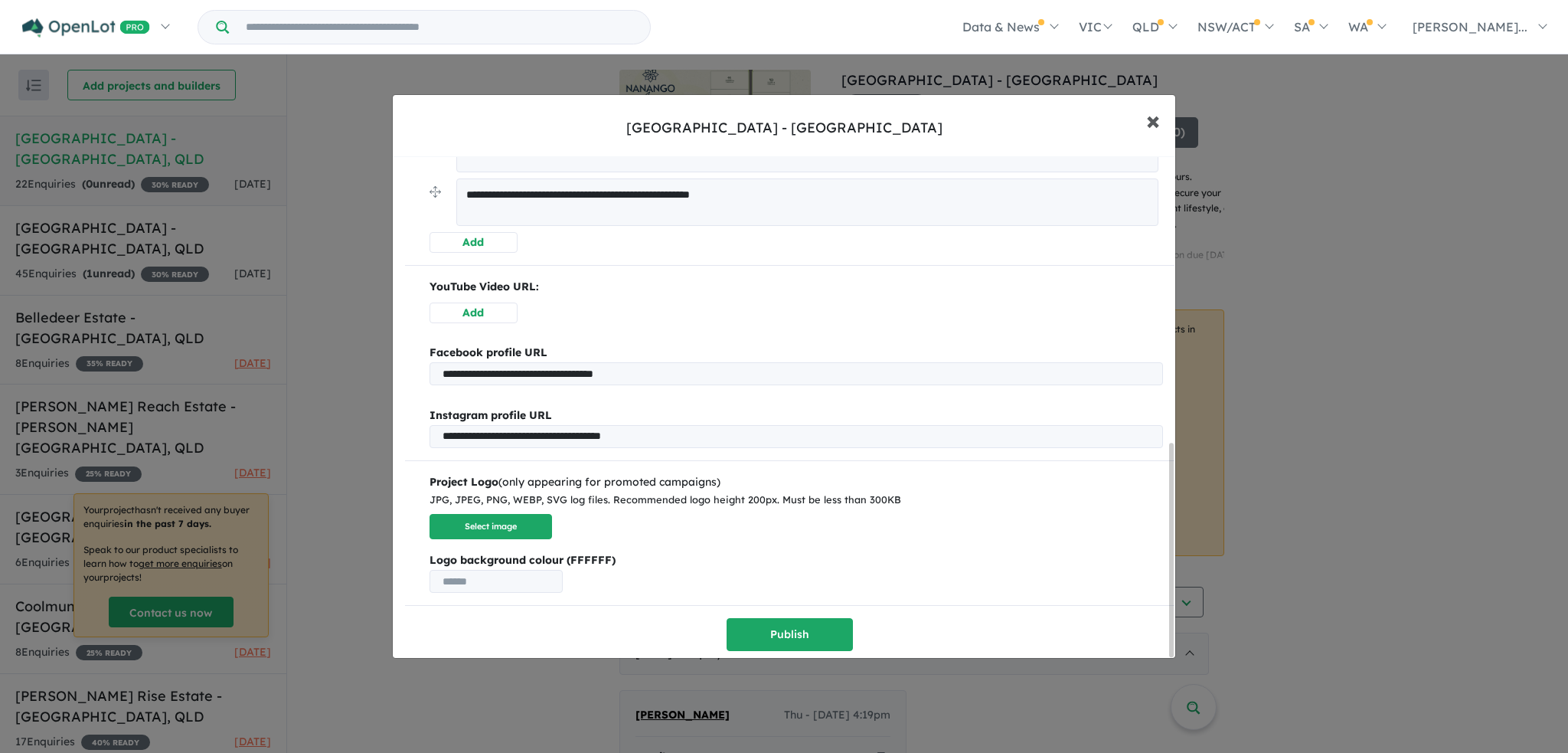
click at [1153, 124] on span "×" at bounding box center [1153, 119] width 14 height 33
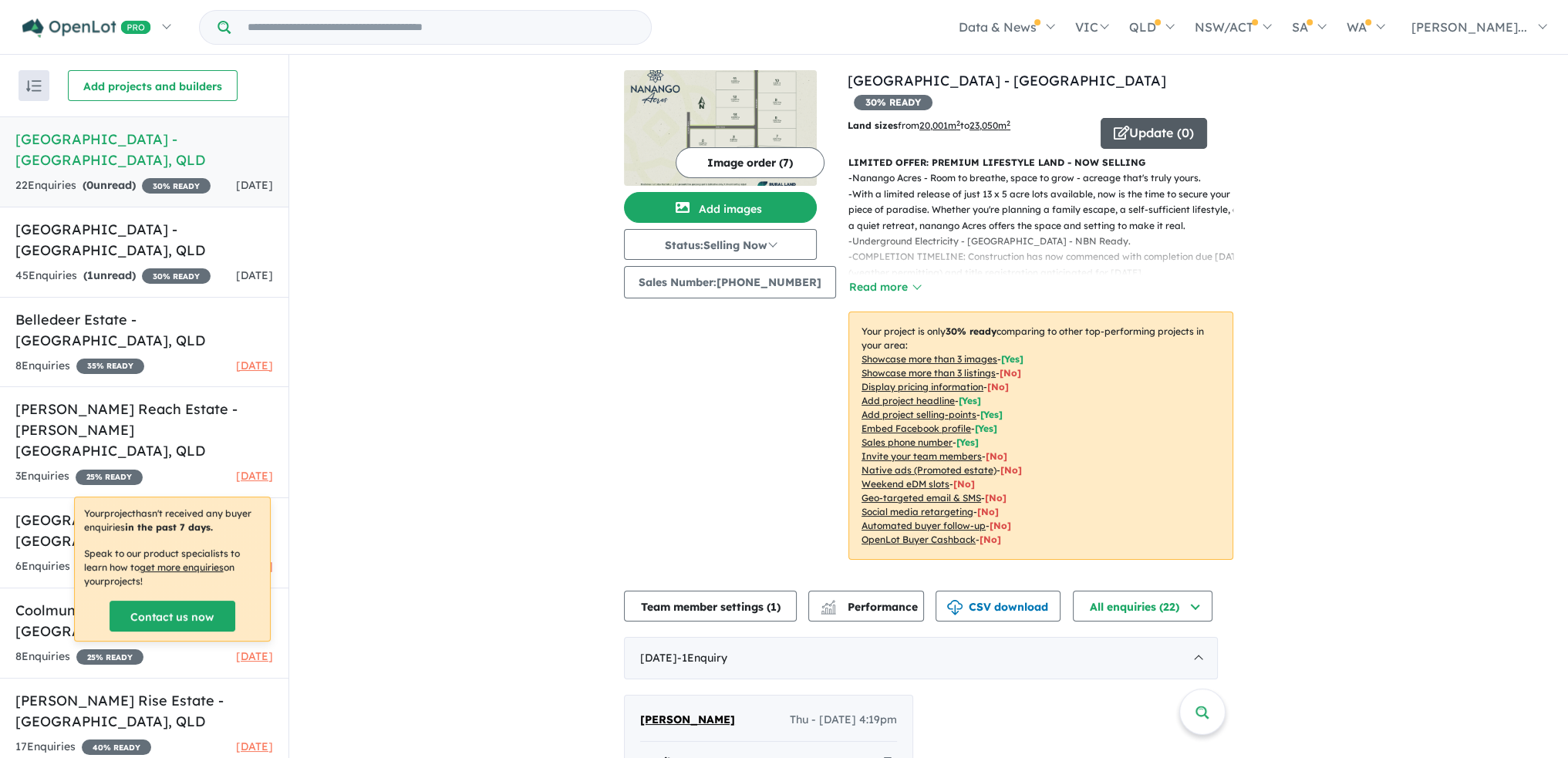
click at [1145, 118] on button "Update ( 0 )" at bounding box center [1154, 133] width 106 height 31
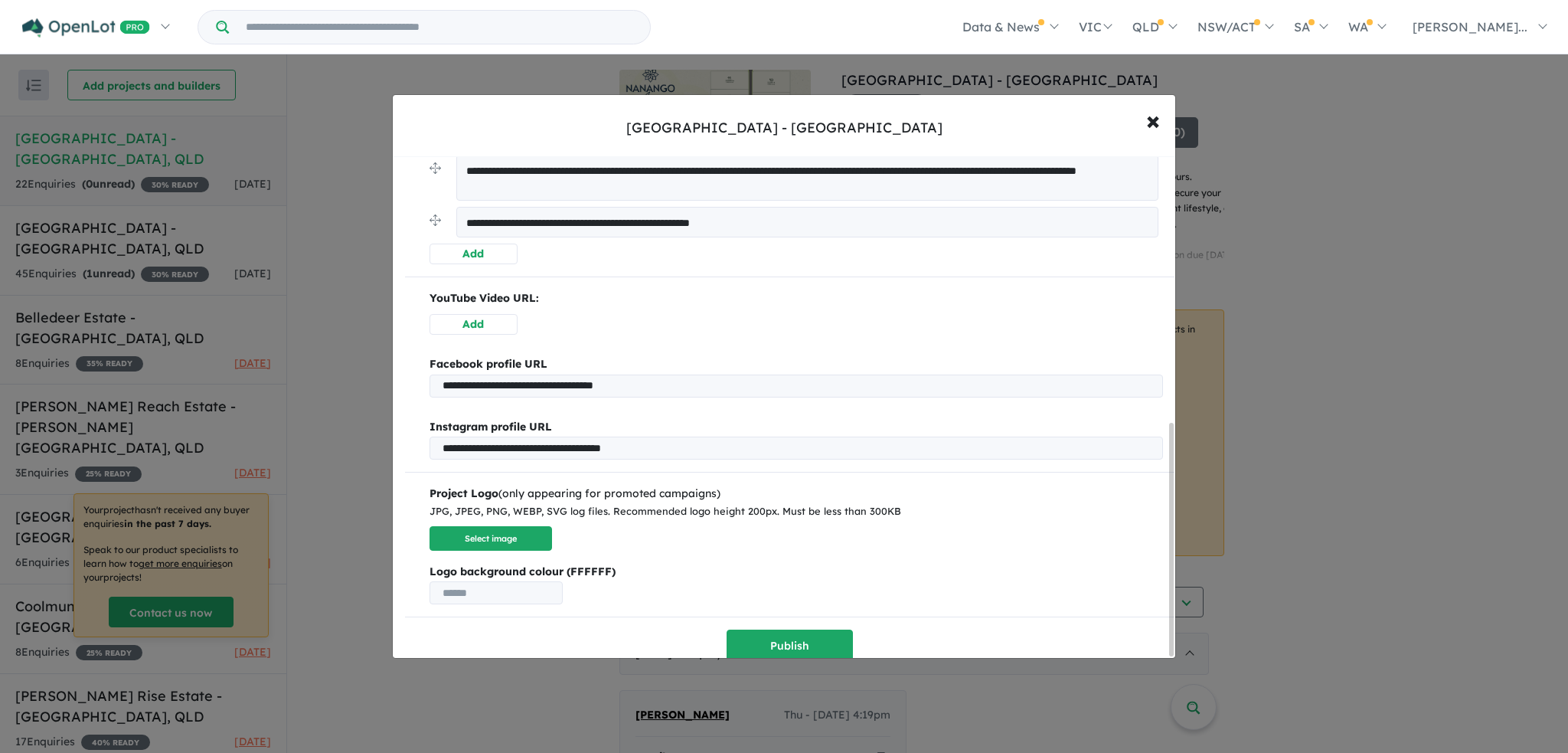
scroll to position [579, 0]
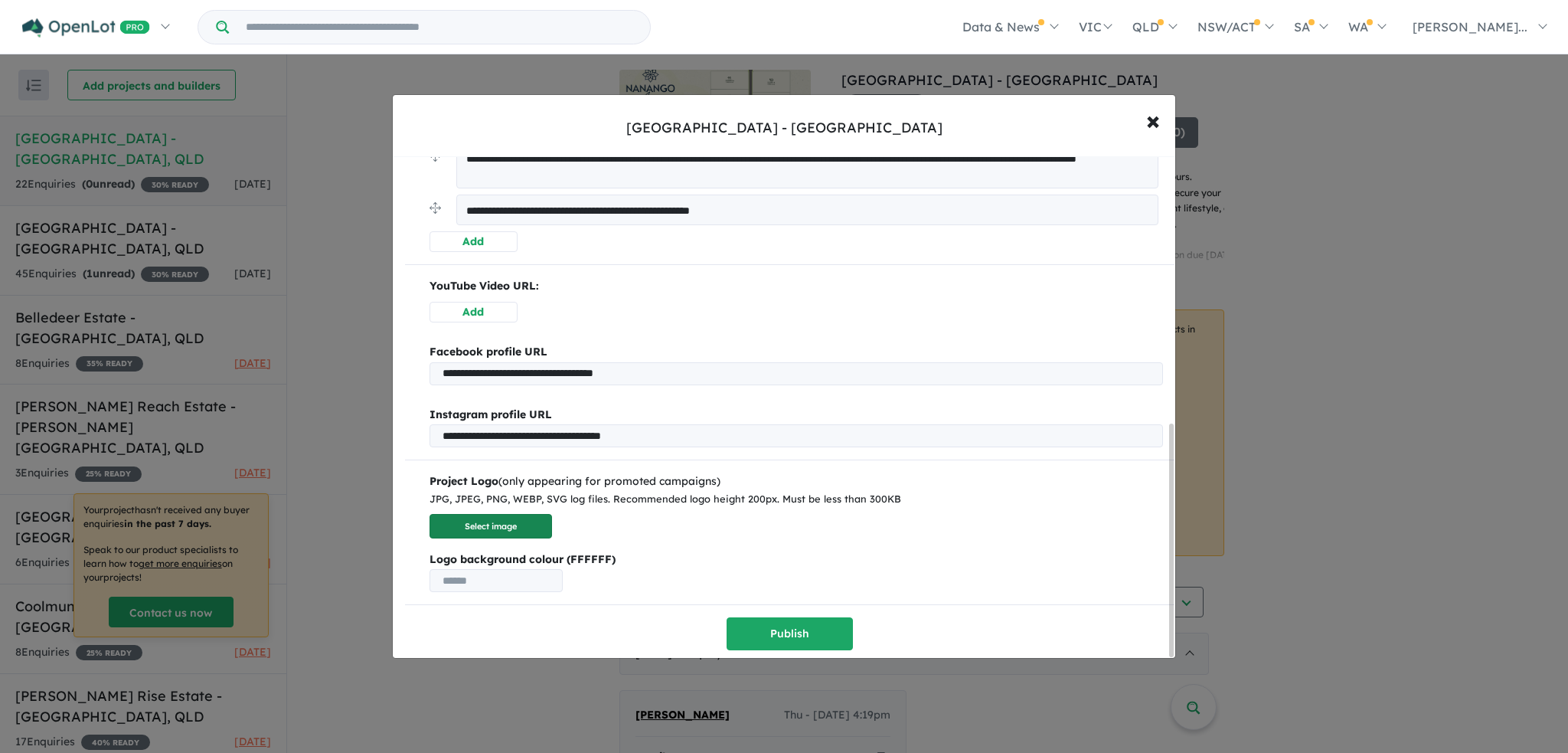
click at [505, 514] on button "Select image" at bounding box center [491, 526] width 123 height 25
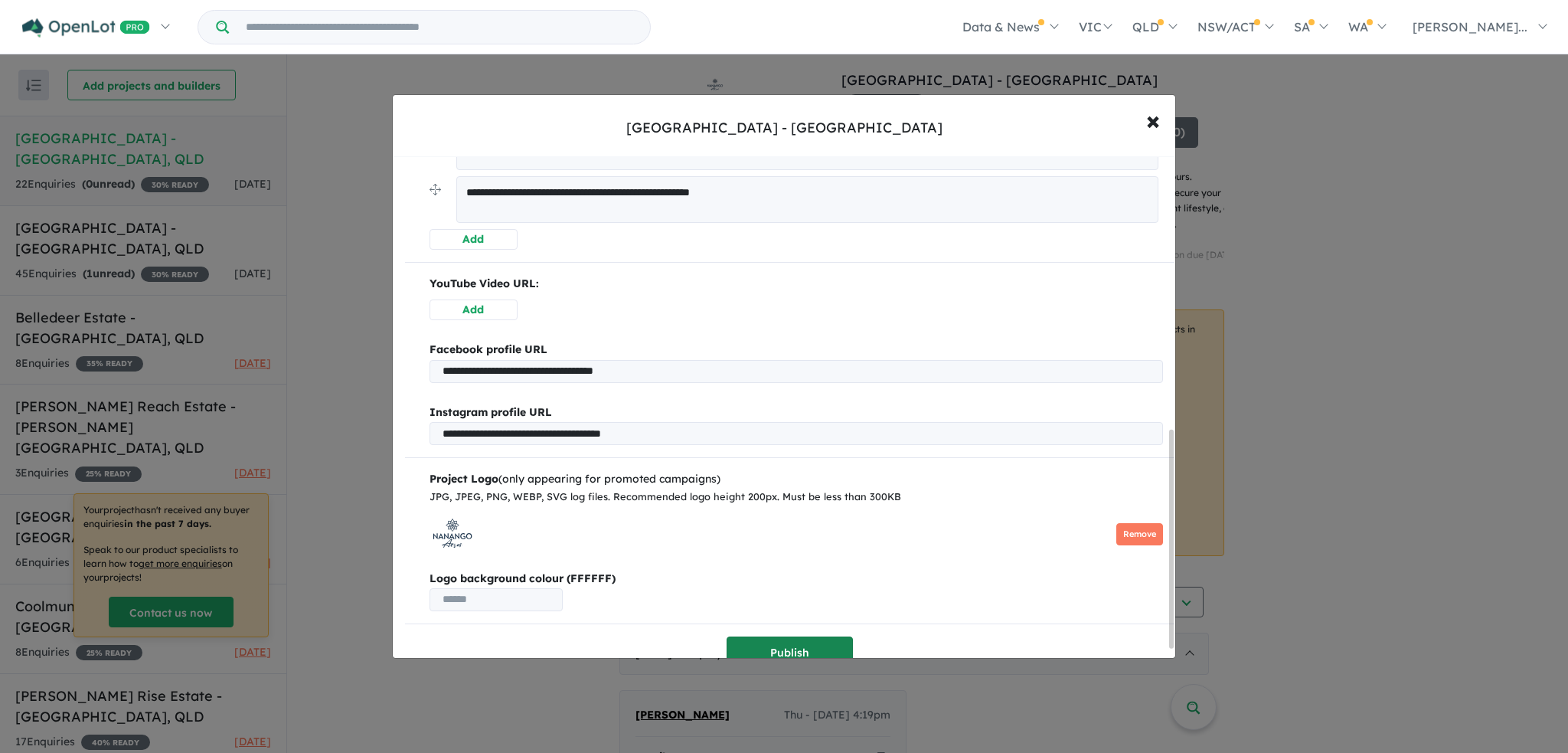
click at [813, 646] on button "Publish" at bounding box center [790, 653] width 126 height 33
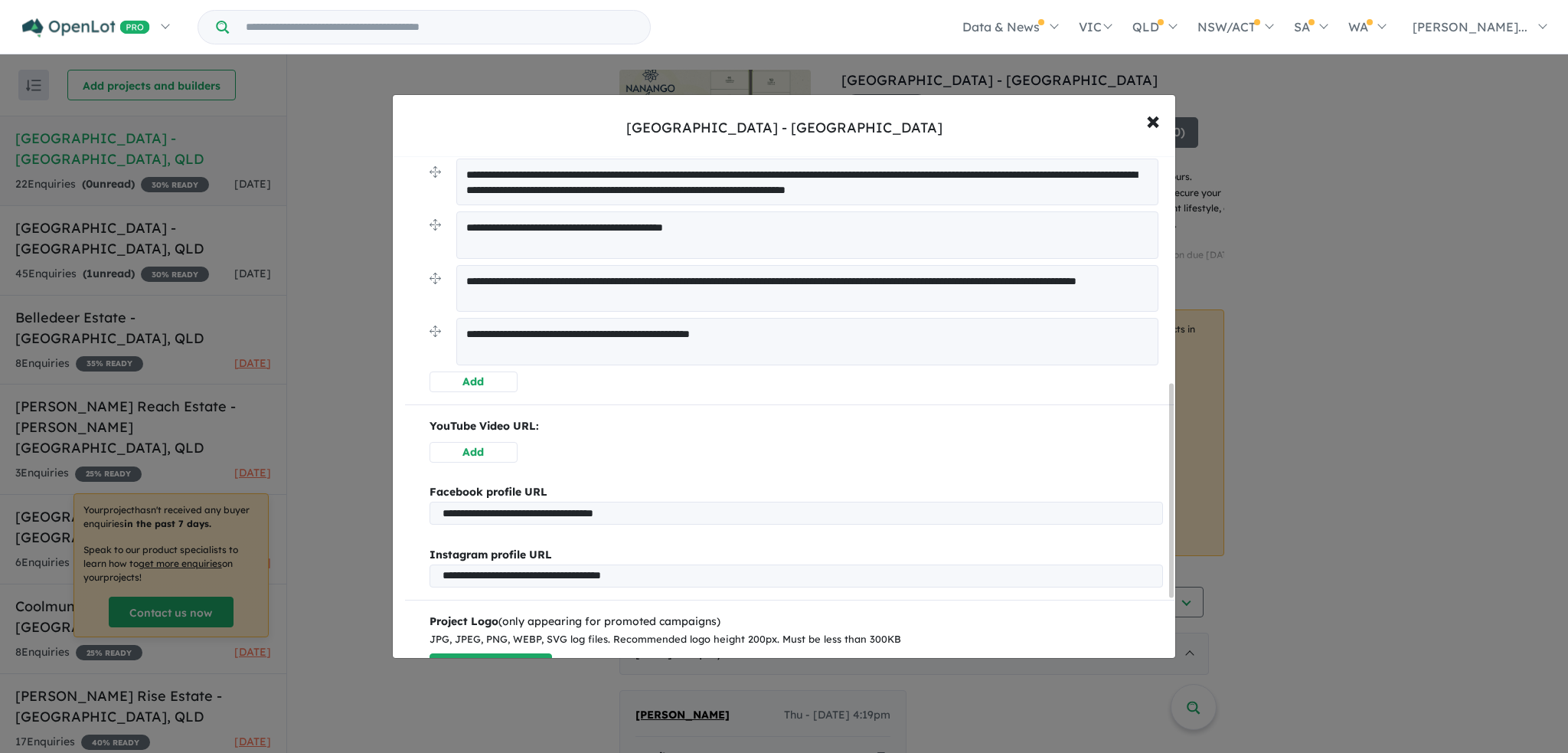
scroll to position [678, 0]
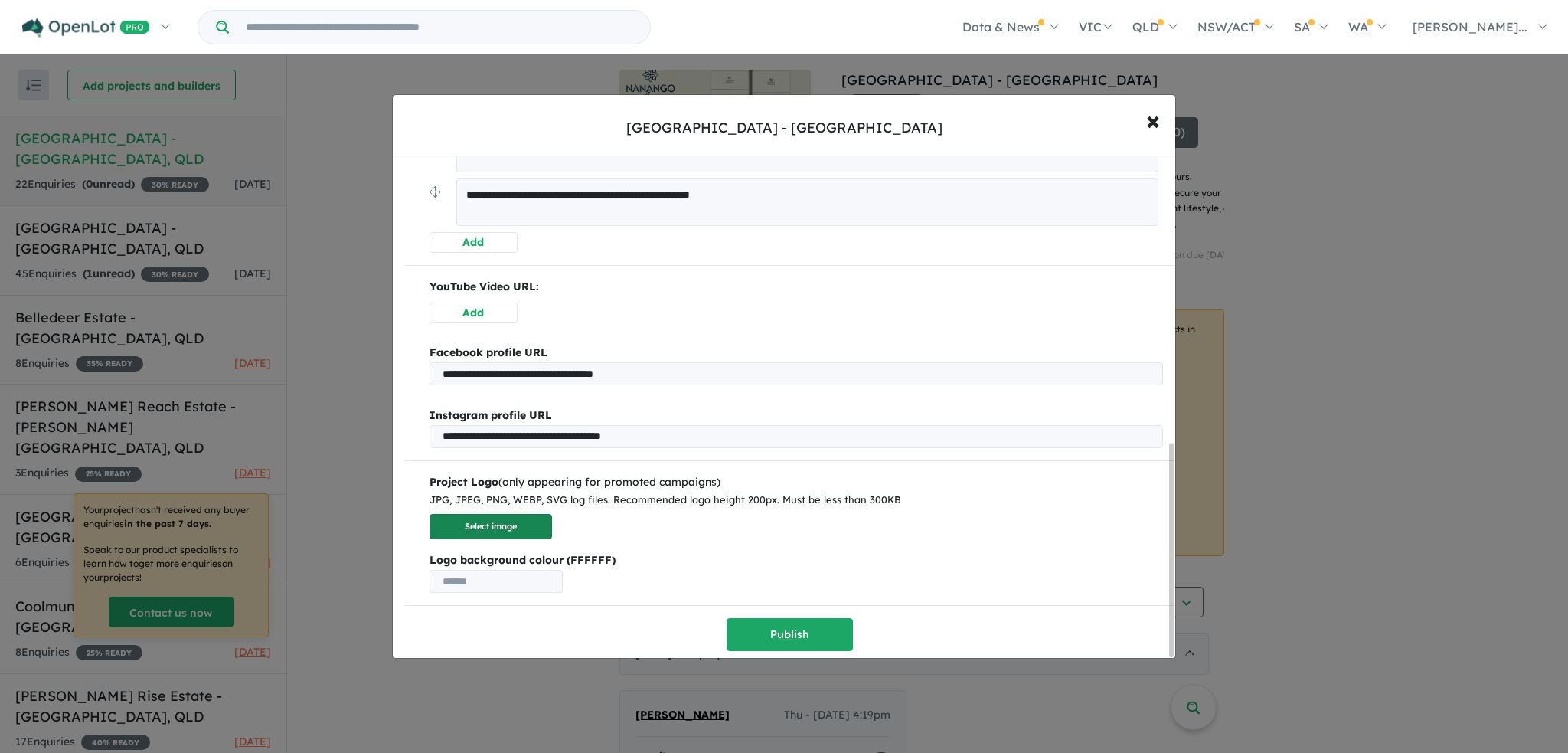
click at [497, 523] on button "Select image" at bounding box center [491, 526] width 123 height 25
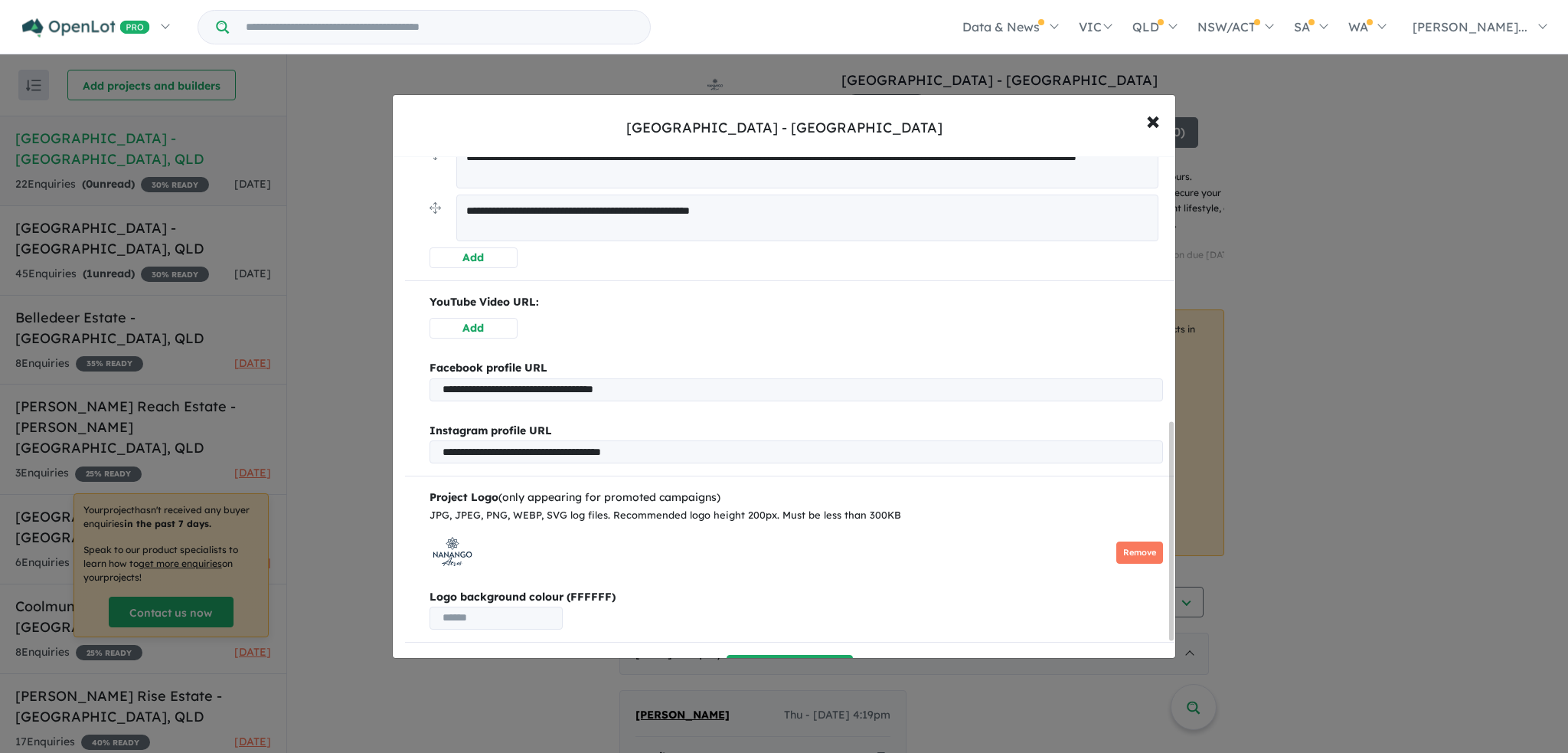
scroll to position [651, 0]
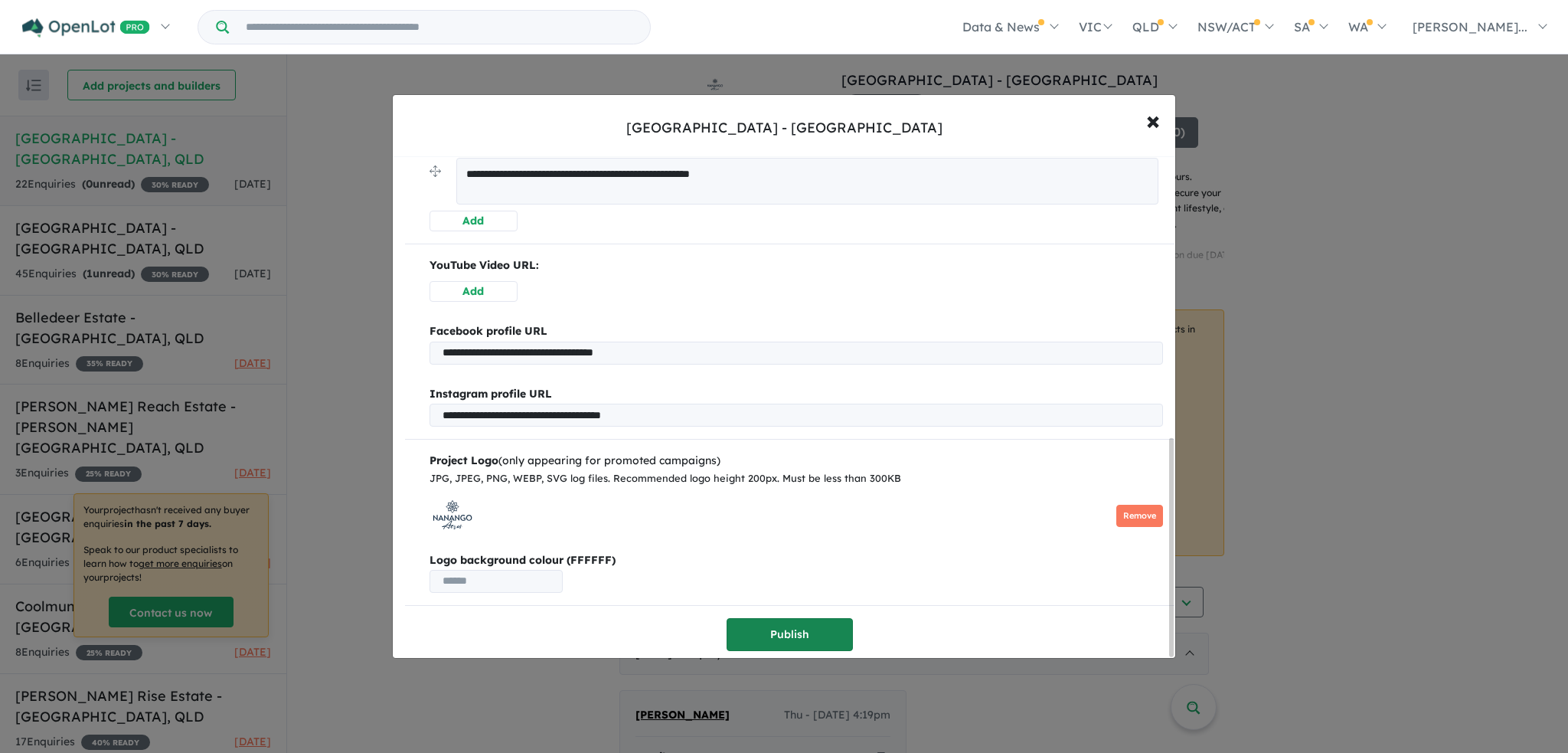
click at [785, 620] on button "Publish" at bounding box center [790, 634] width 126 height 33
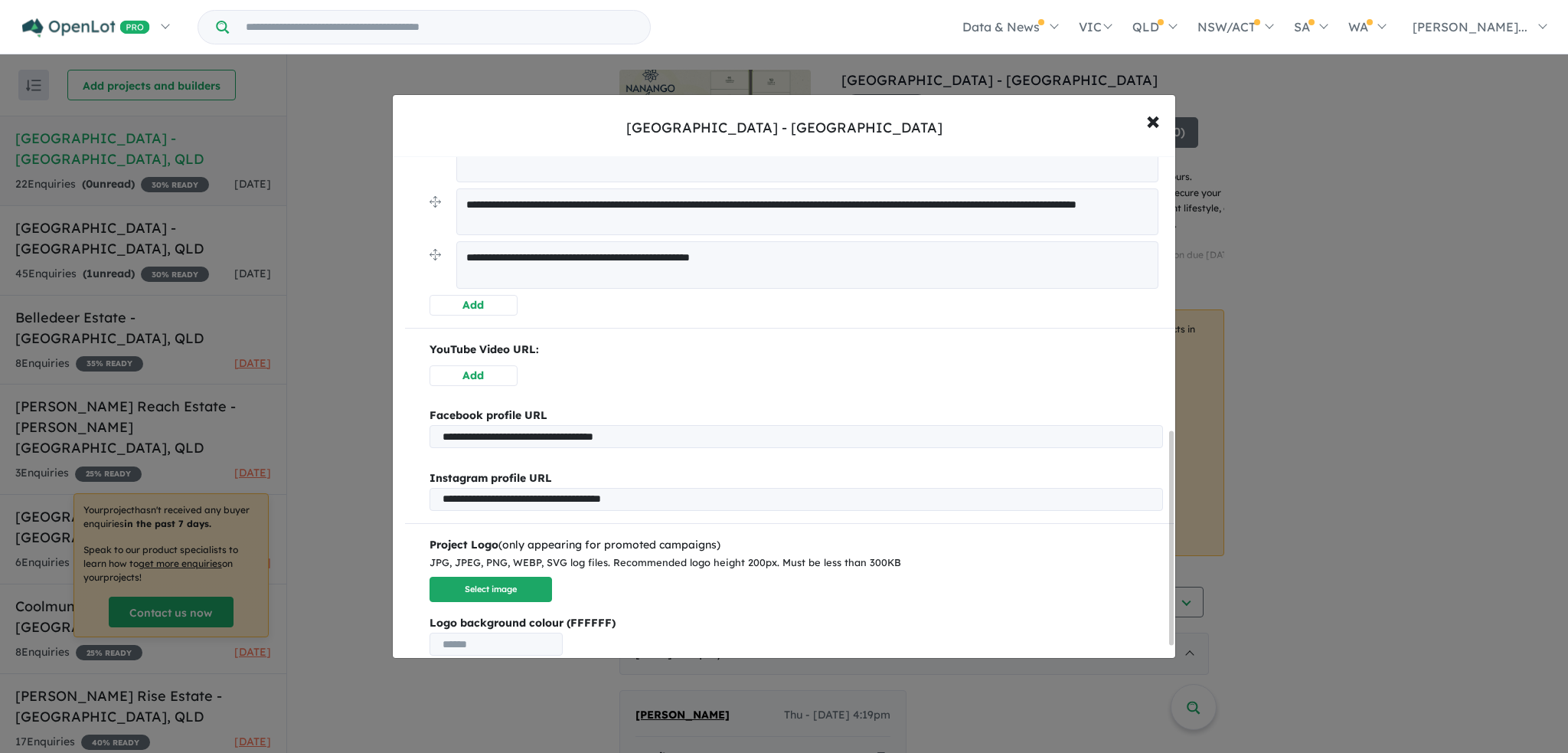
scroll to position [678, 0]
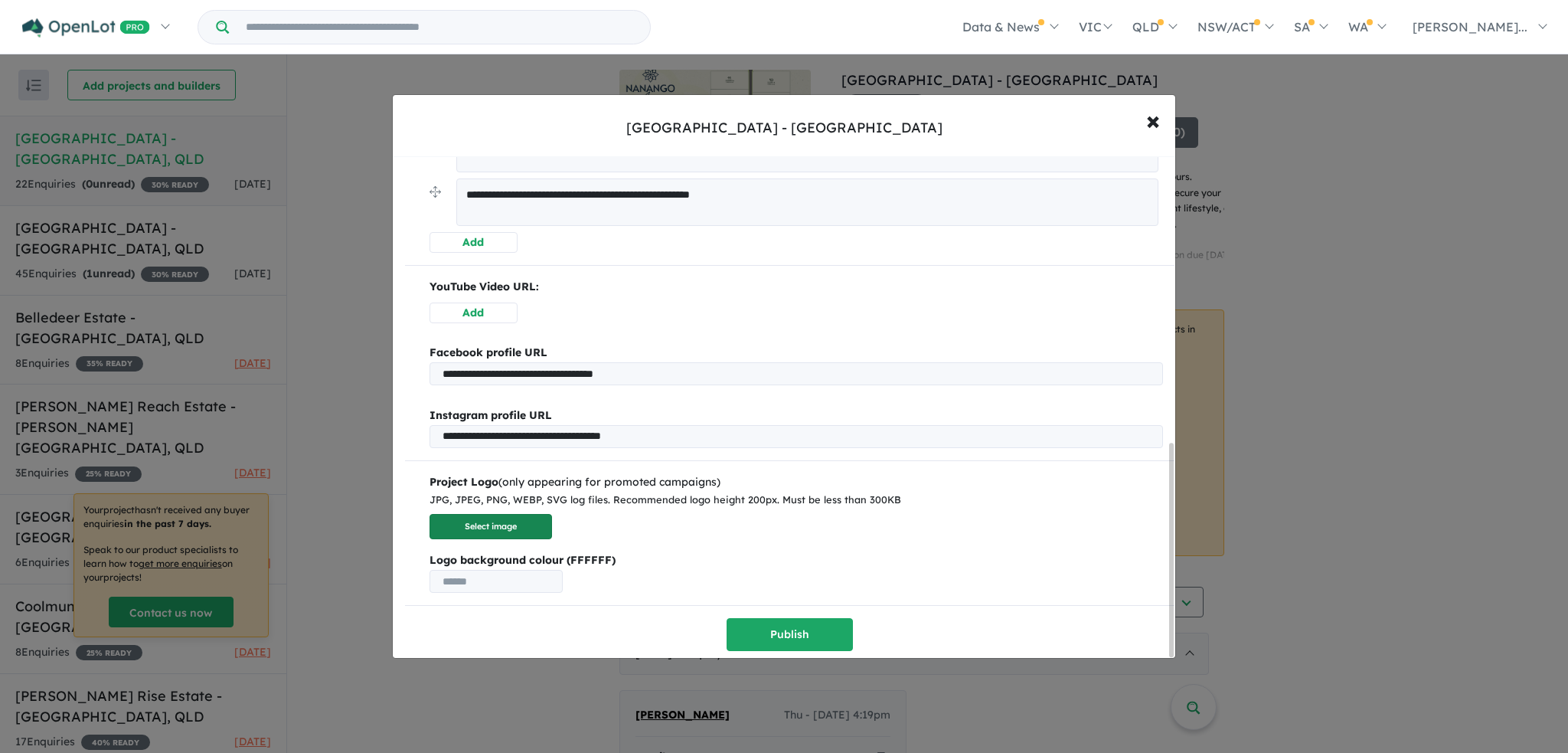
click at [493, 517] on button "Select image" at bounding box center [491, 526] width 123 height 25
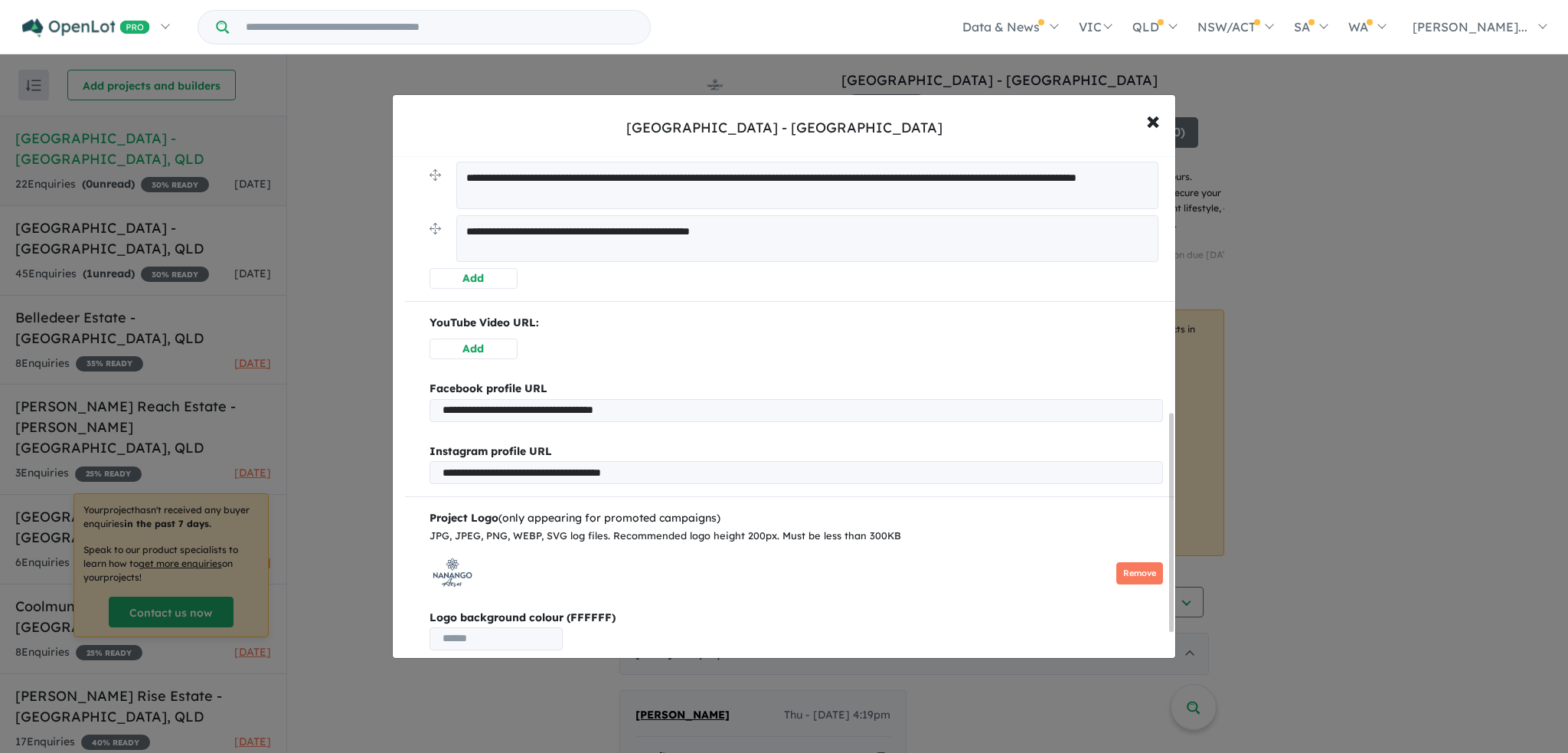
scroll to position [651, 0]
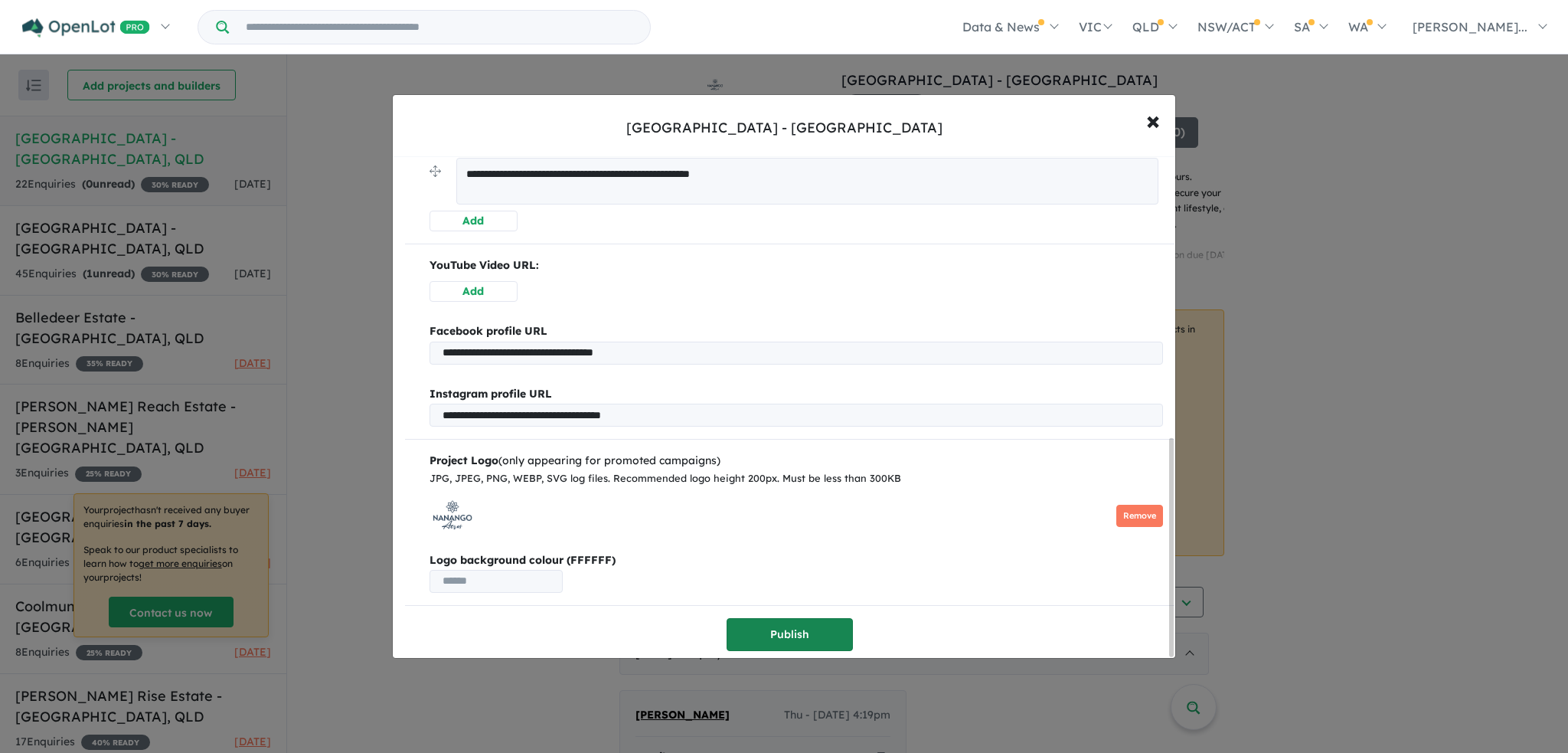
click at [801, 624] on button "Publish" at bounding box center [790, 634] width 126 height 33
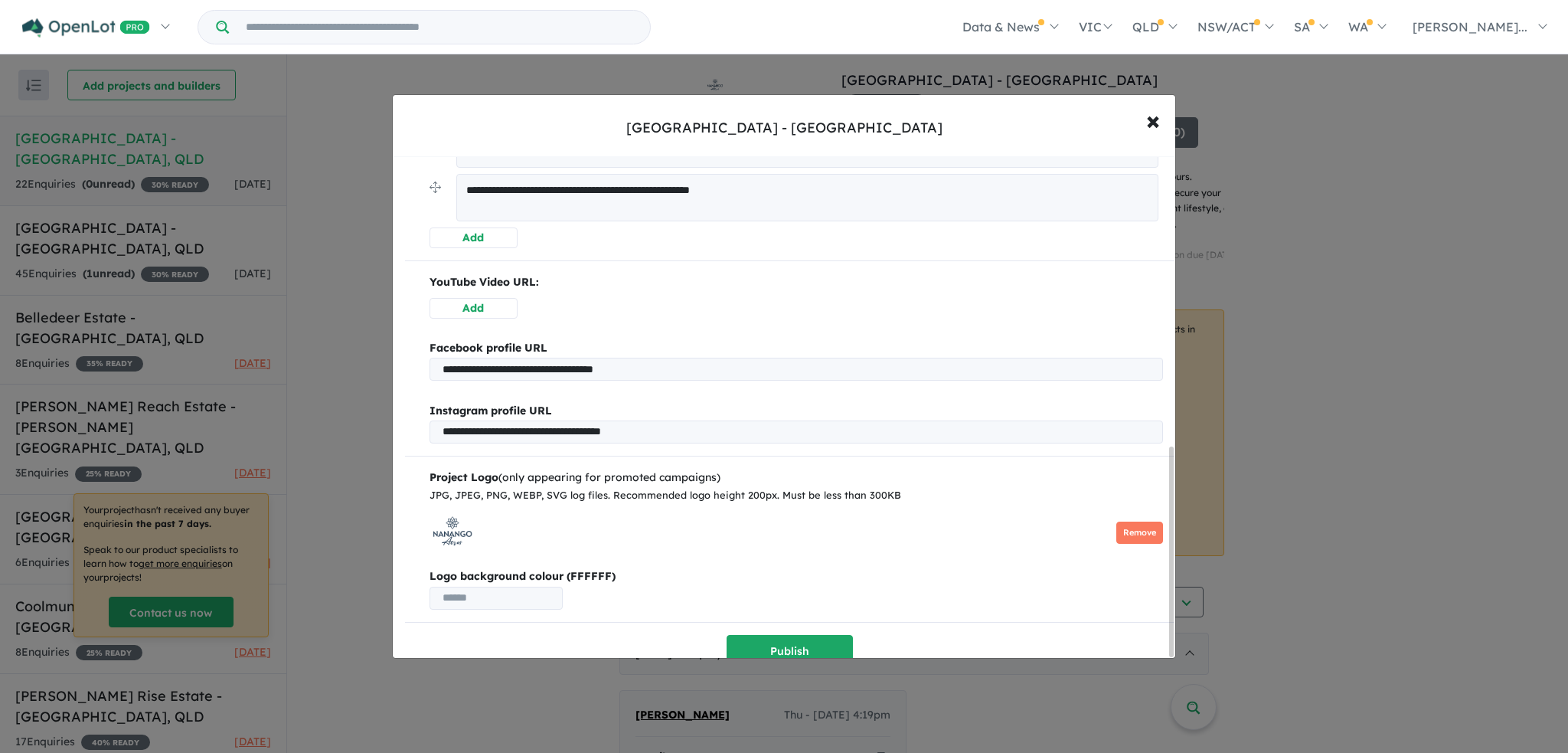
scroll to position [699, 0]
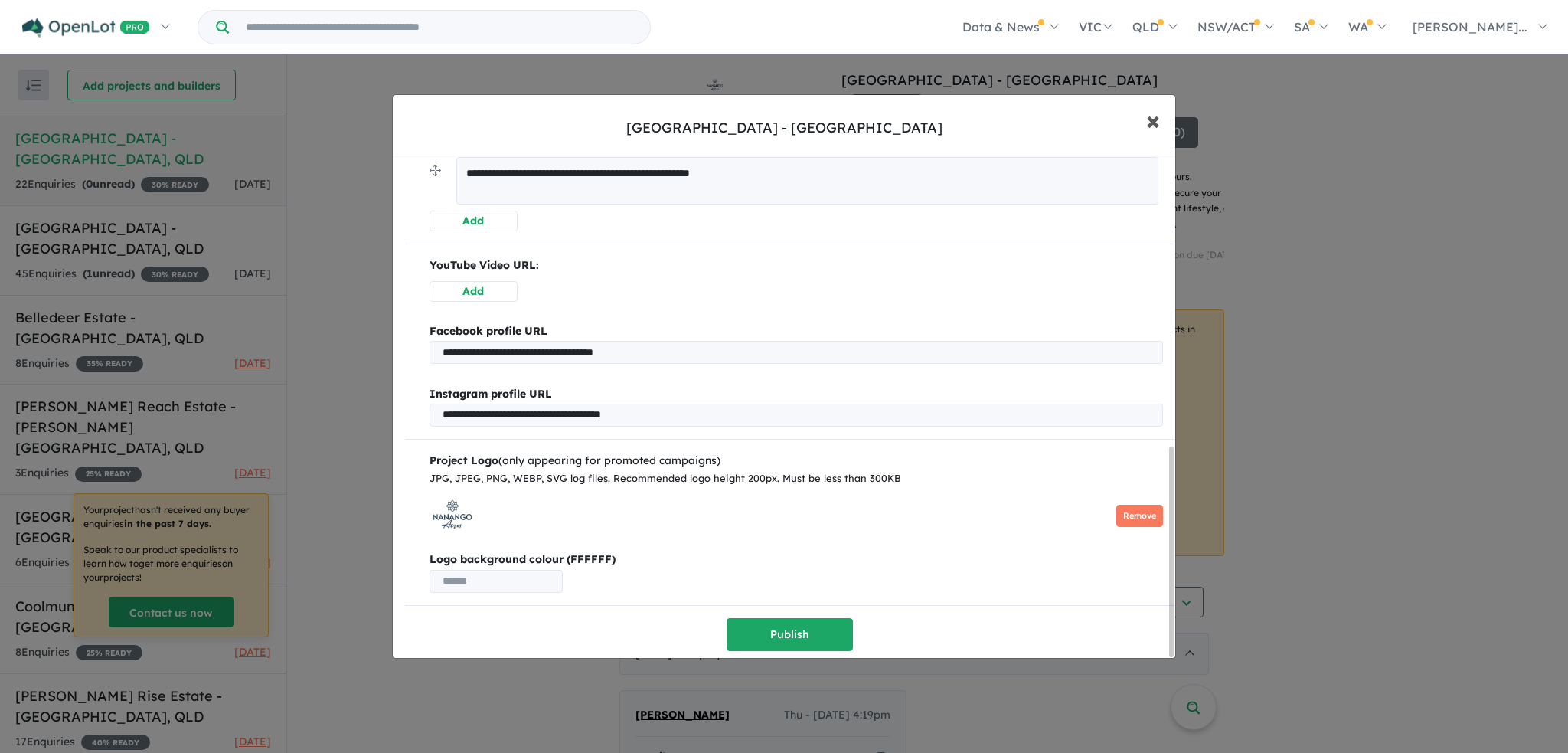
click at [1157, 122] on span "×" at bounding box center [1153, 119] width 14 height 33
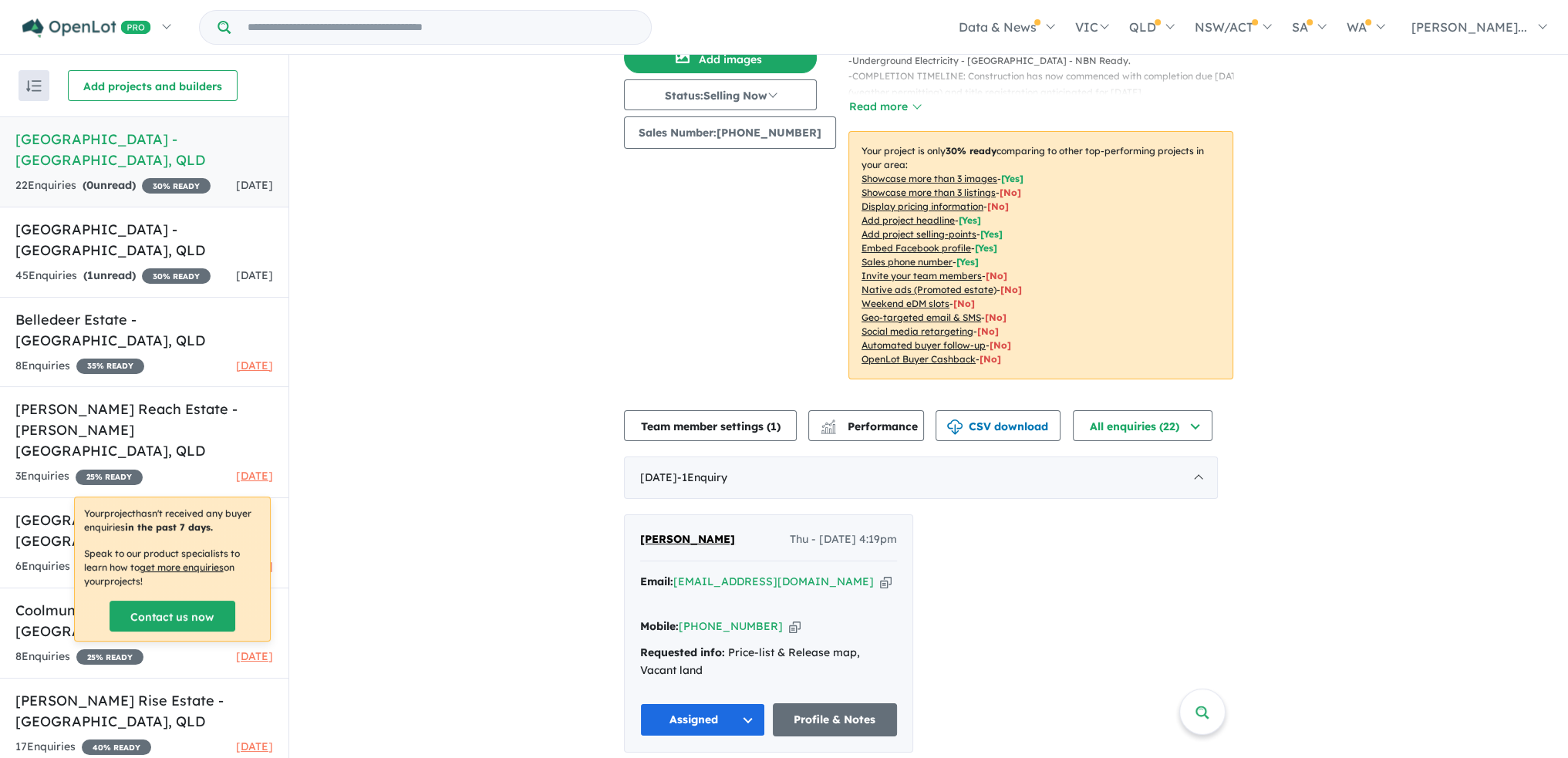
scroll to position [463, 0]
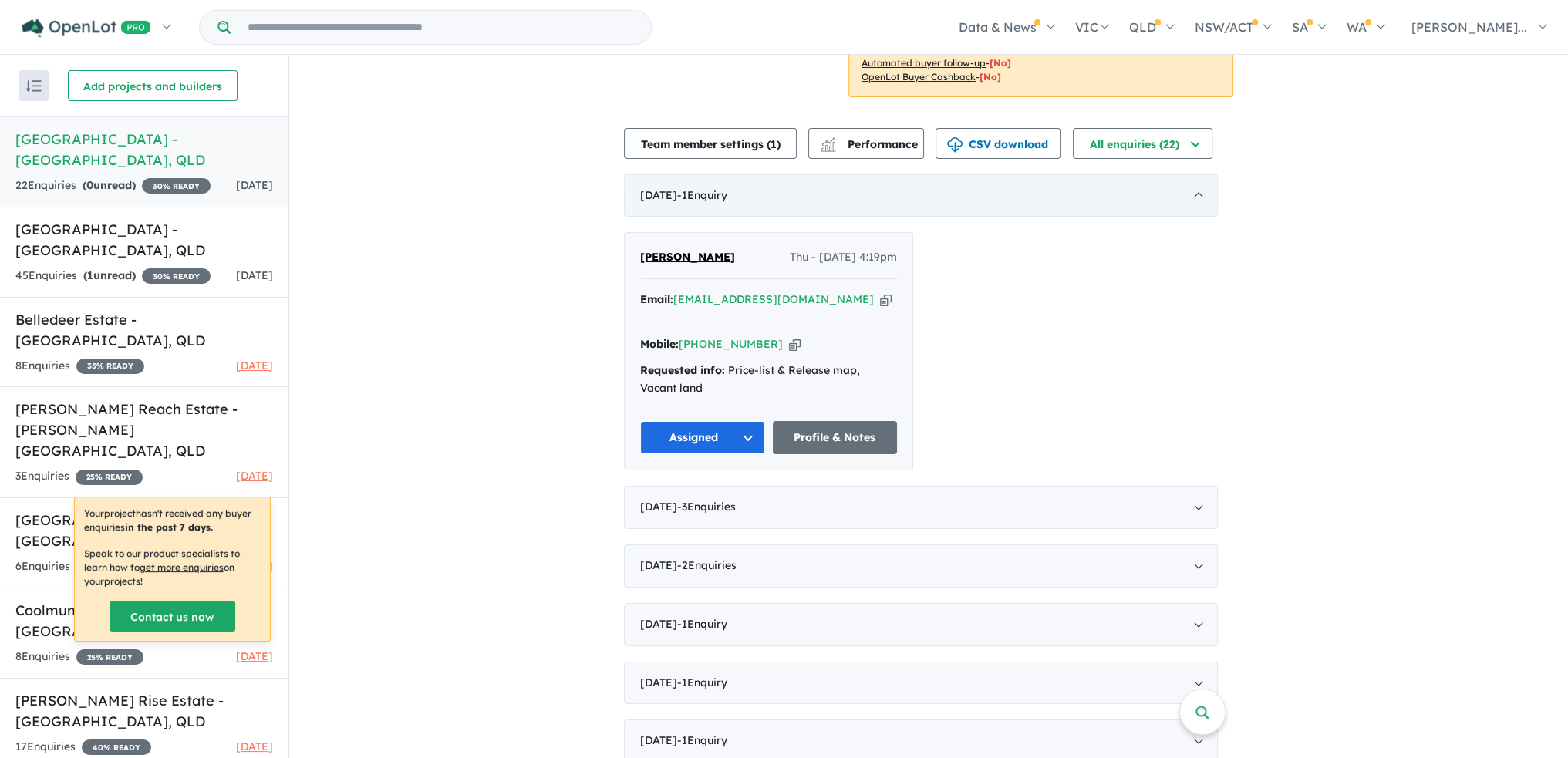
click at [1200, 180] on div "[DATE] - 1 Enquir y ( 0 unread)" at bounding box center [921, 196] width 594 height 43
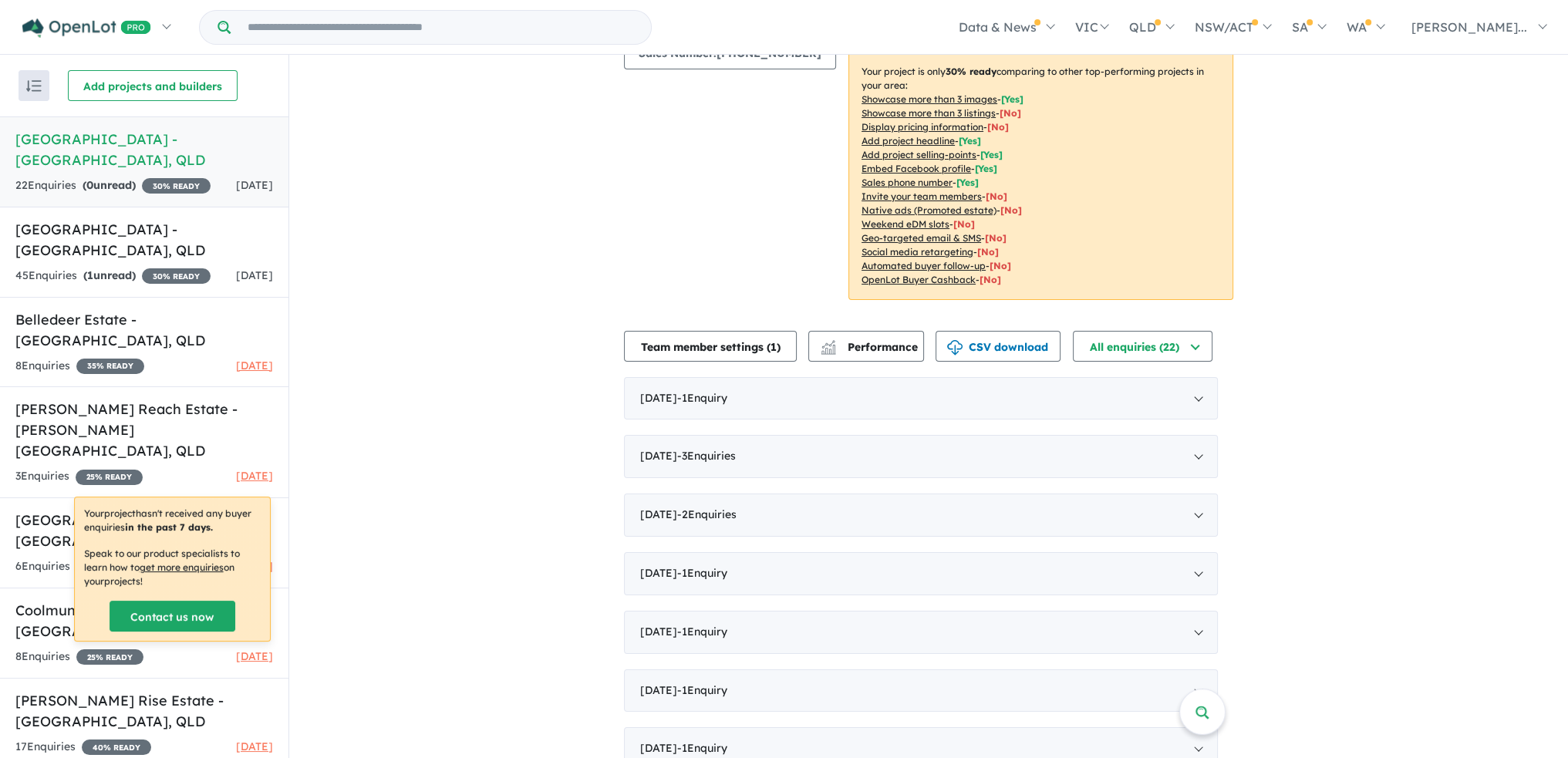
scroll to position [0, 0]
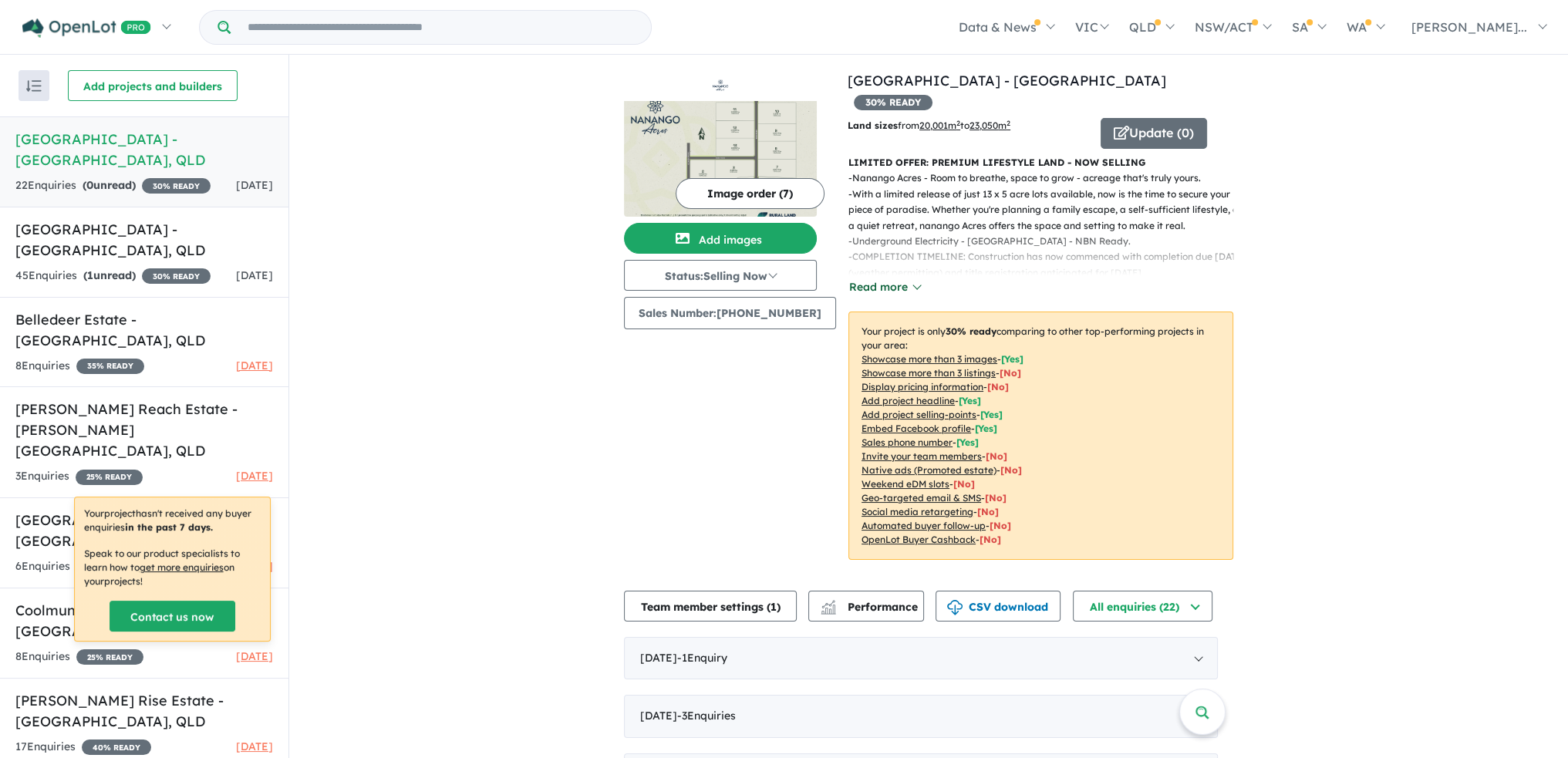
click at [868, 279] on button "Read more" at bounding box center [884, 287] width 73 height 17
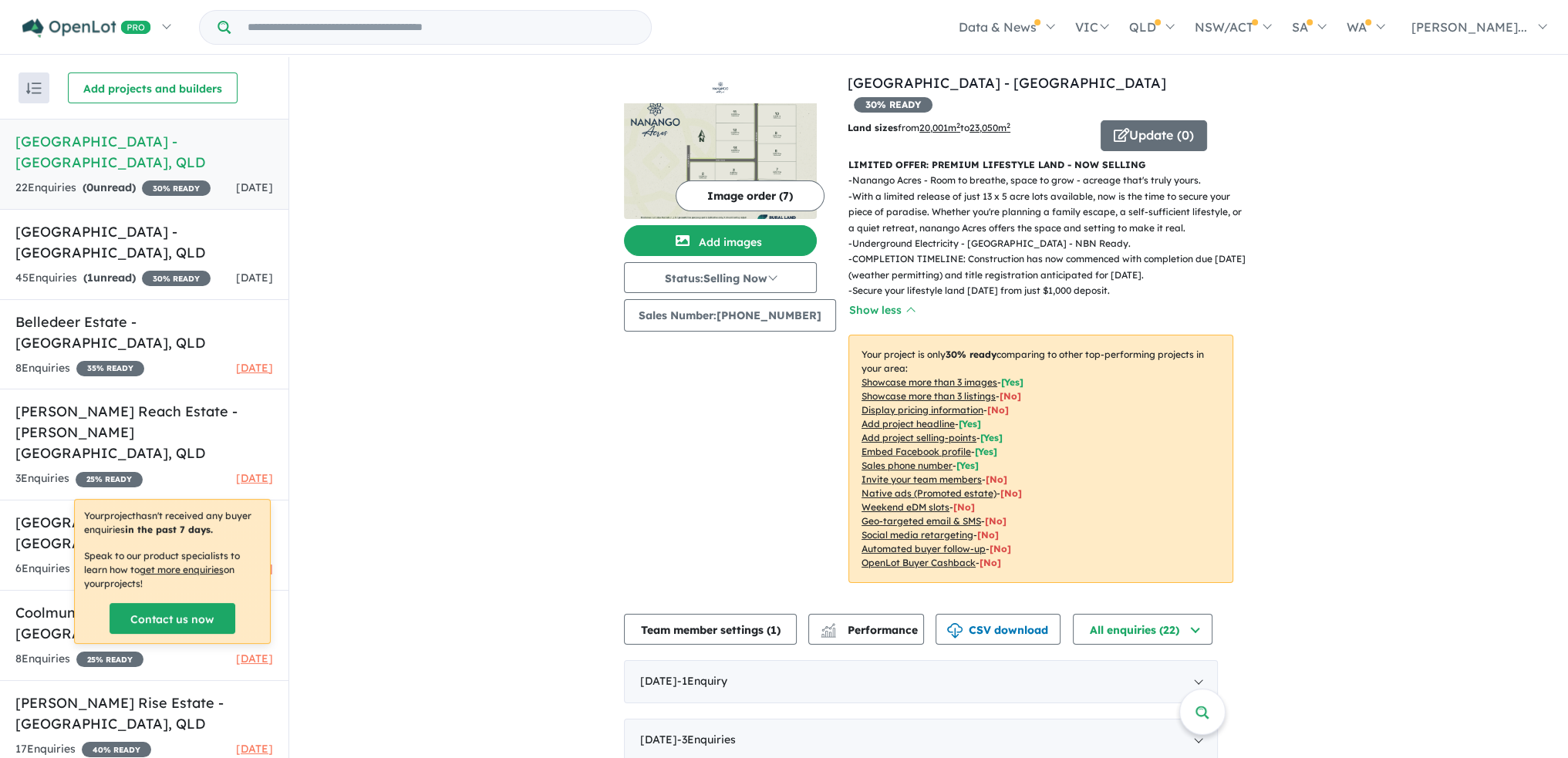
click at [975, 189] on p "- With a limited release of just 13 x 5 acre lots available, now is the time to…" at bounding box center [1046, 212] width 397 height 47
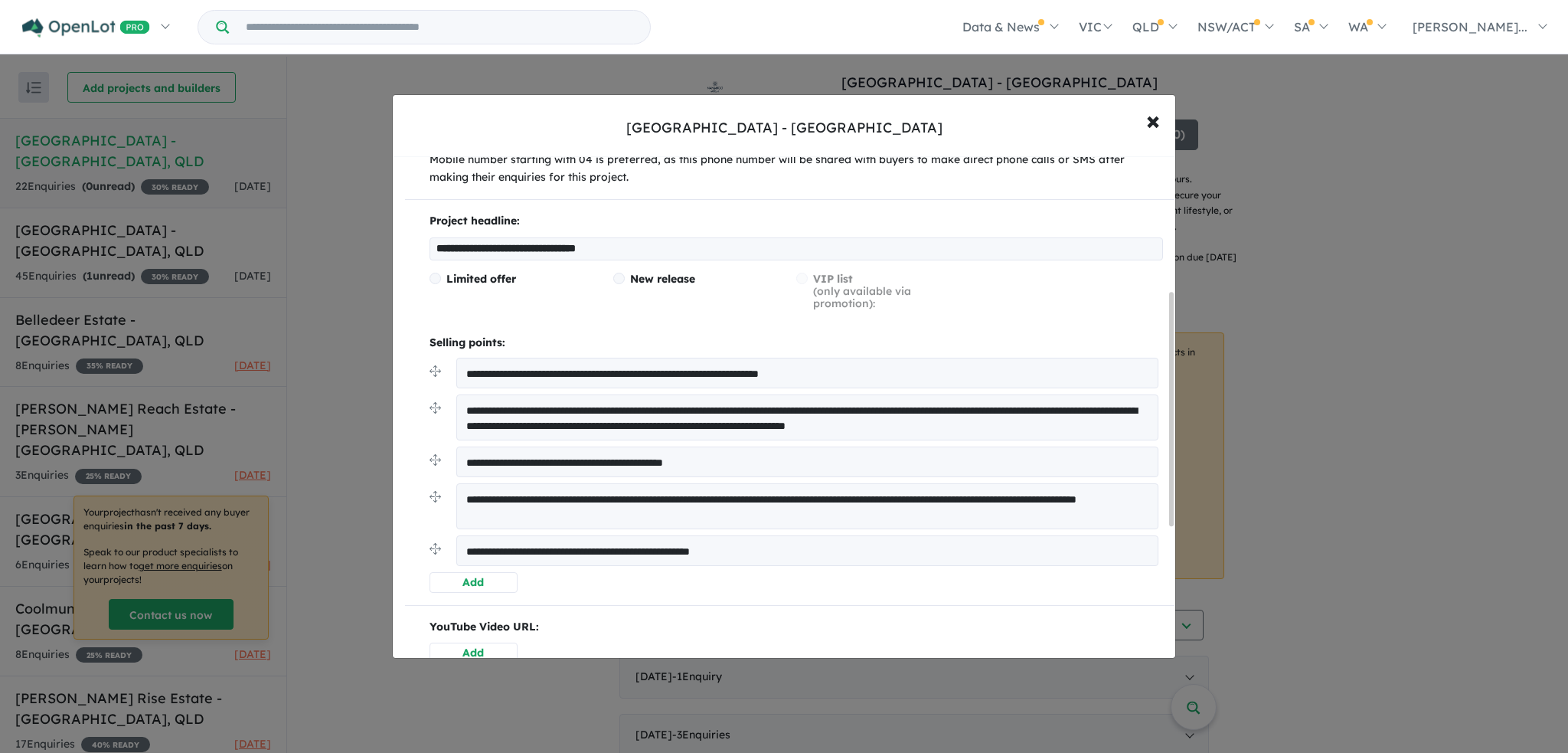
scroll to position [306, 0]
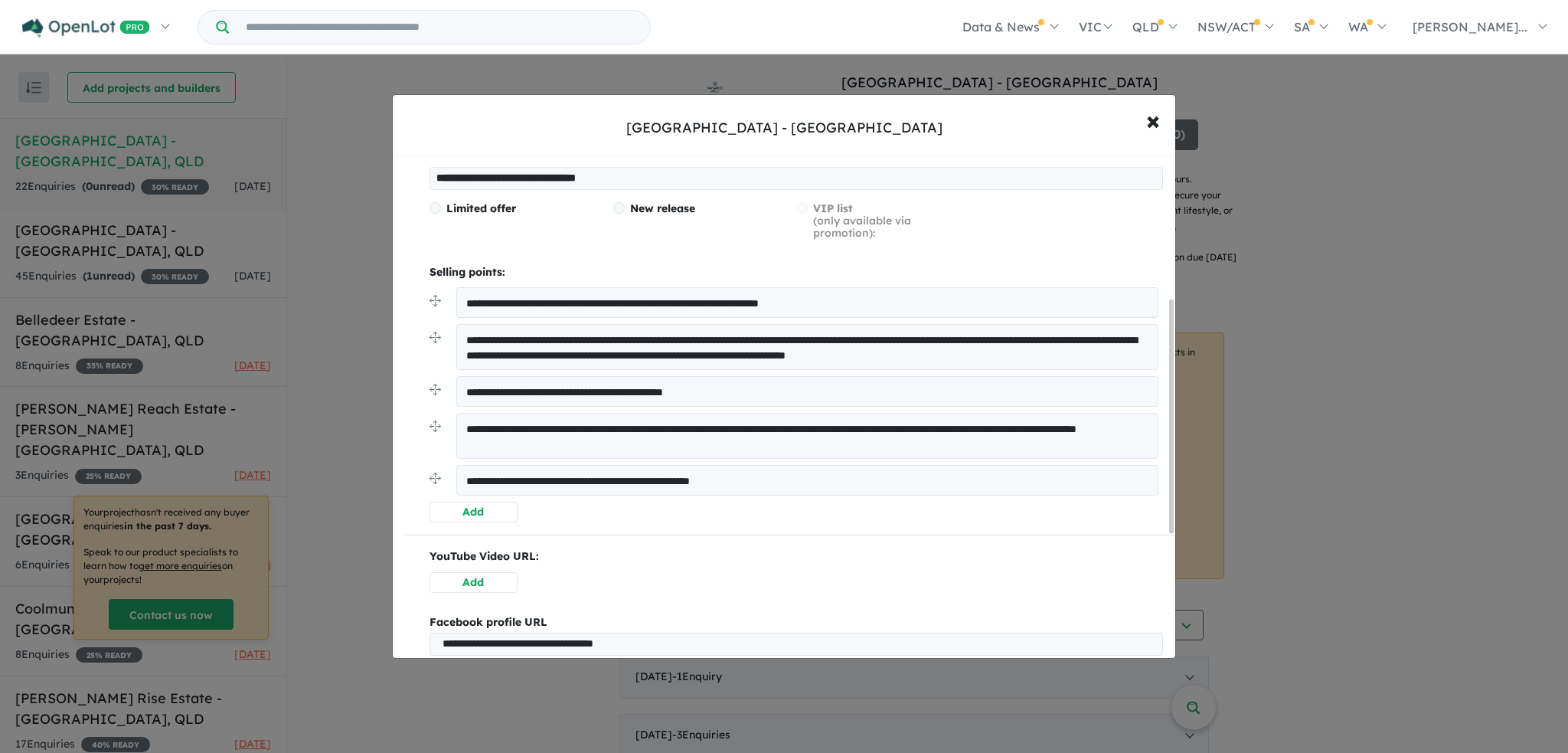
drag, startPoint x: 533, startPoint y: 389, endPoint x: 459, endPoint y: 389, distance: 74.0
click at [459, 389] on textarea "**********" at bounding box center [807, 392] width 702 height 31
type textarea "**********"
click at [693, 479] on textarea "**********" at bounding box center [807, 481] width 702 height 31
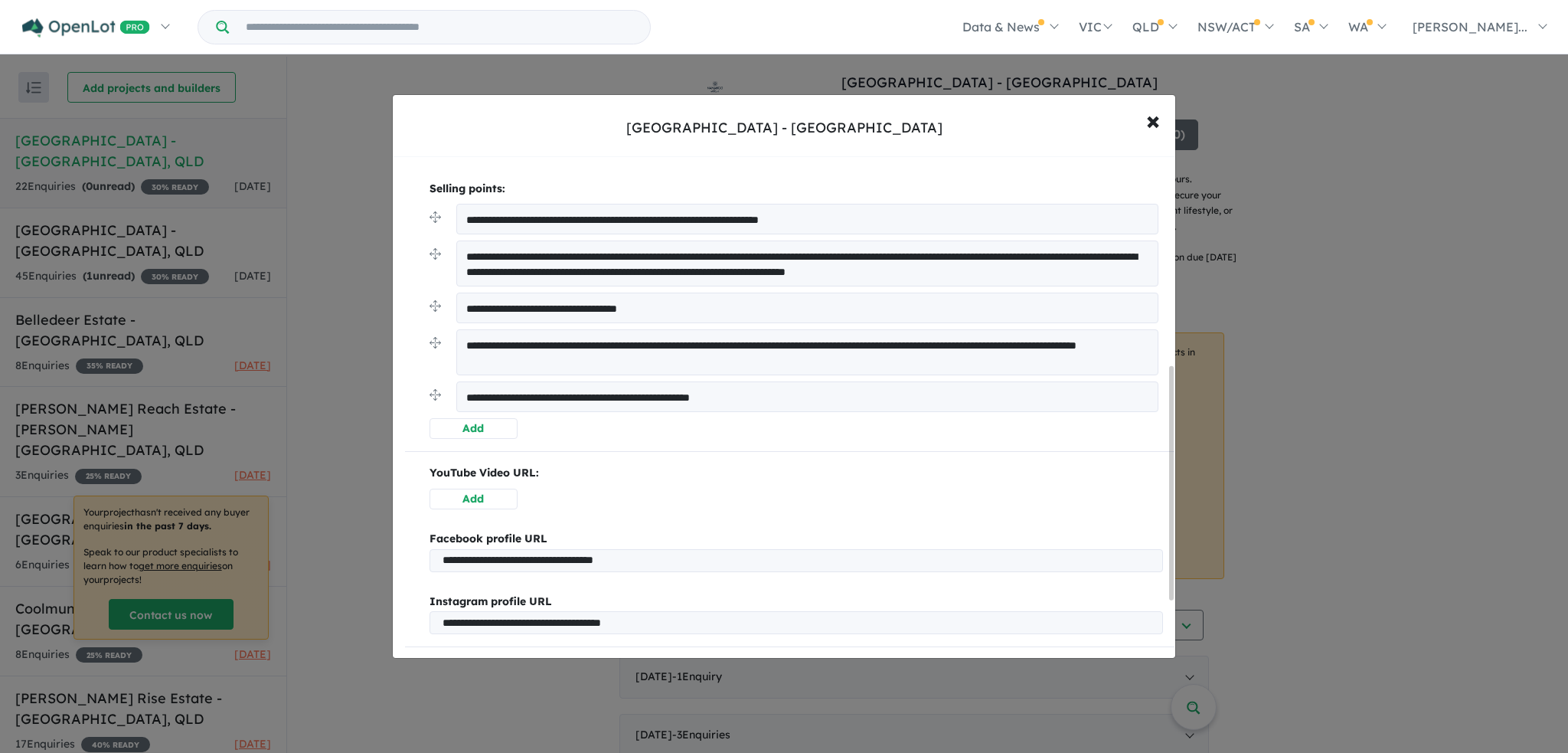
scroll to position [598, 0]
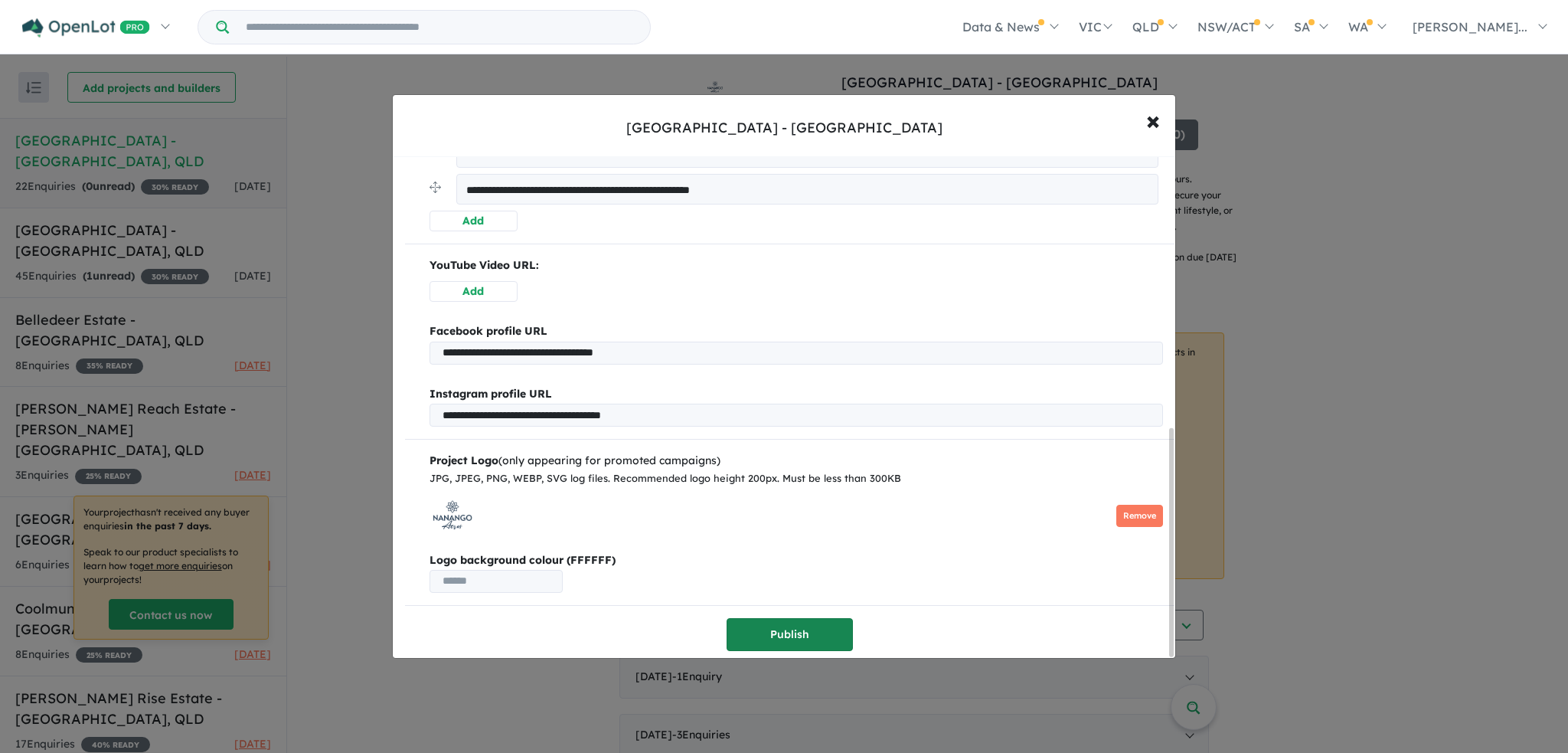
type textarea "**********"
click at [819, 626] on button "Publish" at bounding box center [790, 634] width 126 height 33
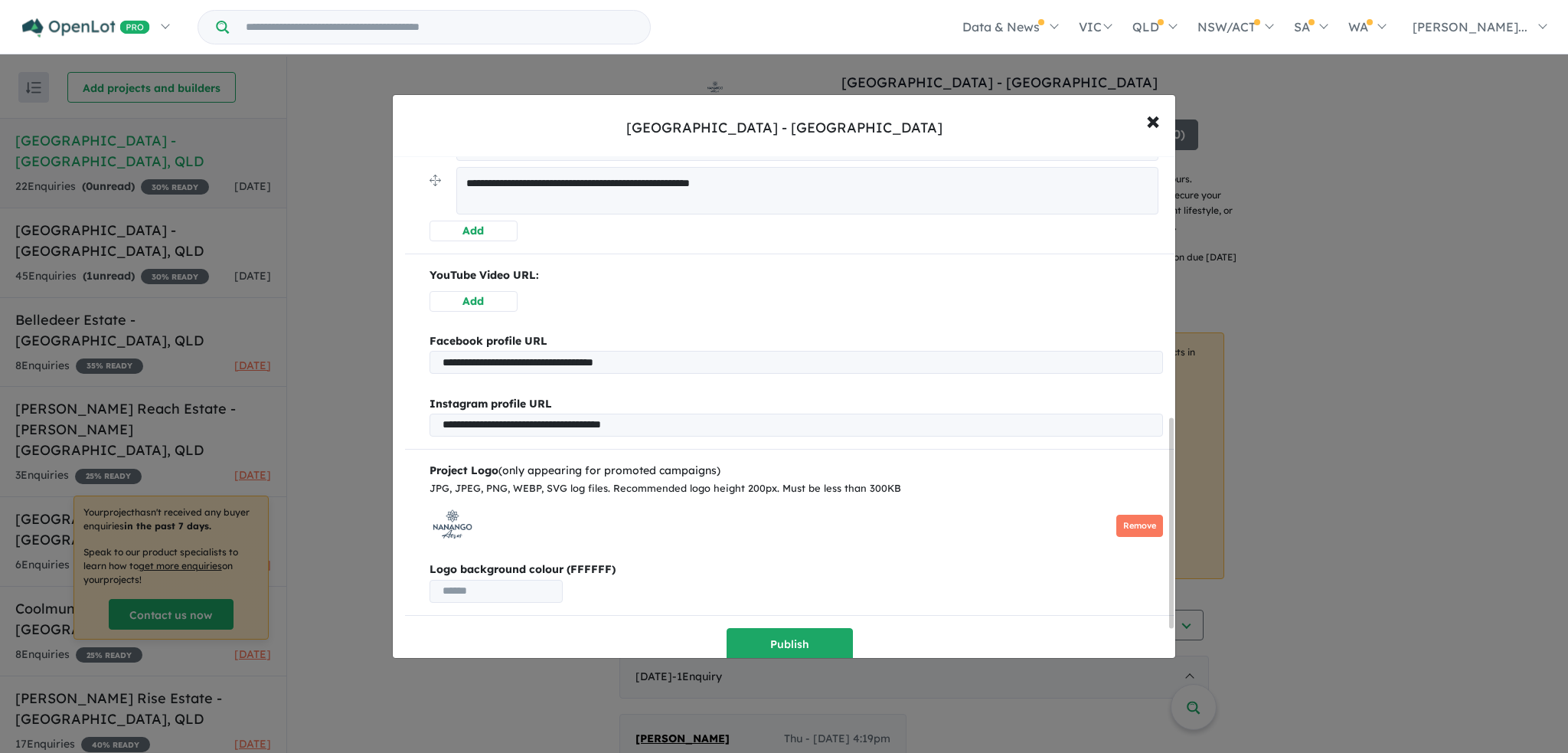
scroll to position [699, 0]
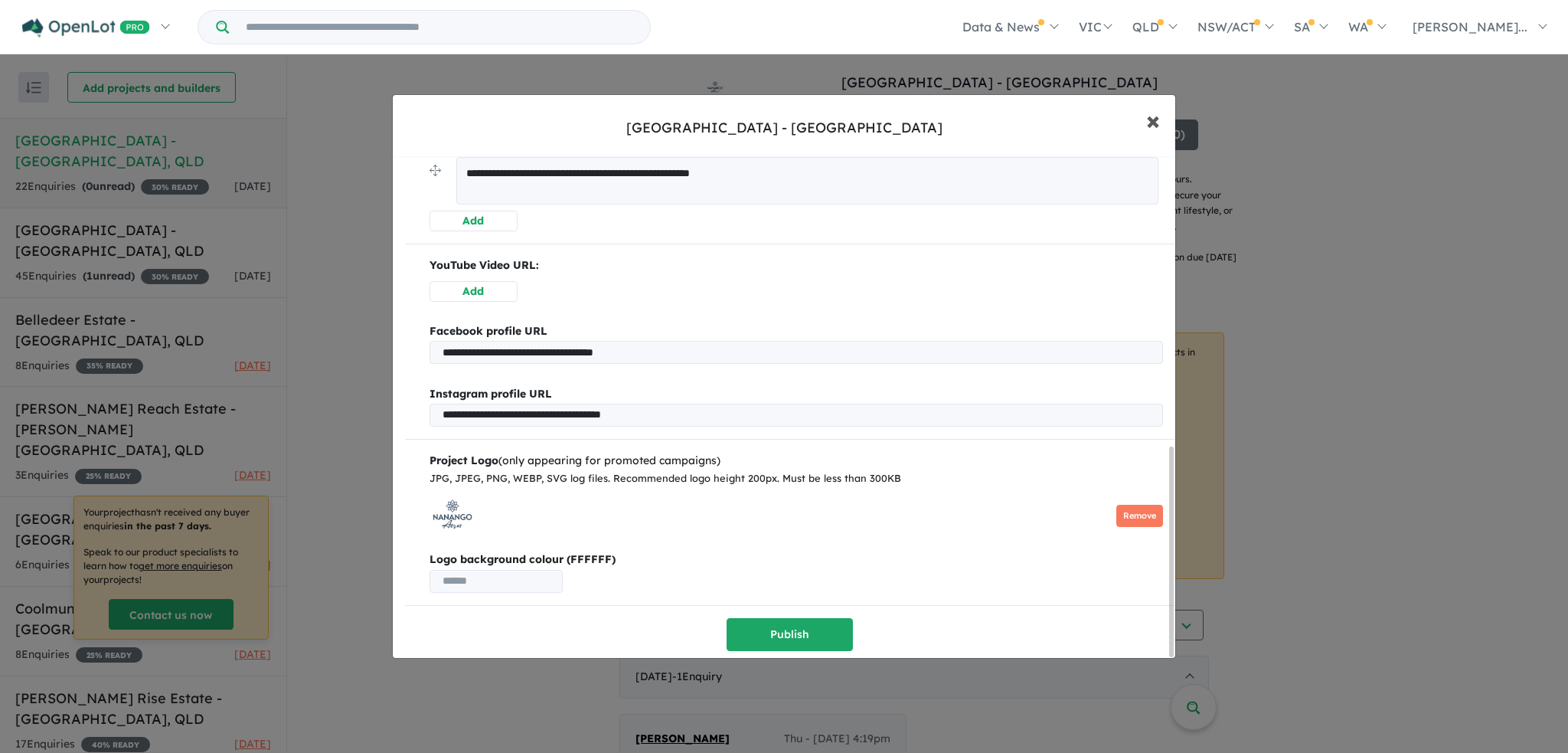
click at [1154, 123] on span "×" at bounding box center [1153, 119] width 14 height 33
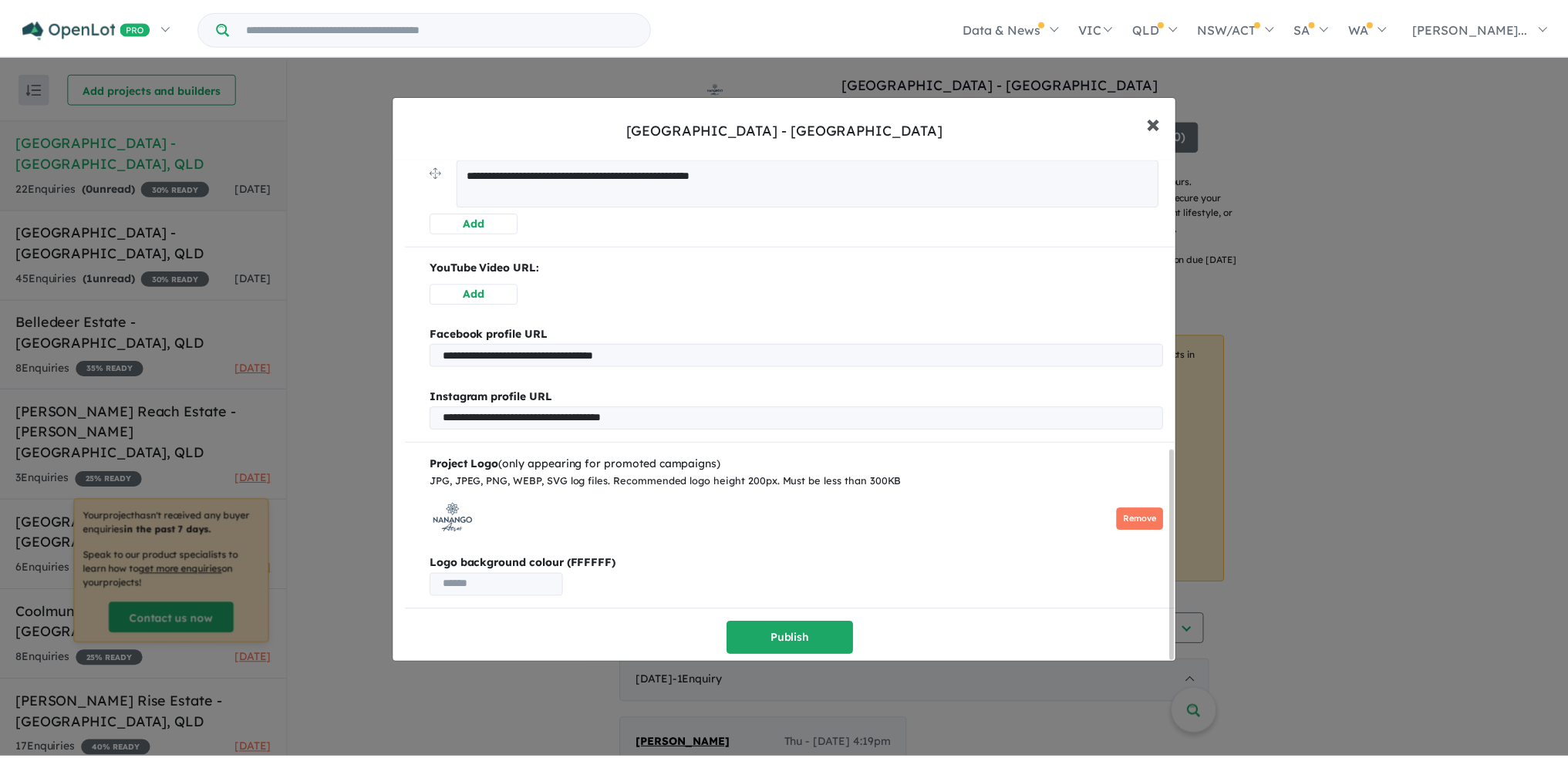
scroll to position [0, 0]
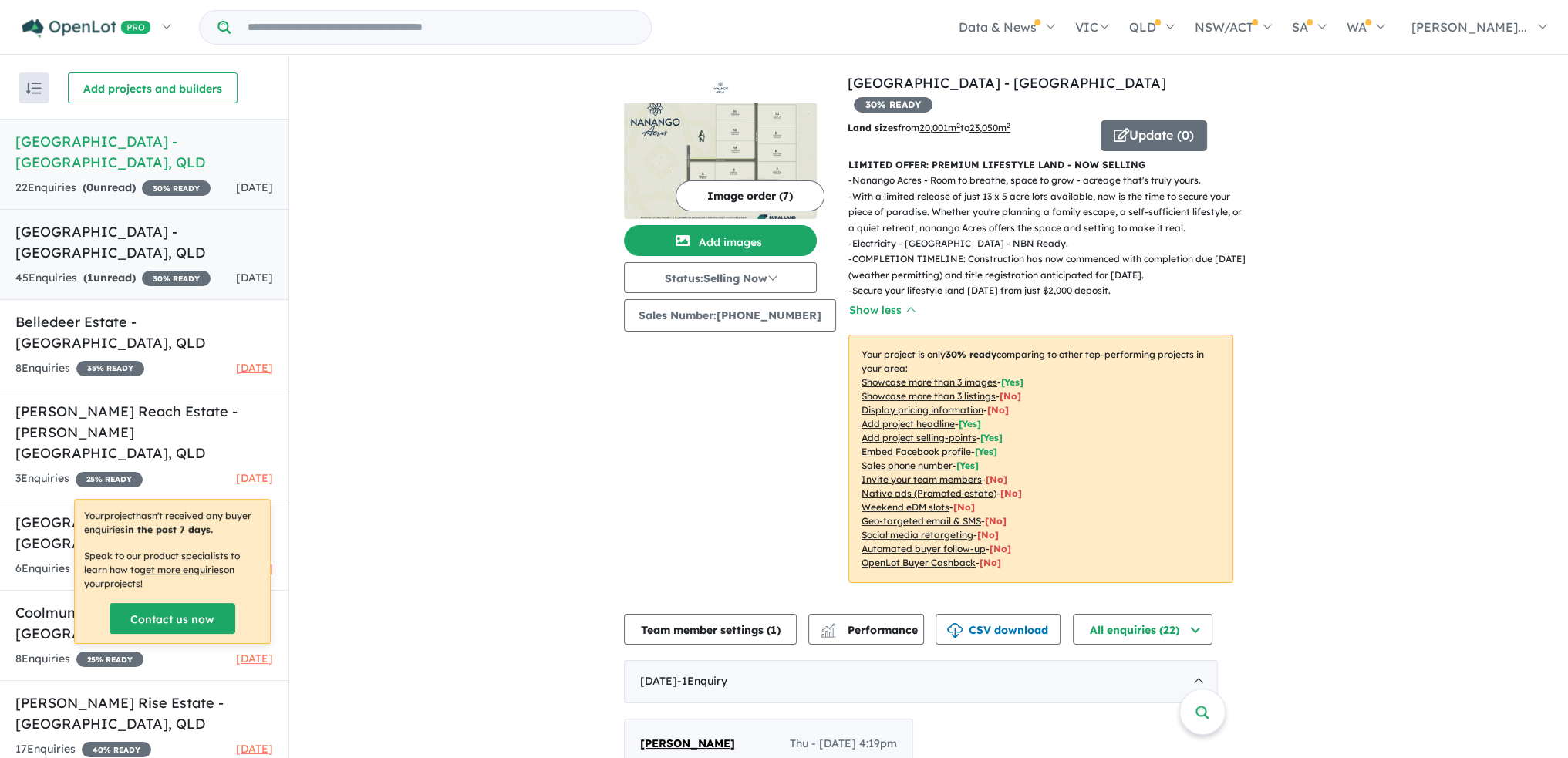
click at [127, 271] on strong "( 1 unread)" at bounding box center [109, 278] width 53 height 14
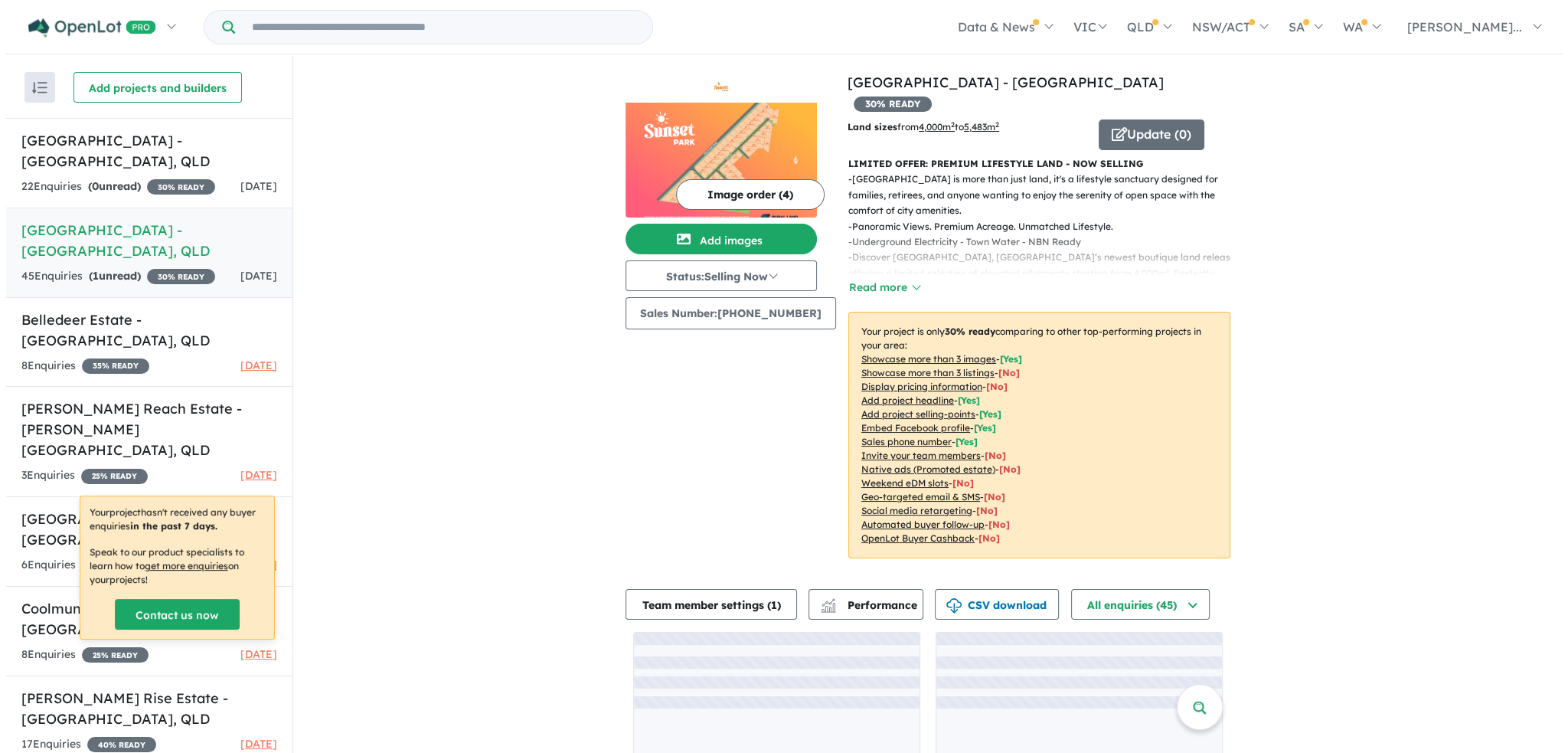
scroll to position [43, 0]
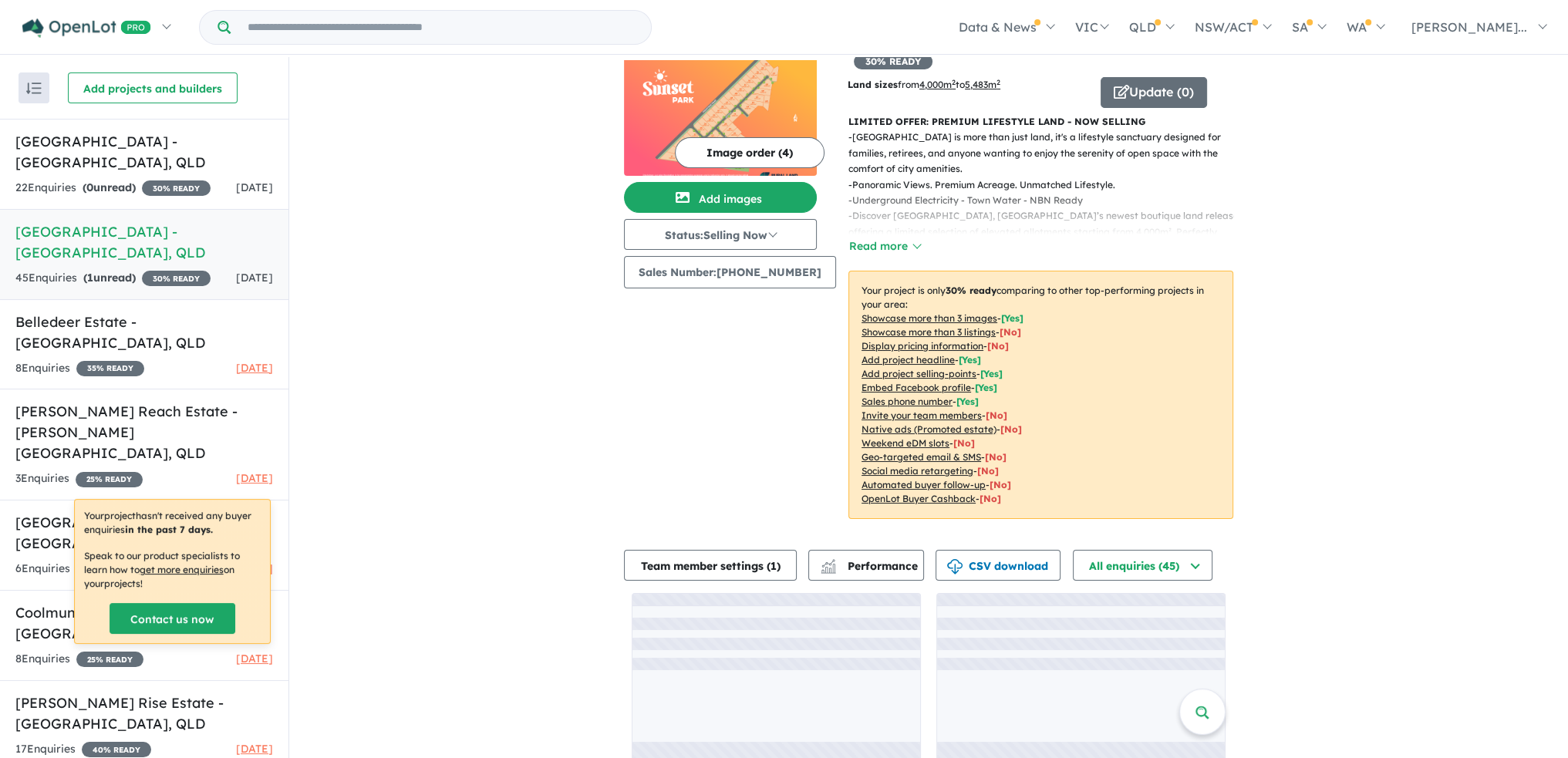
click at [1007, 149] on p "- [GEOGRAPHIC_DATA] is more than just land, it's a lifestyle sanctuary designed…" at bounding box center [1046, 153] width 397 height 47
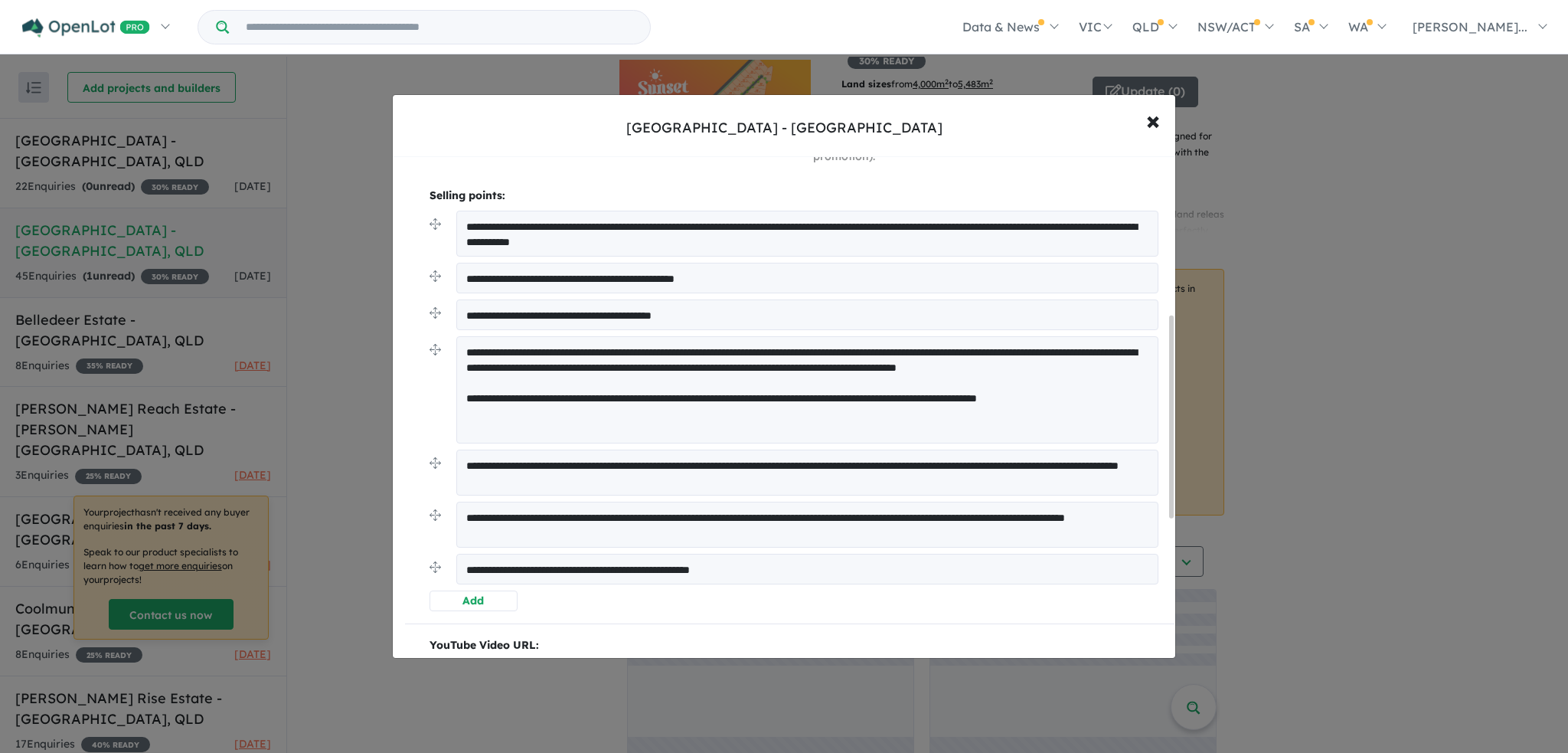
scroll to position [460, 0]
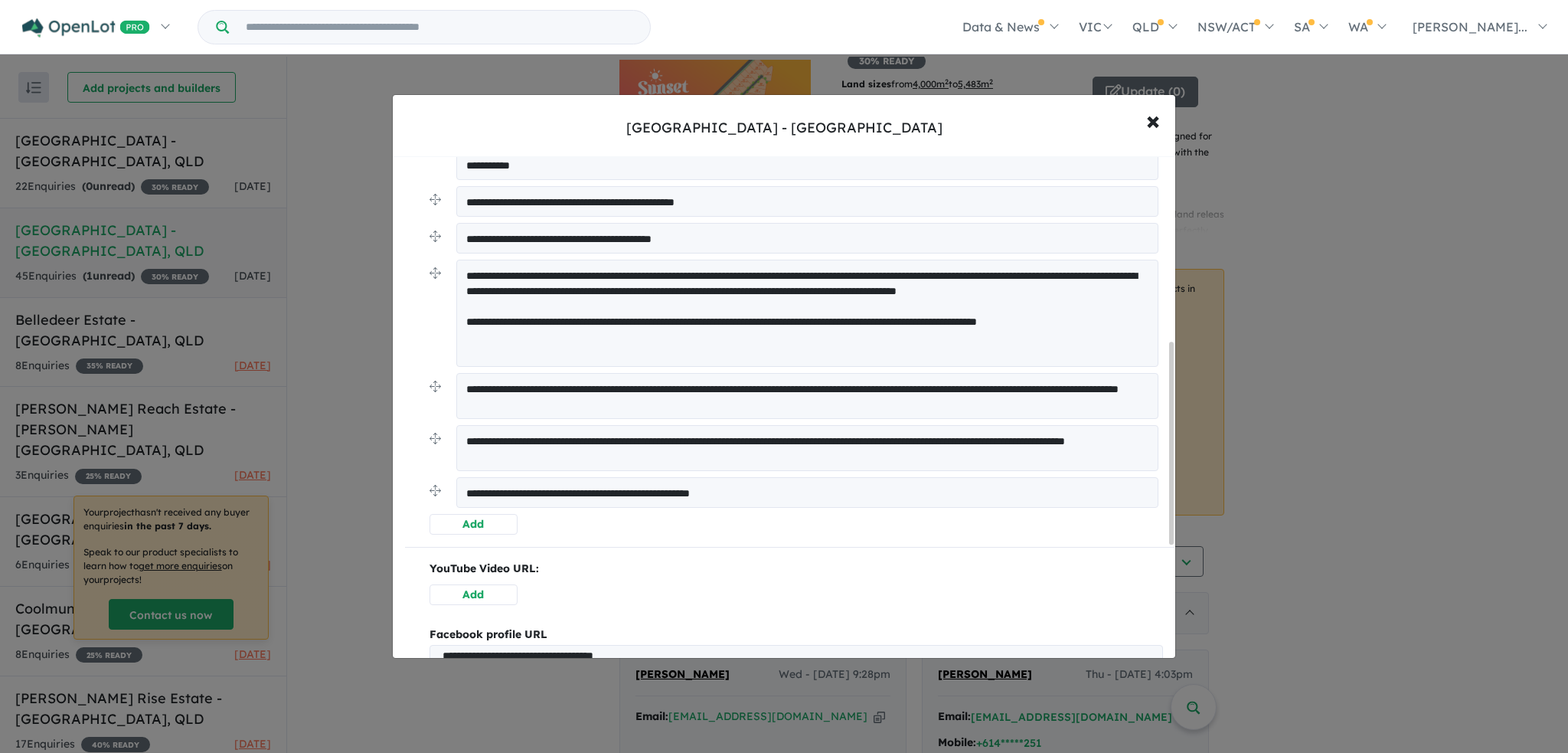
click at [692, 493] on textarea "**********" at bounding box center [807, 493] width 702 height 31
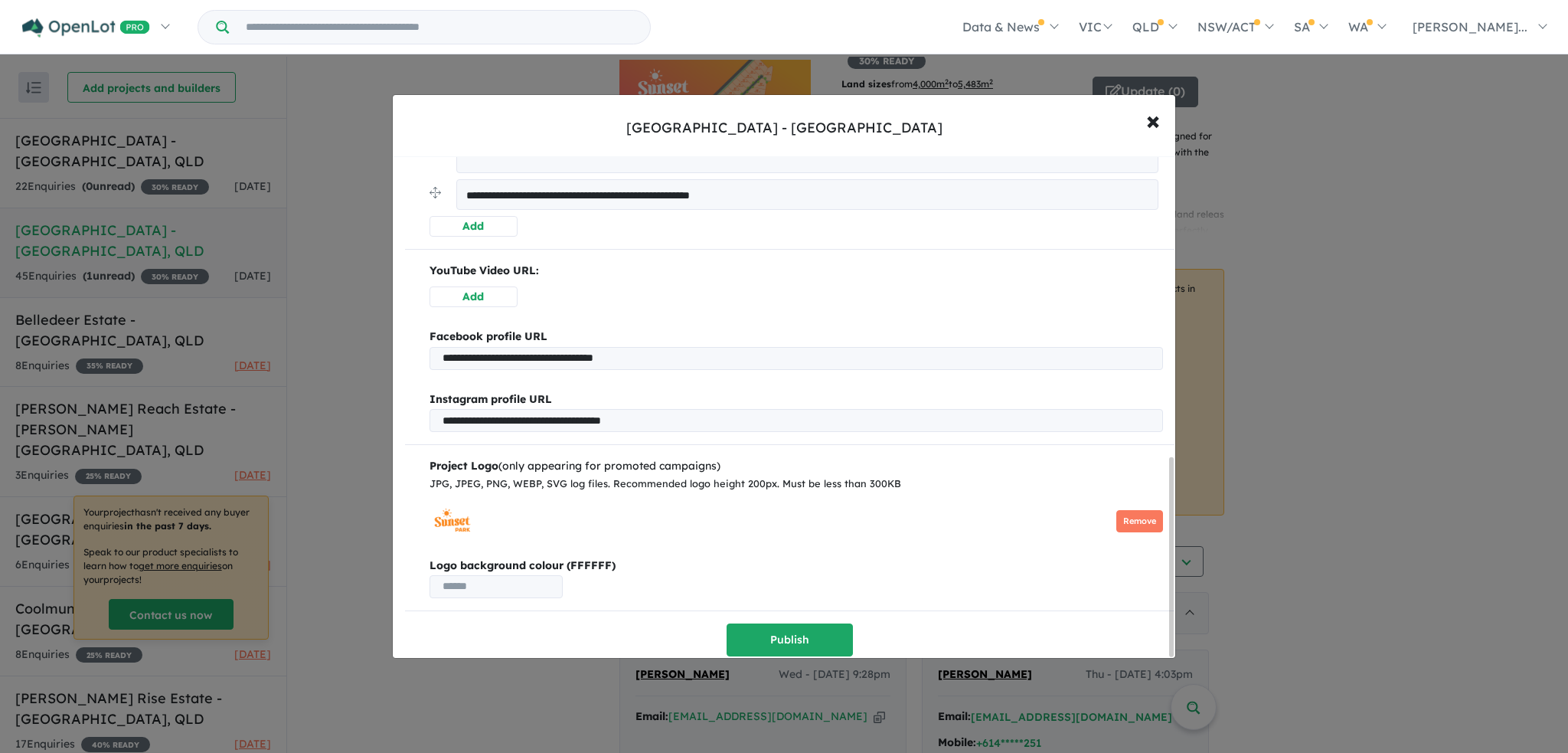
scroll to position [764, 0]
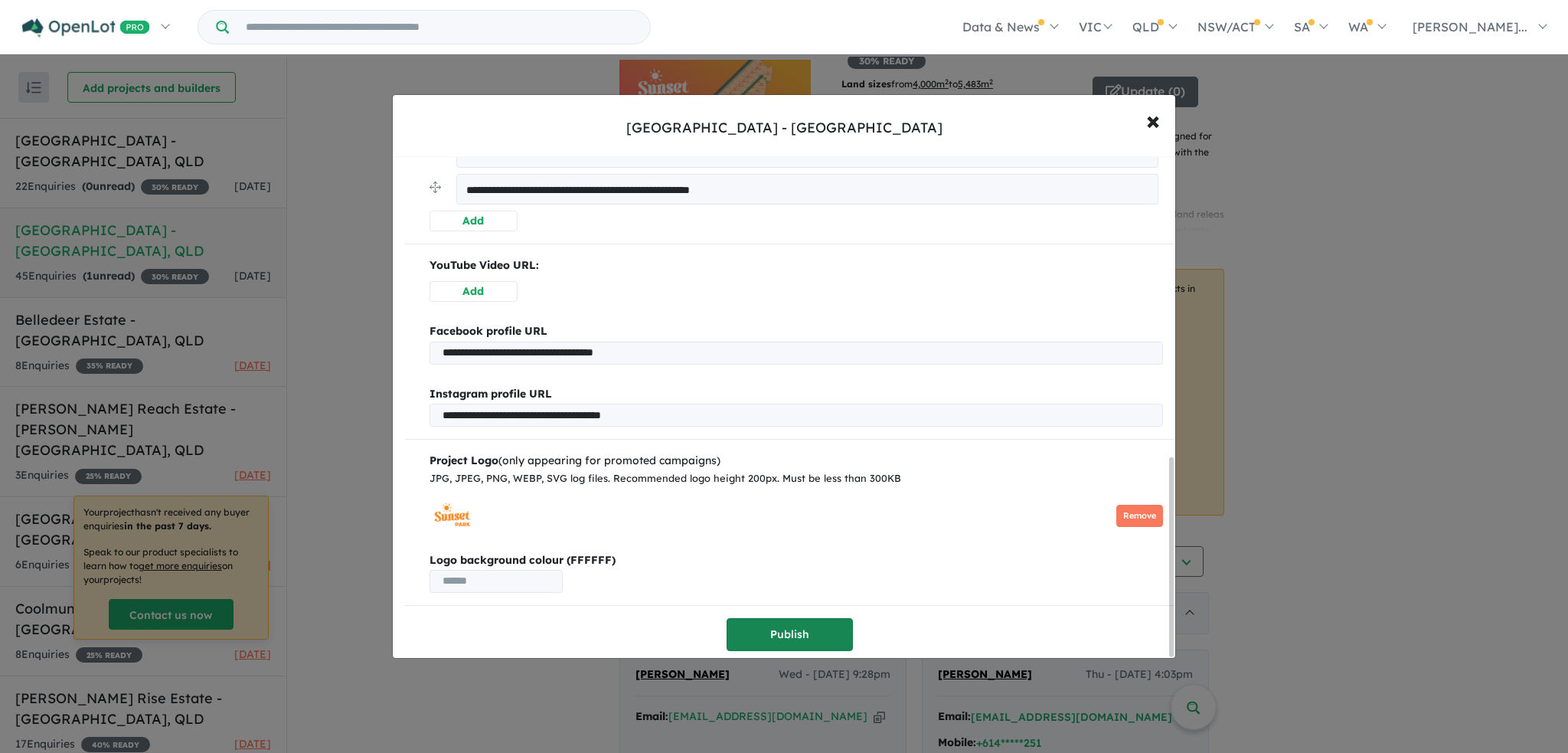
type textarea "**********"
click at [782, 636] on button "Publish" at bounding box center [790, 634] width 126 height 33
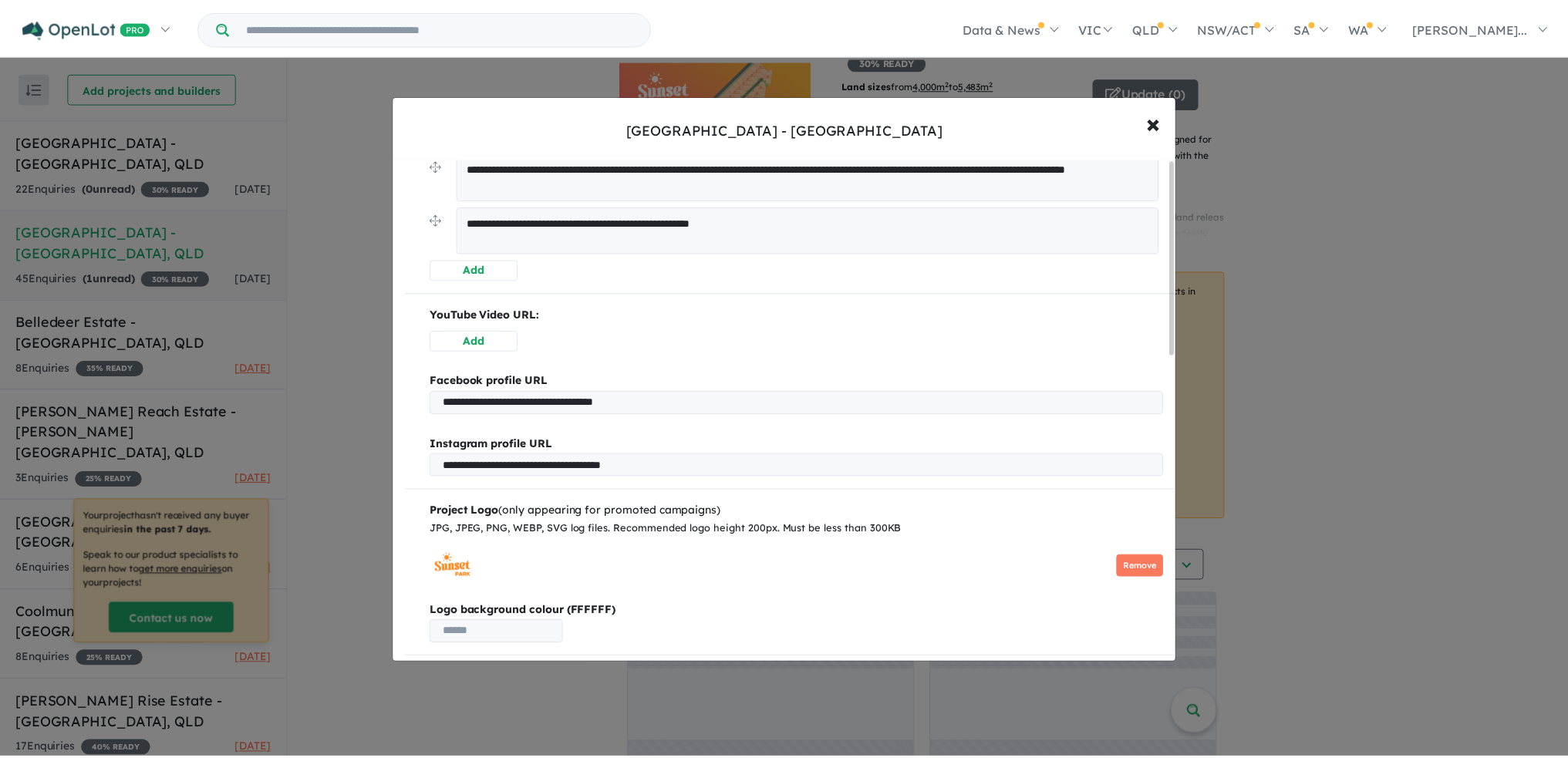
scroll to position [0, 0]
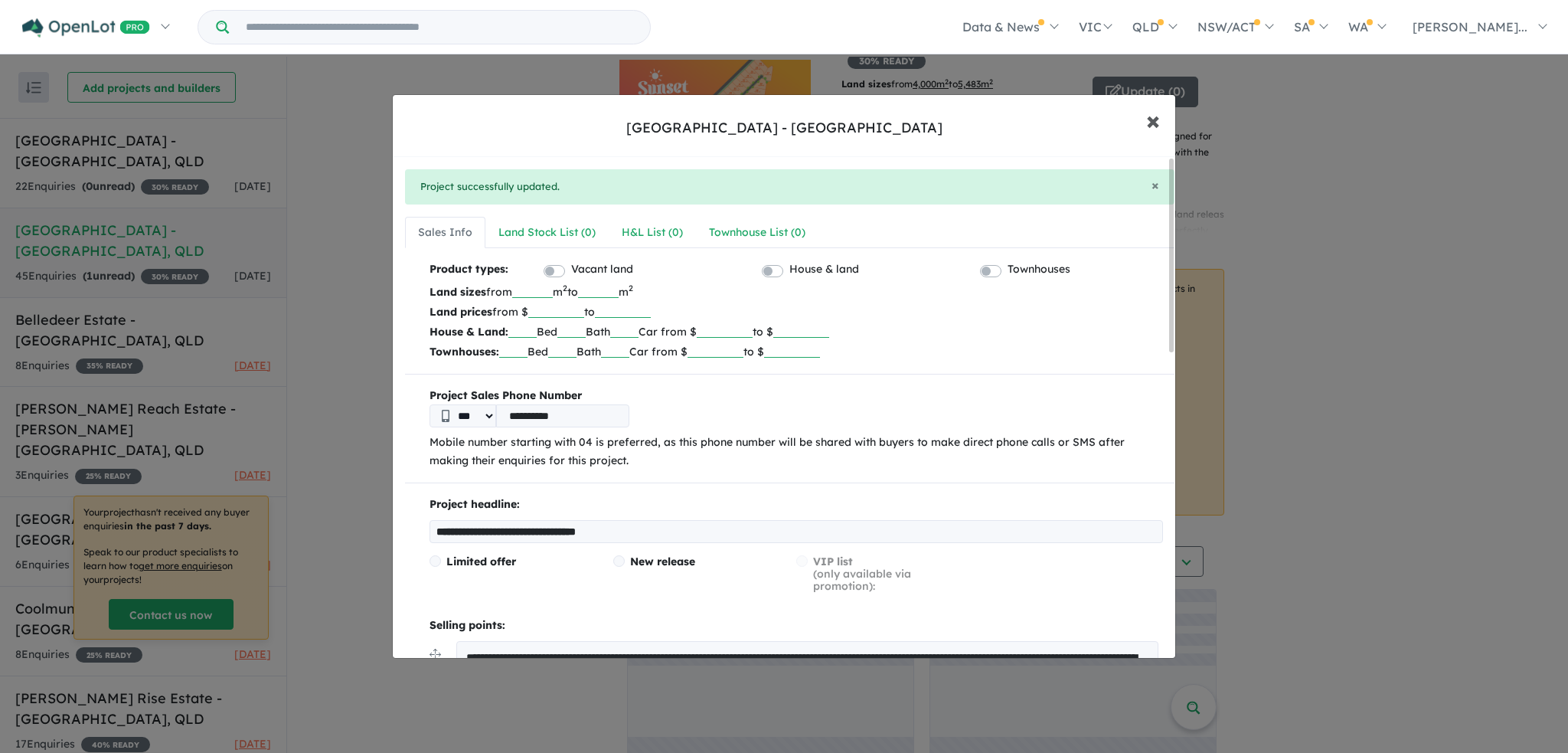
click at [1152, 119] on span "×" at bounding box center [1153, 119] width 14 height 33
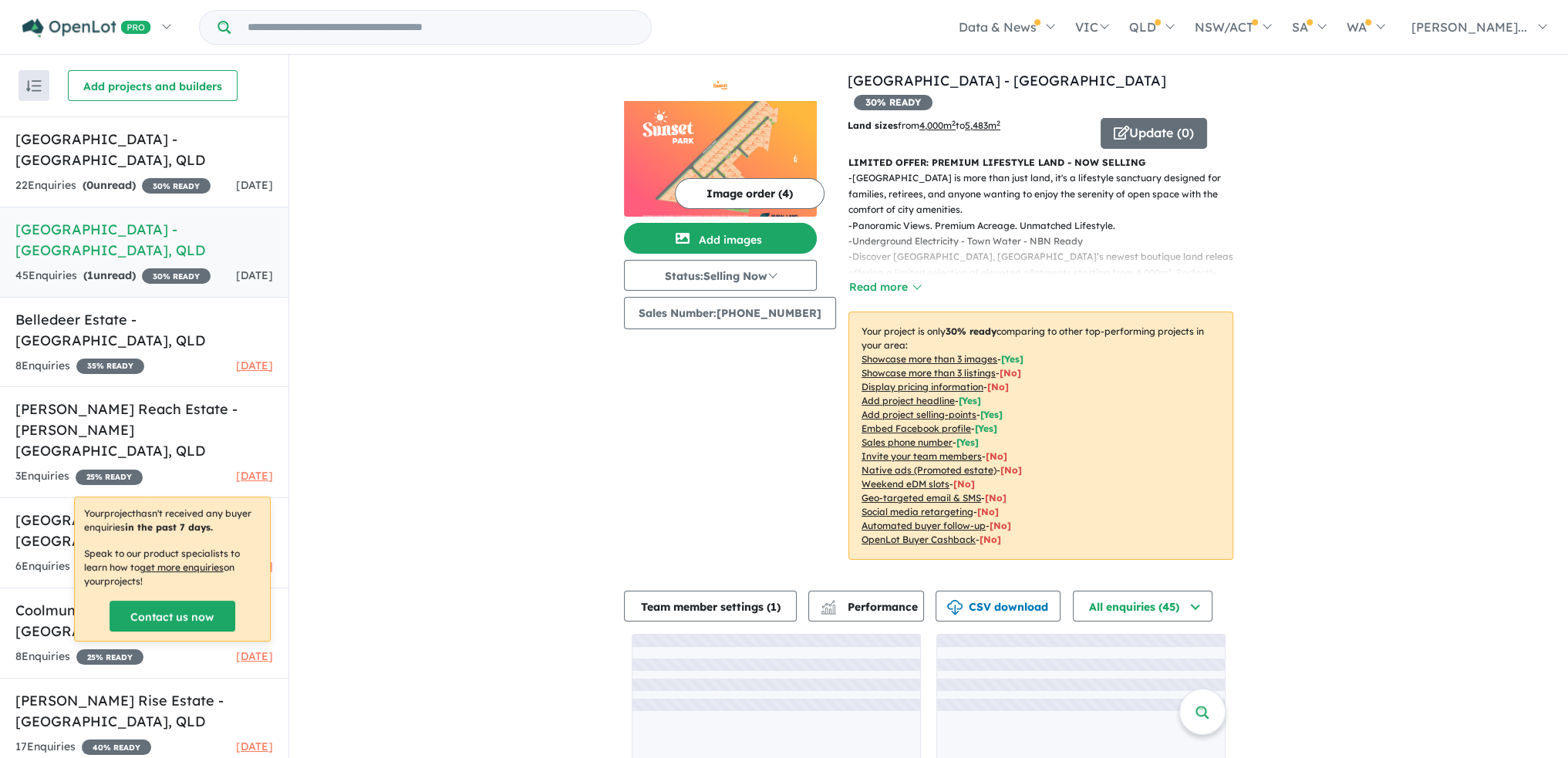
scroll to position [43, 0]
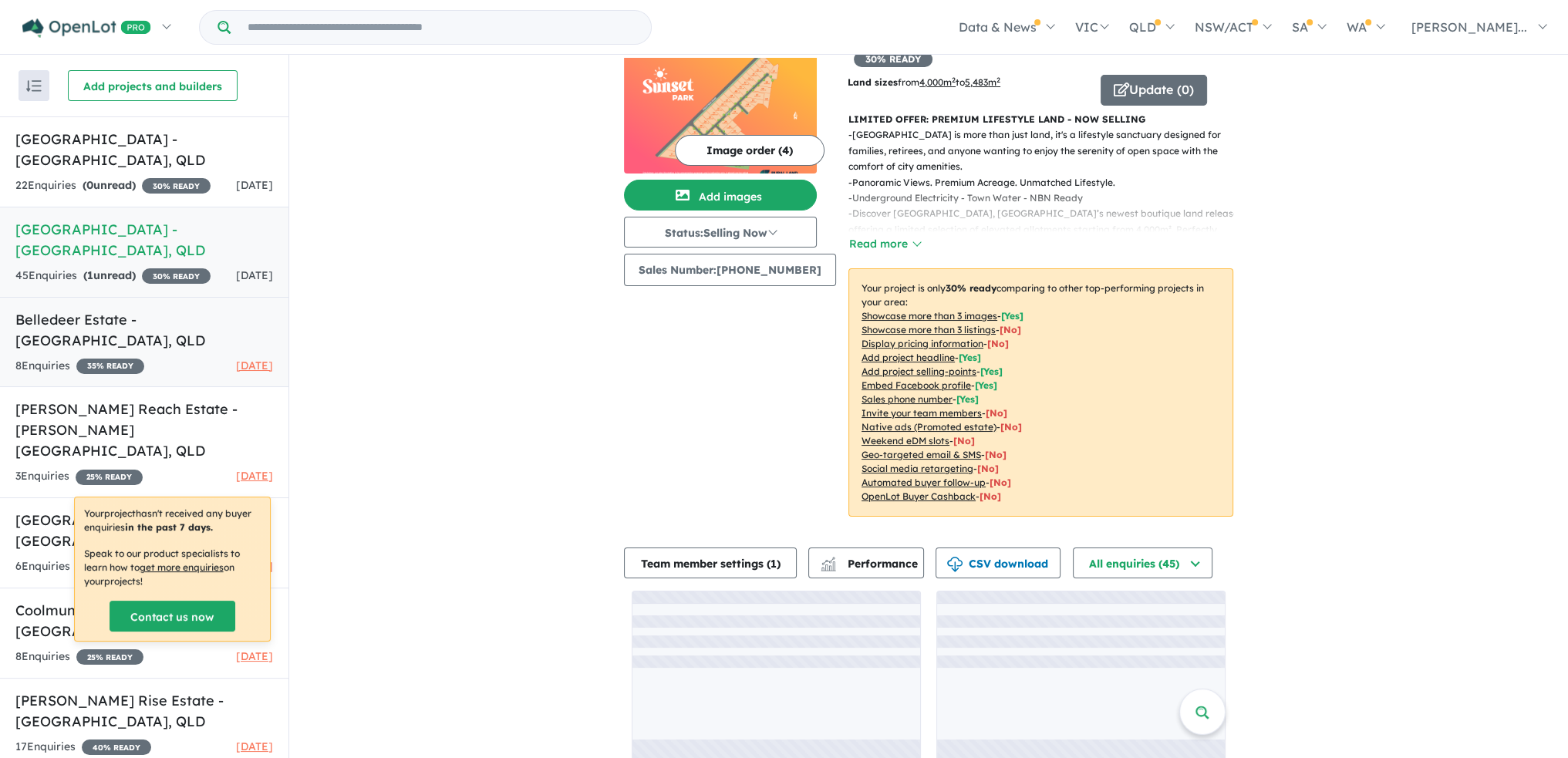
click at [34, 331] on link "Belledeer Estate - [GEOGRAPHIC_DATA] , QLD 8 Enquir ies ( 0 unread) 35 % READY …" at bounding box center [144, 342] width 288 height 91
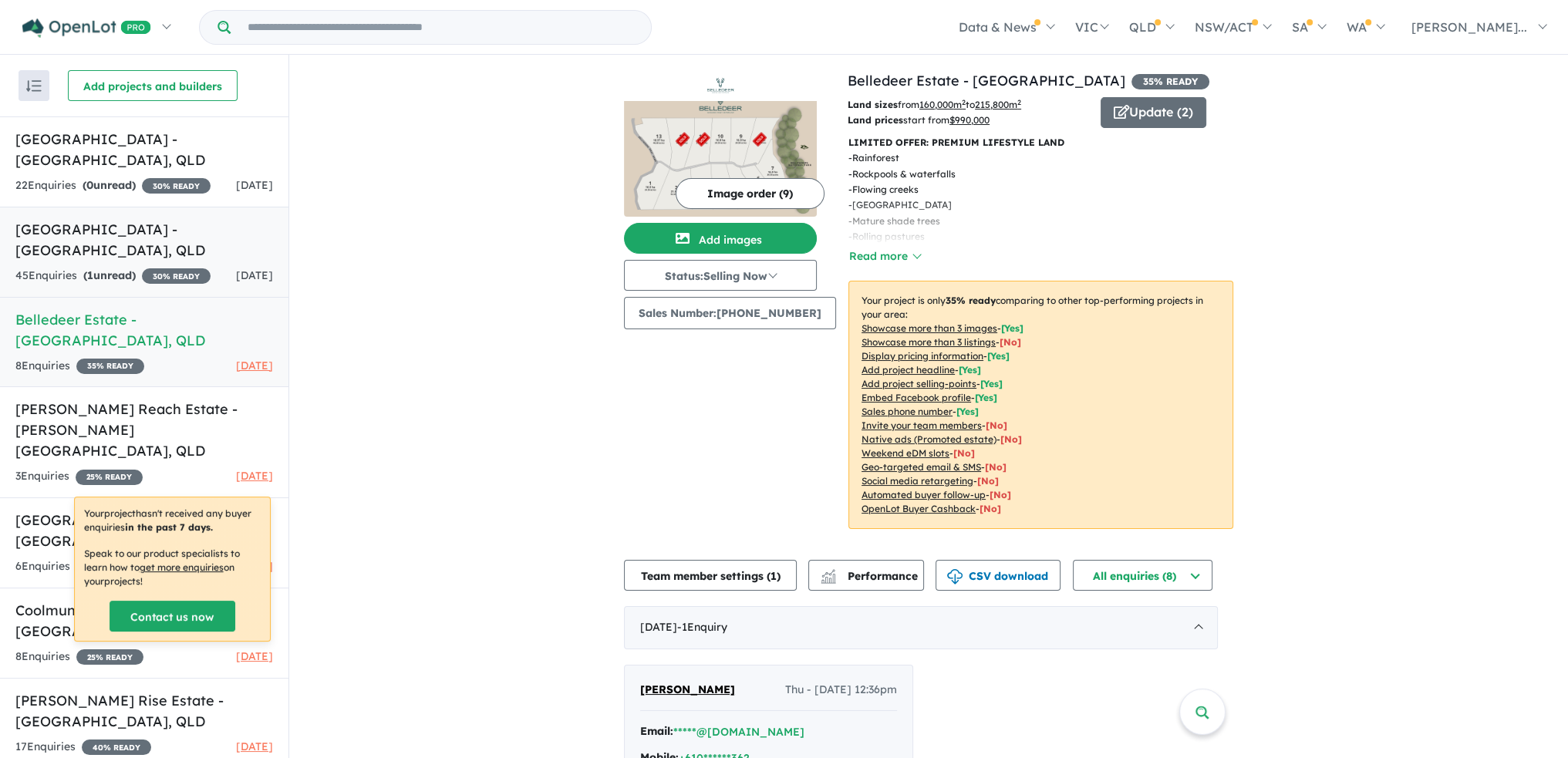
click at [127, 235] on h5 "[GEOGRAPHIC_DATA] - [GEOGRAPHIC_DATA] , [GEOGRAPHIC_DATA]" at bounding box center [145, 240] width 258 height 42
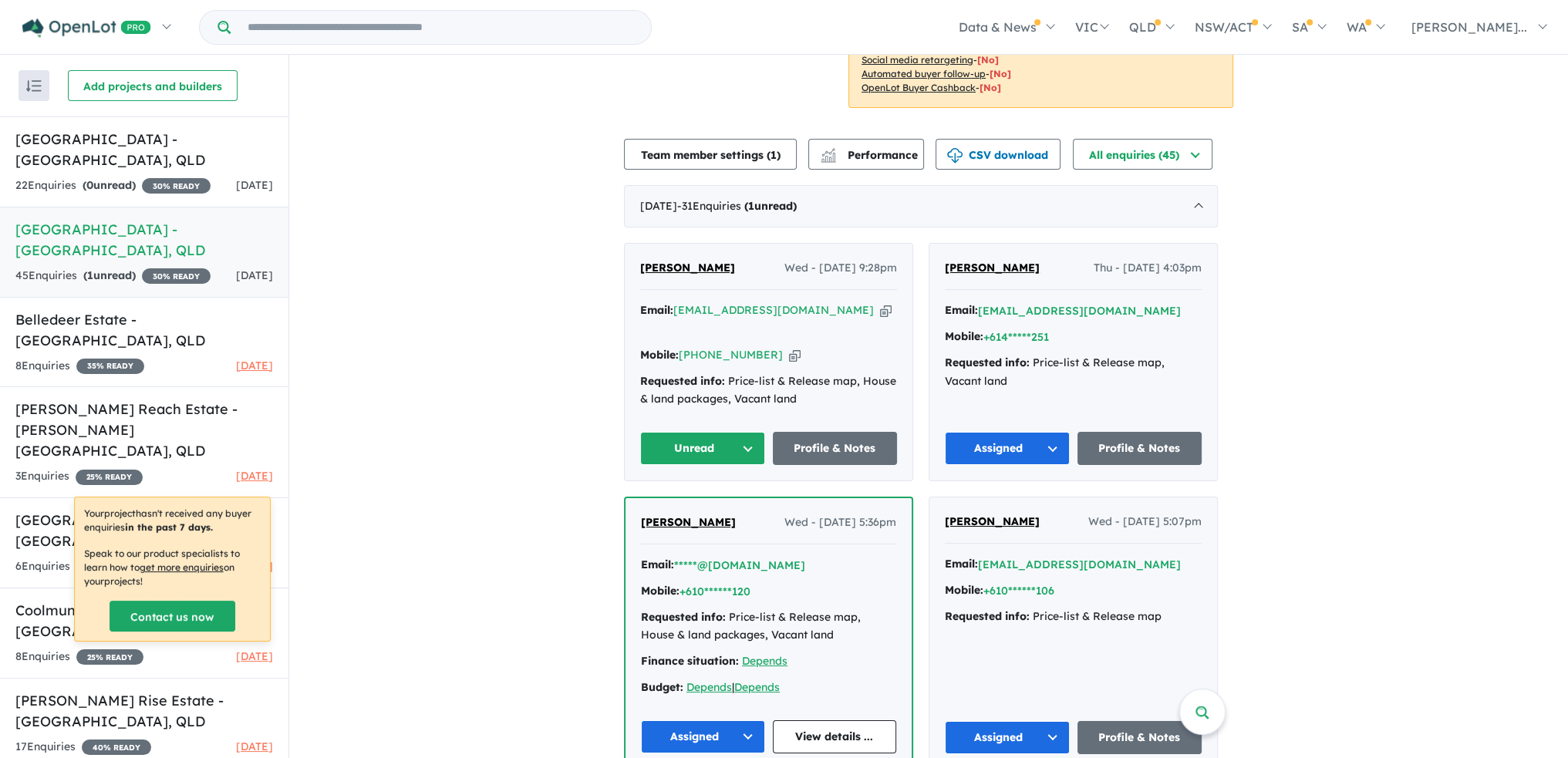
scroll to position [463, 0]
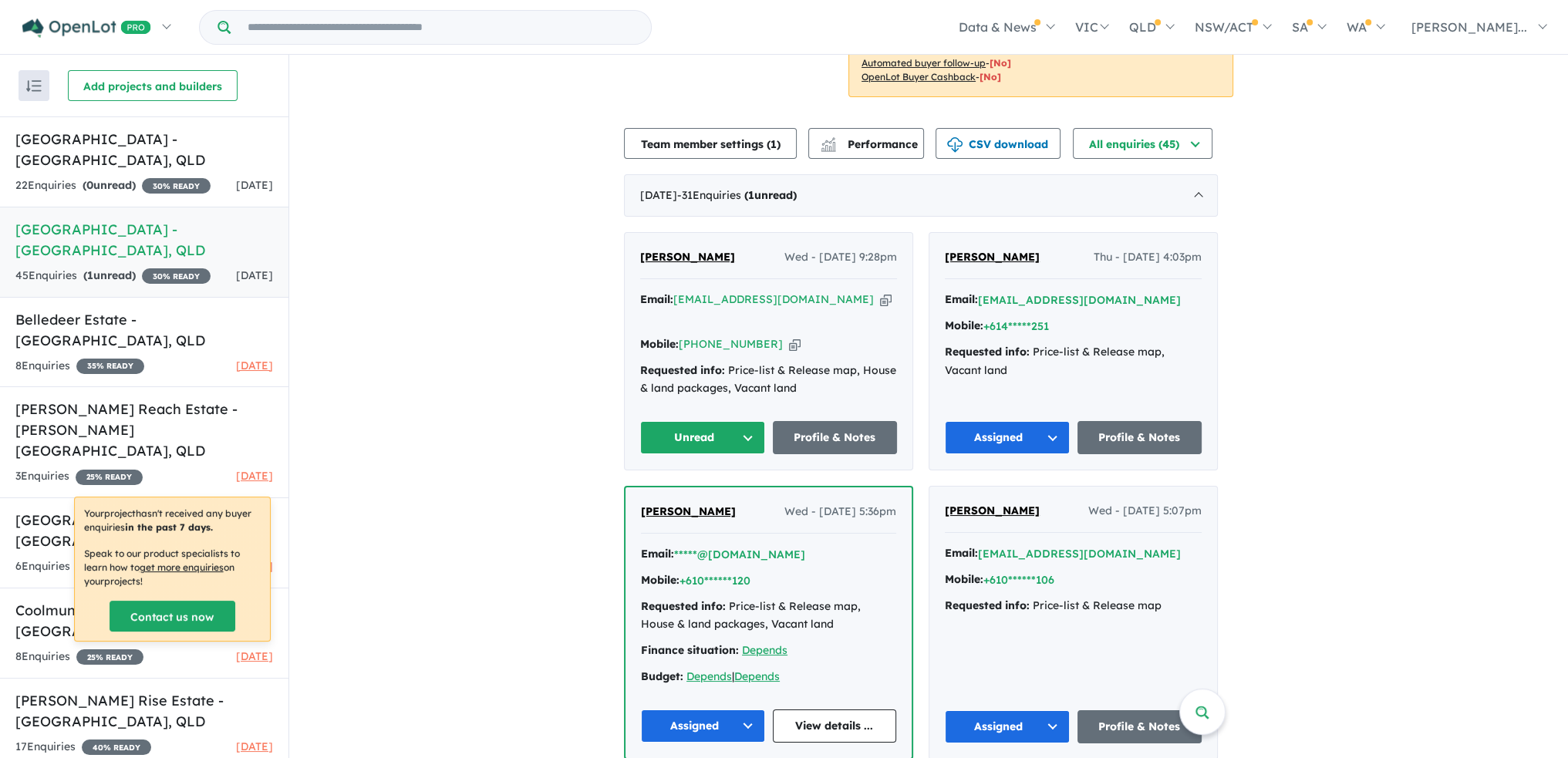
click at [752, 421] on button "Unread" at bounding box center [703, 438] width 125 height 33
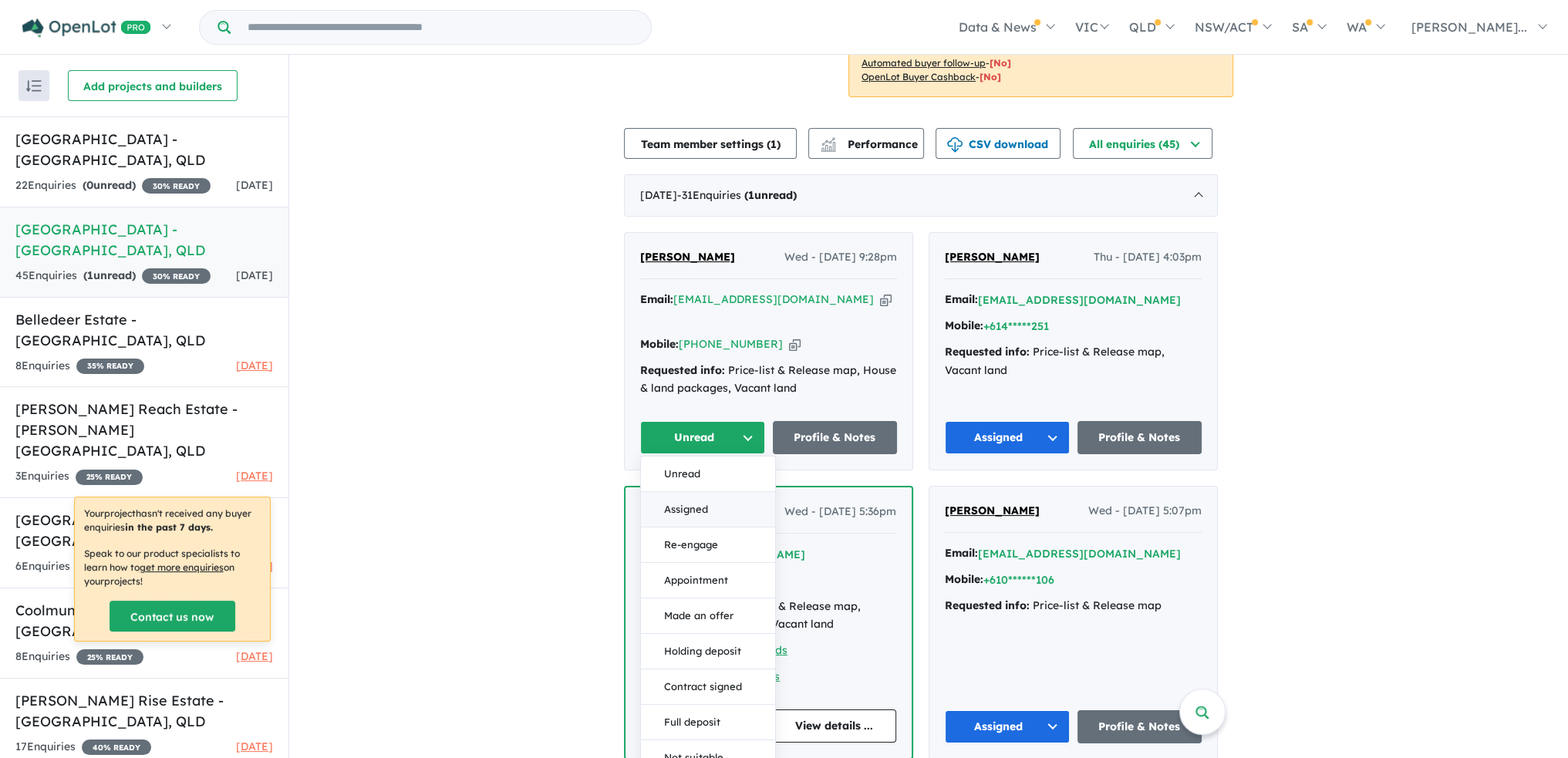
click at [725, 492] on button "Assigned" at bounding box center [708, 510] width 134 height 35
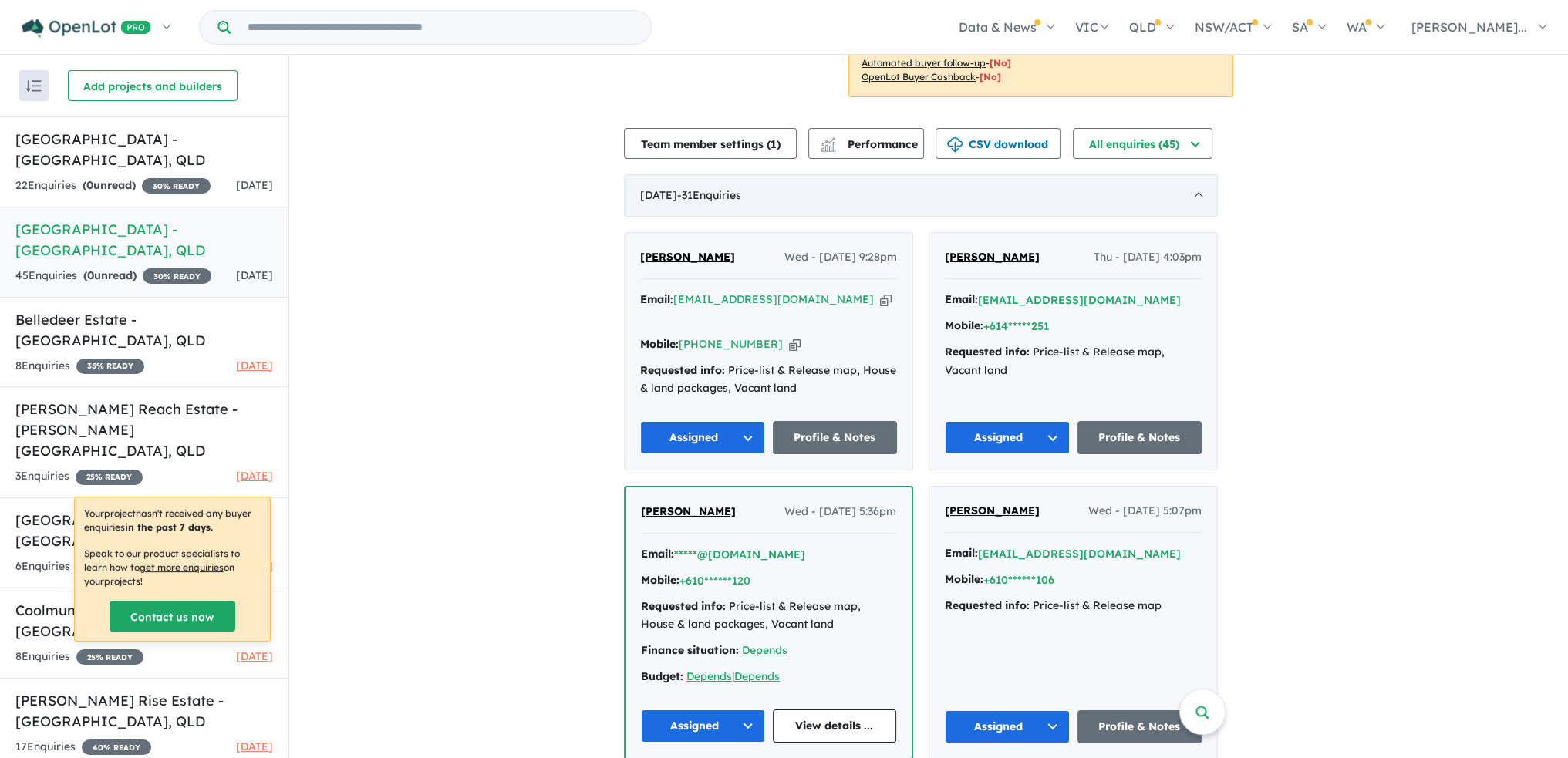
click at [1203, 179] on div "[DATE] - 31 Enquir ies ( 0 unread)" at bounding box center [921, 196] width 594 height 43
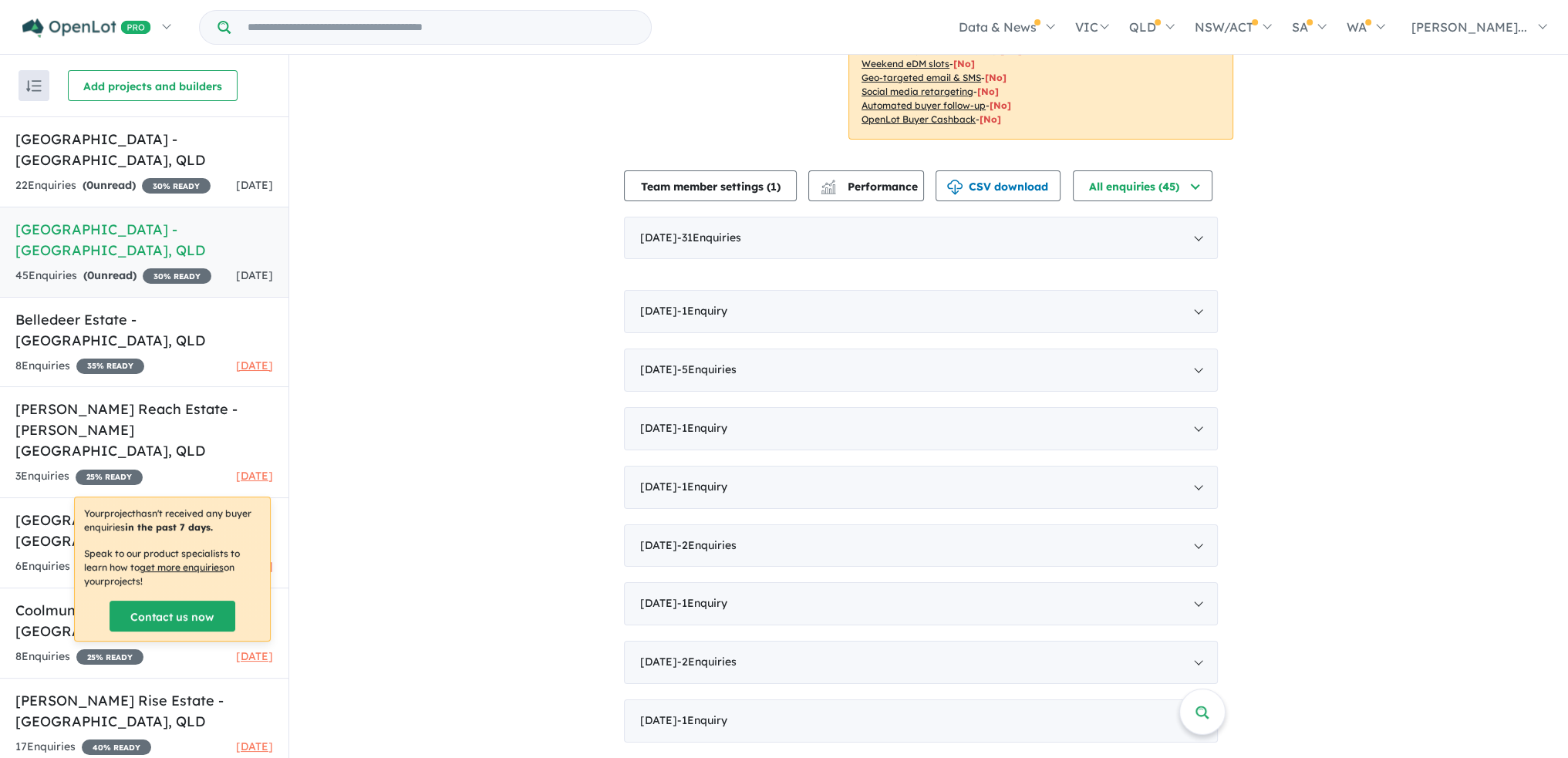
scroll to position [380, 0]
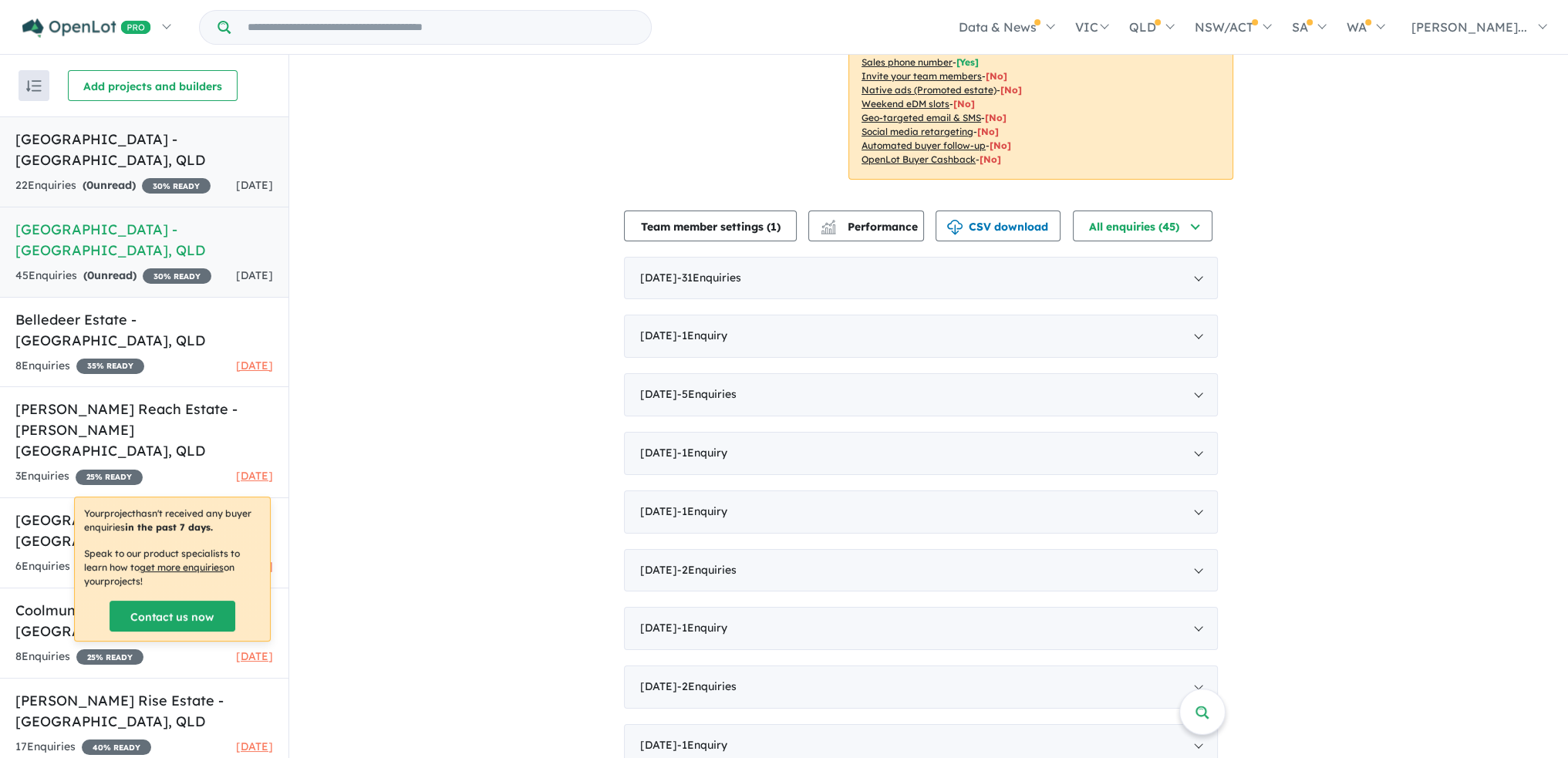
click at [42, 145] on h5 "[GEOGRAPHIC_DATA] - [GEOGRAPHIC_DATA] , [GEOGRAPHIC_DATA]" at bounding box center [145, 150] width 258 height 42
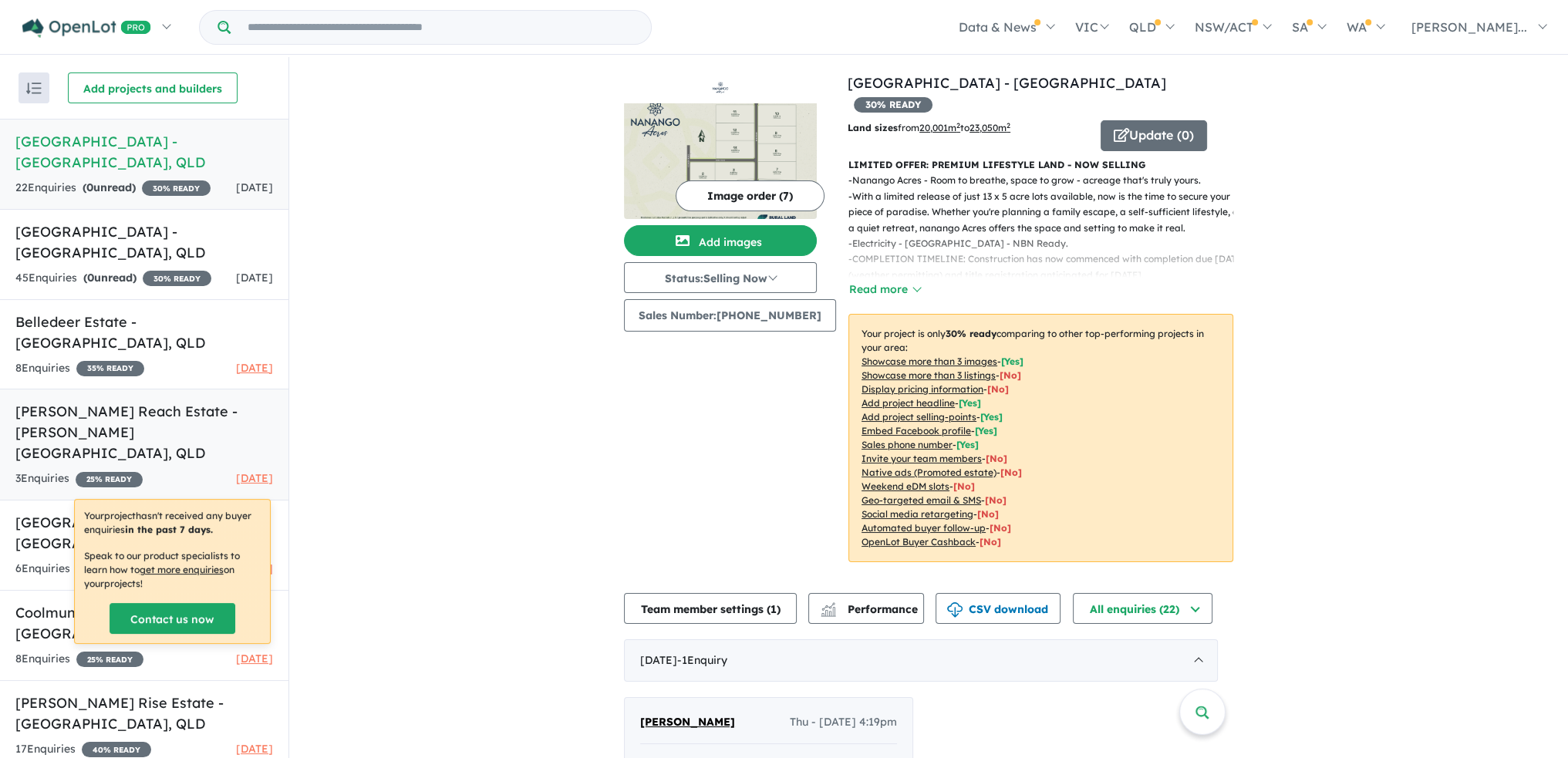
click at [61, 401] on h5 "[PERSON_NAME] Reach Estate - [PERSON_NAME][GEOGRAPHIC_DATA] , [GEOGRAPHIC_DATA]" at bounding box center [145, 432] width 258 height 62
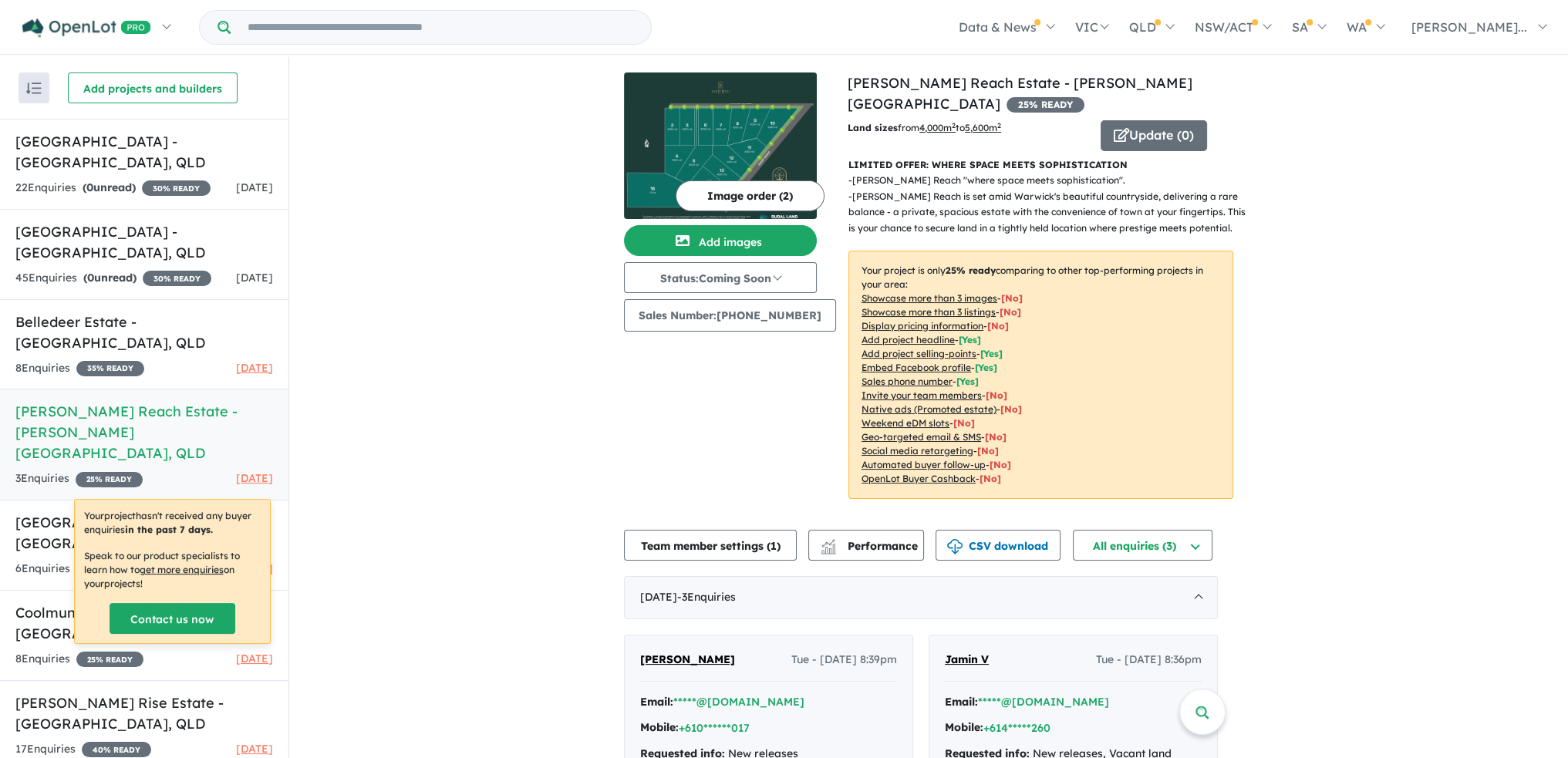
click at [971, 189] on p "- [PERSON_NAME] Reach is set amid [PERSON_NAME]'s beautiful countryside, delive…" at bounding box center [1046, 212] width 397 height 47
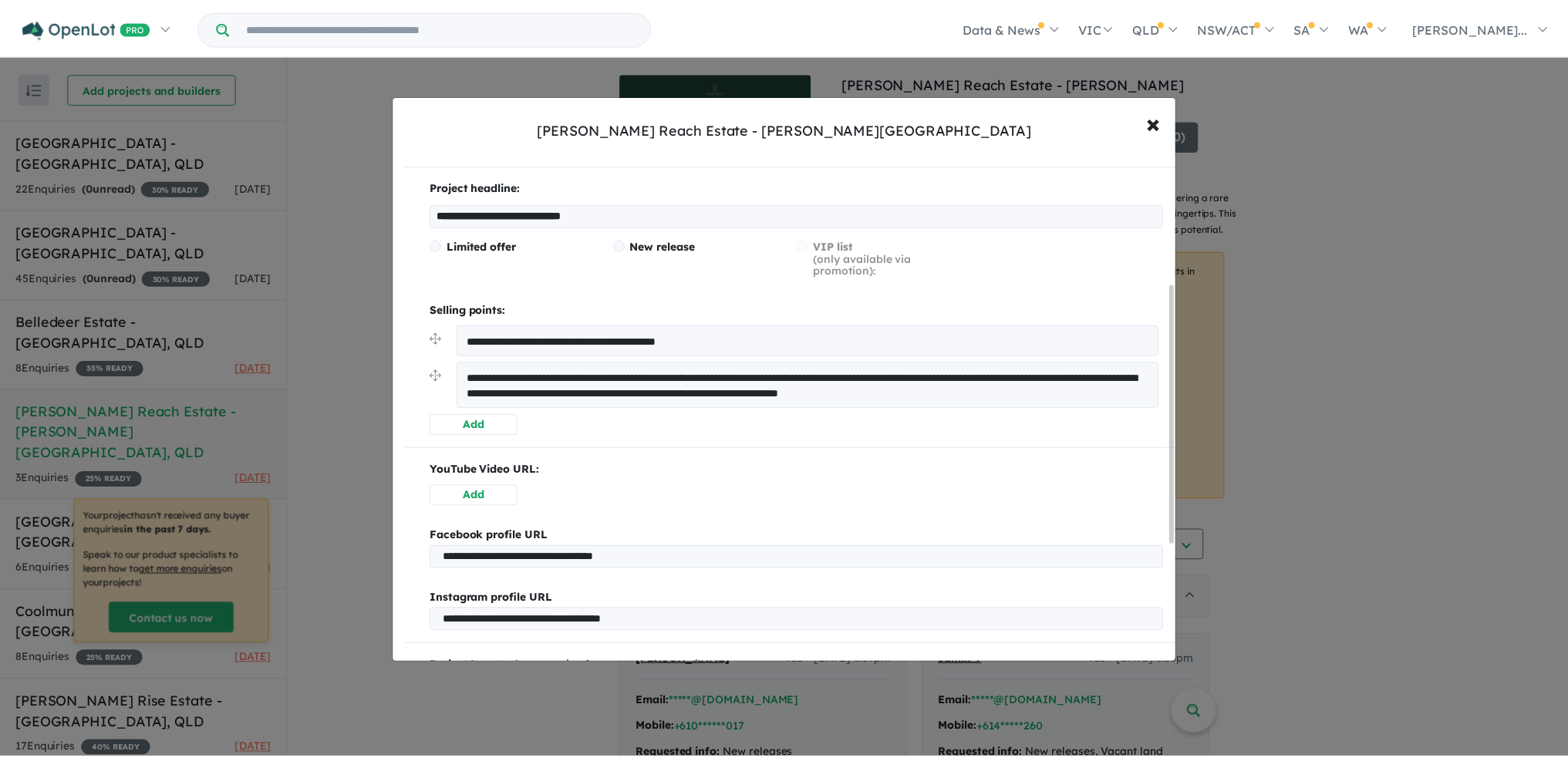
scroll to position [245, 0]
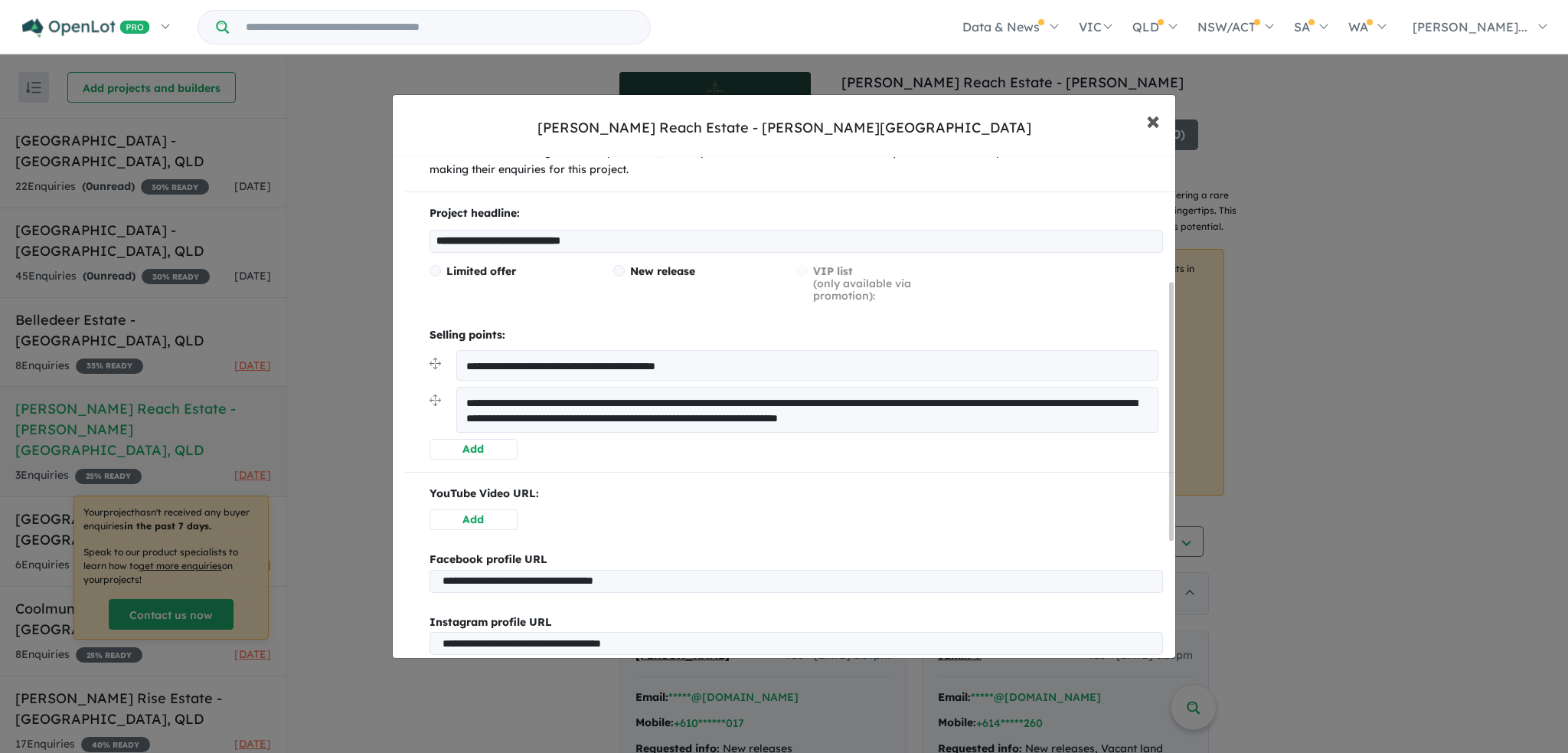
click at [1156, 119] on span "×" at bounding box center [1153, 119] width 14 height 33
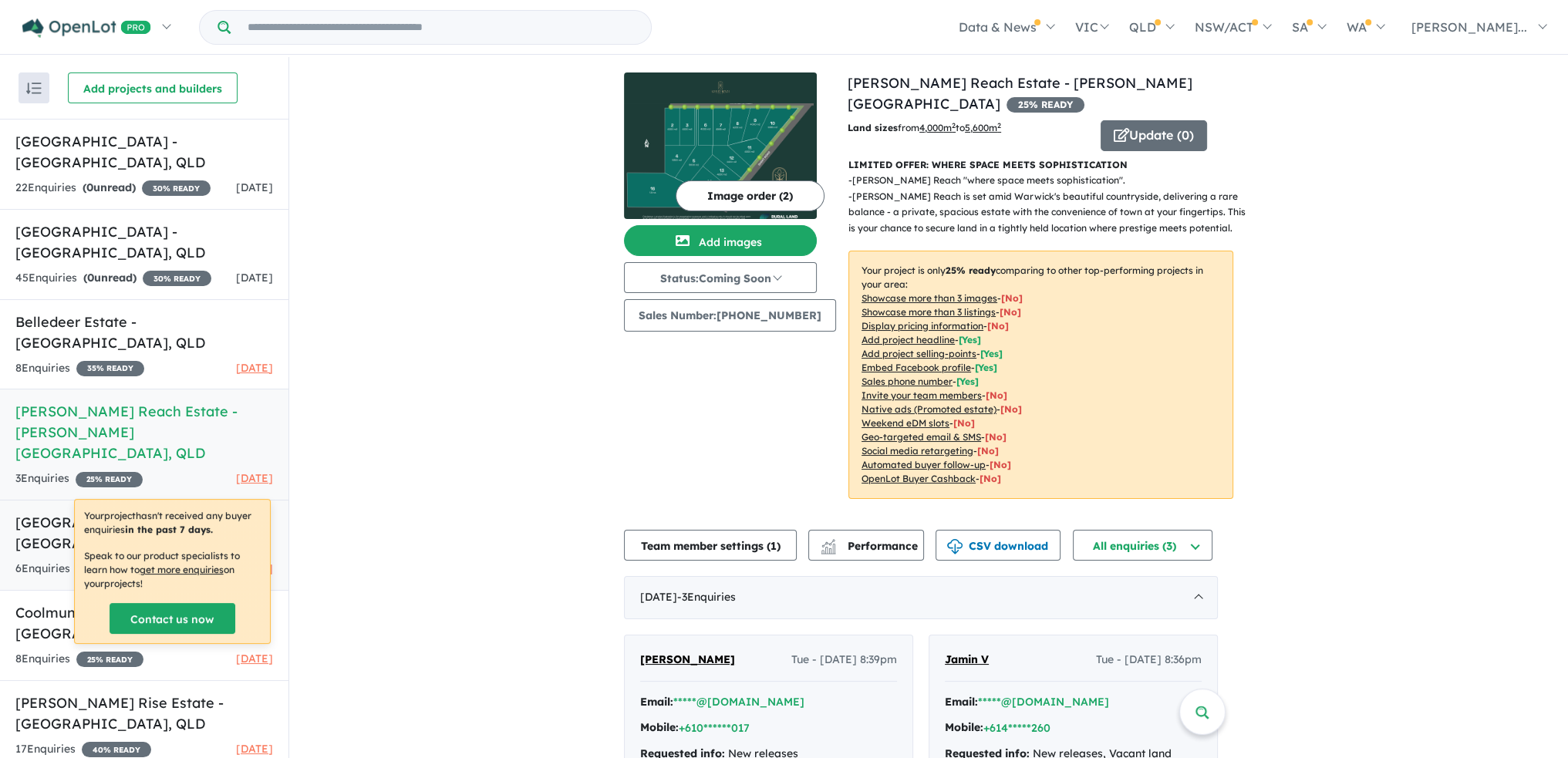
click at [48, 499] on link "Hillhaven Estate - [GEOGRAPHIC_DATA] , [GEOGRAPHIC_DATA] 6 Enquir ies ( 0 unrea…" at bounding box center [144, 544] width 288 height 91
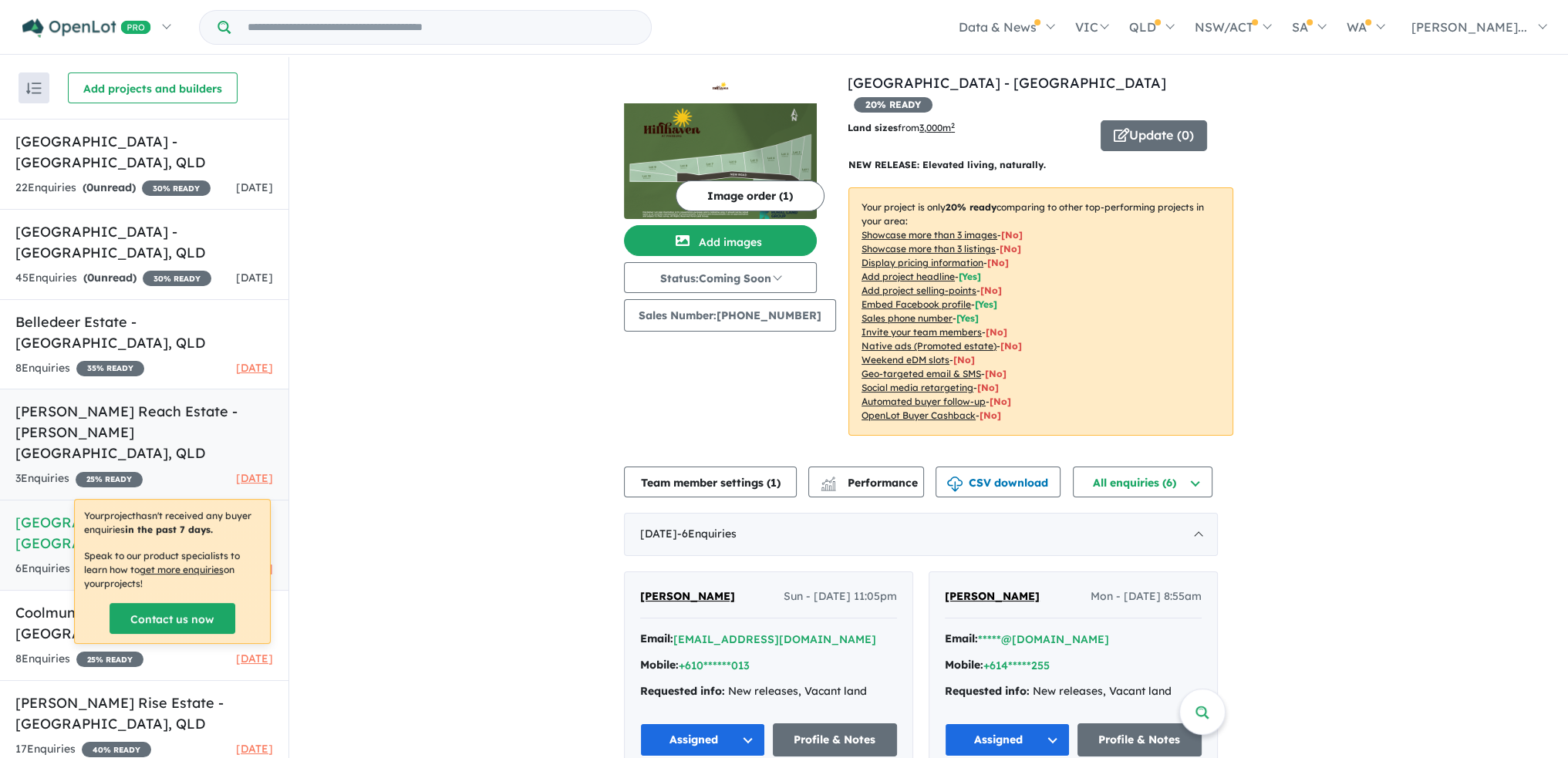
click at [29, 401] on h5 "[PERSON_NAME] Reach Estate - [PERSON_NAME][GEOGRAPHIC_DATA] , [GEOGRAPHIC_DATA]" at bounding box center [145, 432] width 258 height 62
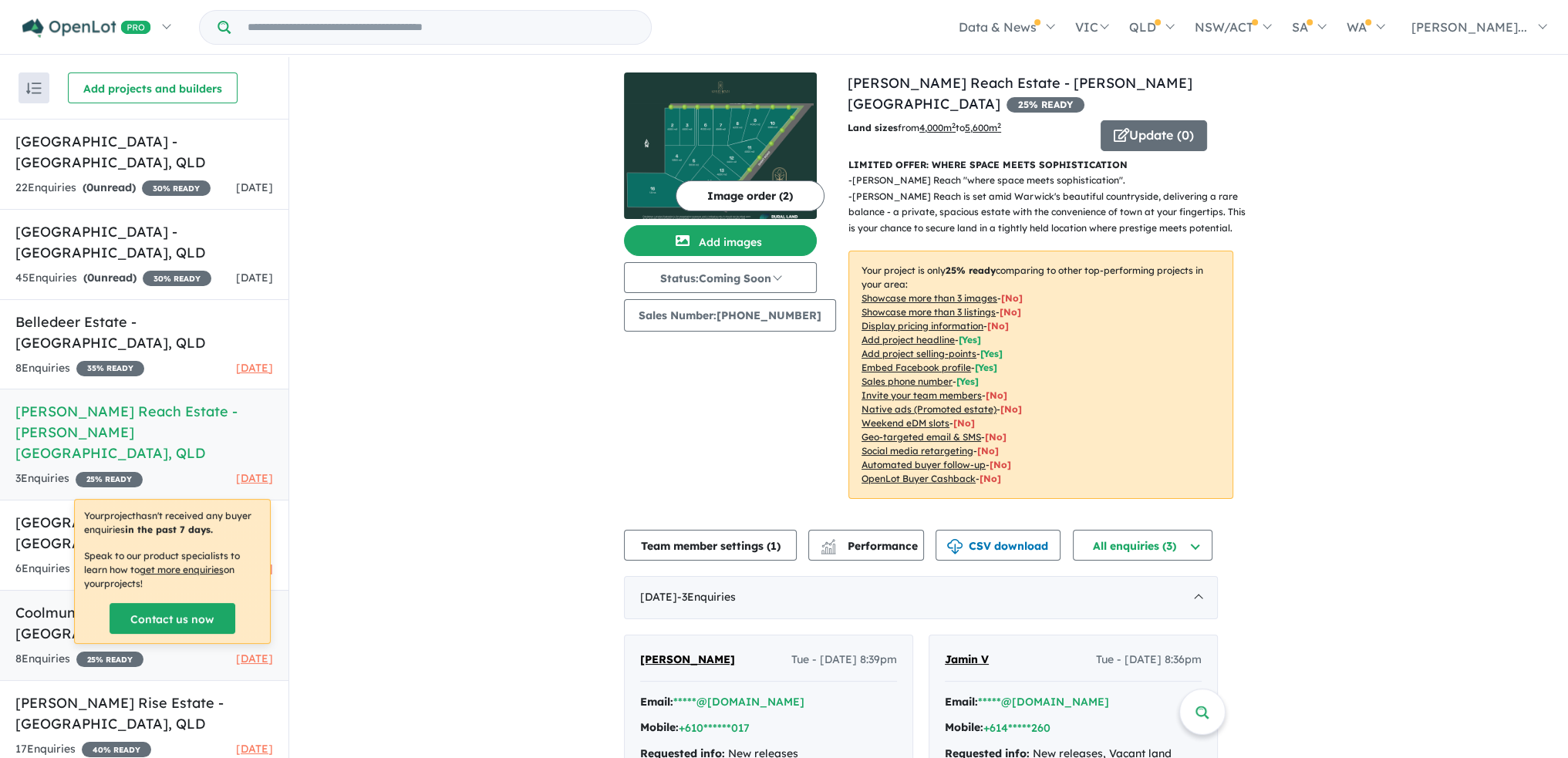
click at [29, 602] on h5 "Coolmunda Views Estate - [GEOGRAPHIC_DATA] , [GEOGRAPHIC_DATA]" at bounding box center [145, 623] width 258 height 42
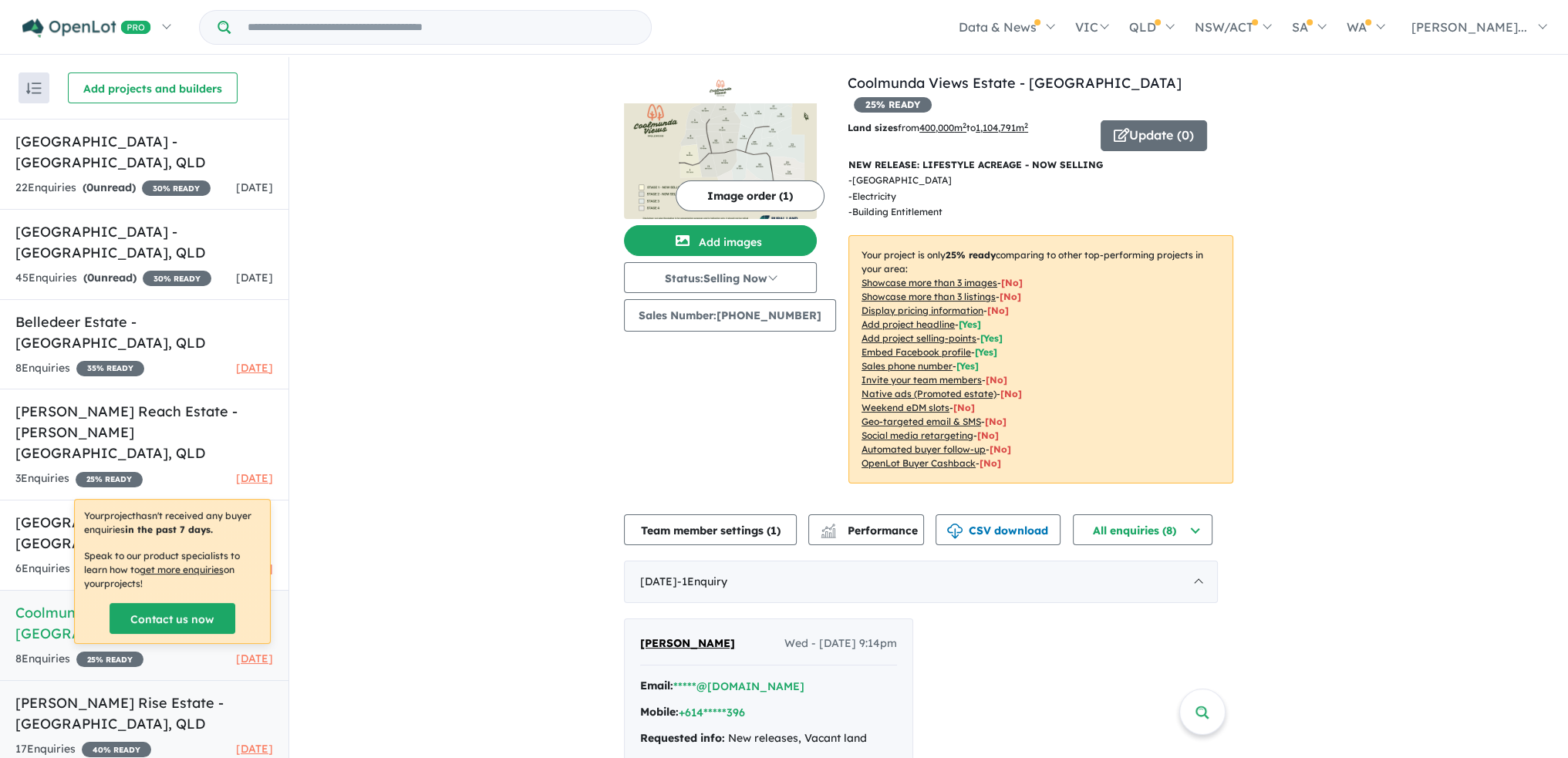
click at [39, 692] on h5 "[PERSON_NAME] Rise Estate - [GEOGRAPHIC_DATA] , [GEOGRAPHIC_DATA]" at bounding box center [145, 713] width 258 height 42
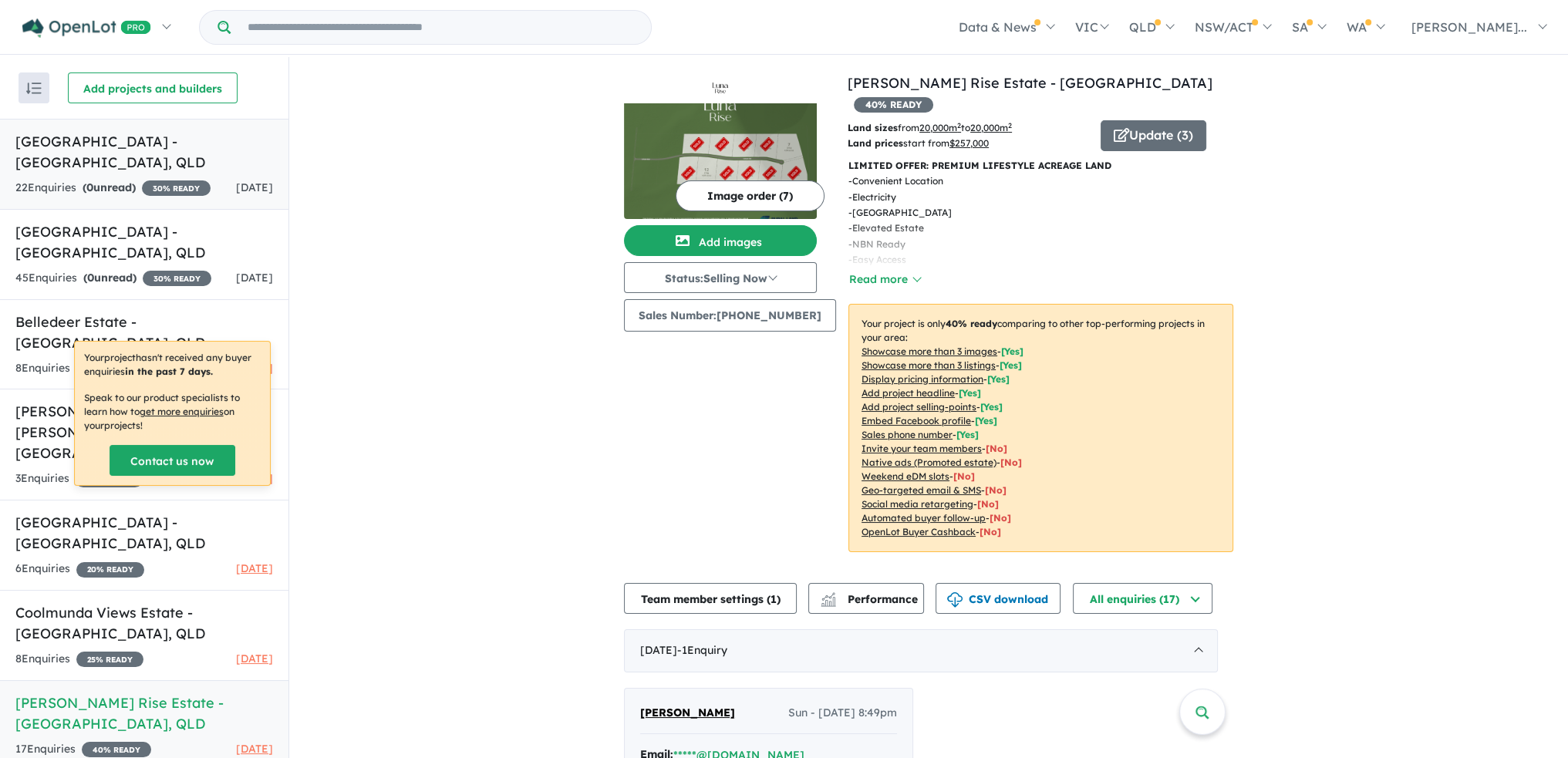
click at [80, 173] on link "Nanango Acres Estate - [GEOGRAPHIC_DATA] , [GEOGRAPHIC_DATA] 22 Enquir ies ( 0 …" at bounding box center [144, 164] width 288 height 91
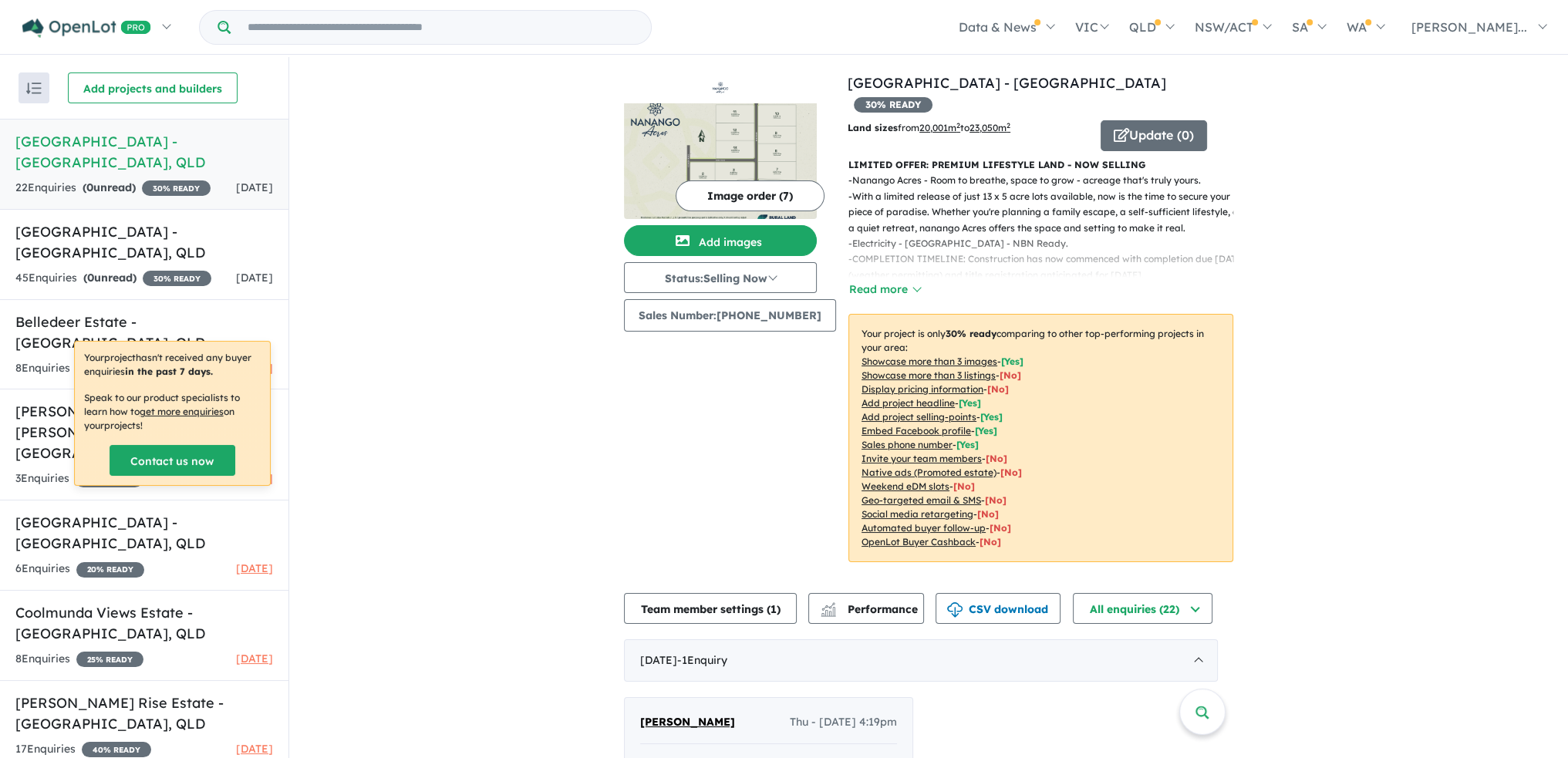
click at [728, 157] on img at bounding box center [720, 161] width 193 height 116
click at [25, 401] on h5 "[PERSON_NAME] Reach Estate - [PERSON_NAME][GEOGRAPHIC_DATA] , [GEOGRAPHIC_DATA]" at bounding box center [145, 432] width 258 height 62
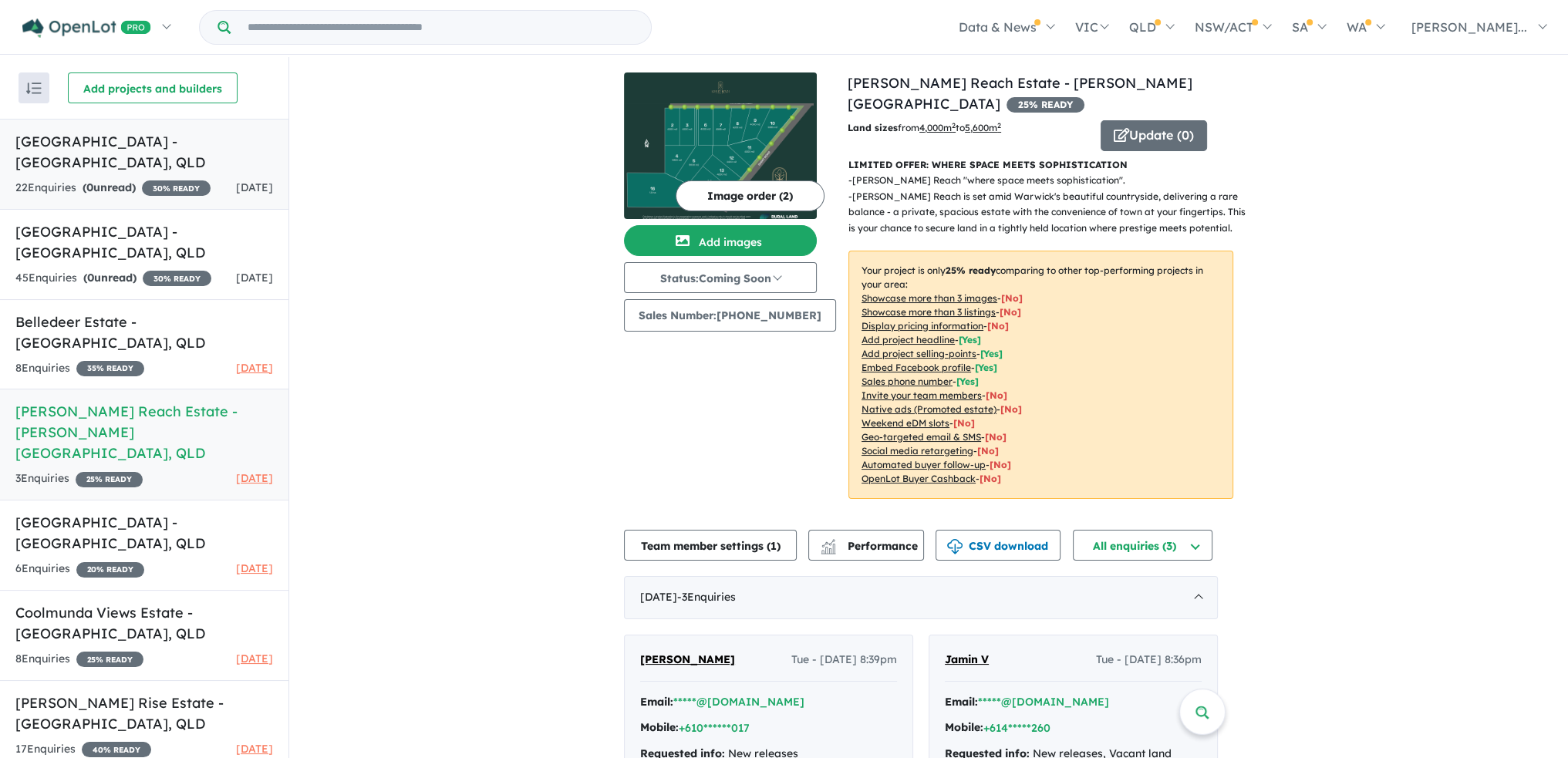
click at [79, 145] on h5 "[GEOGRAPHIC_DATA] - [GEOGRAPHIC_DATA] , [GEOGRAPHIC_DATA]" at bounding box center [145, 152] width 258 height 42
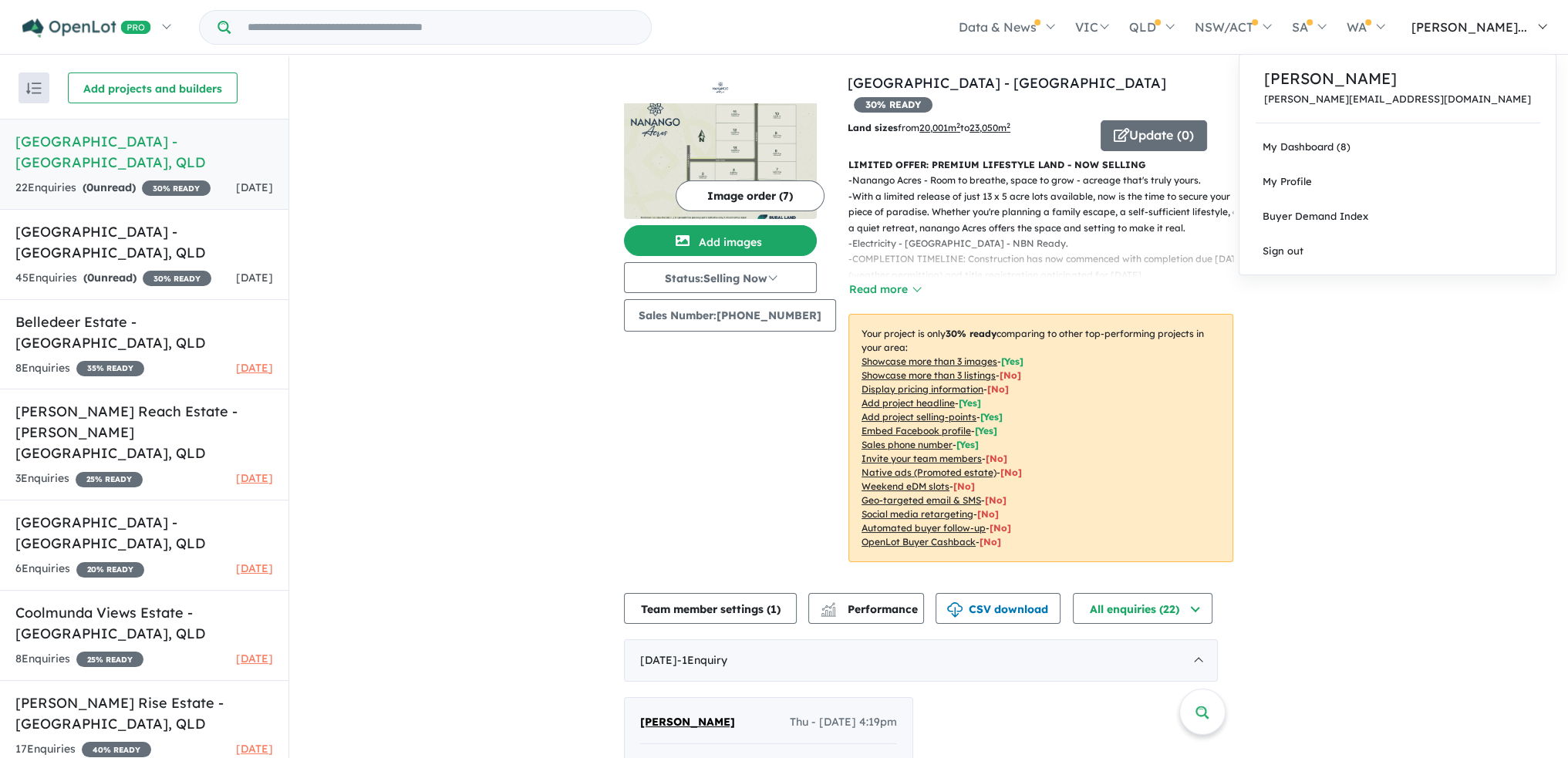
click at [1510, 25] on span "[PERSON_NAME]..." at bounding box center [1469, 27] width 116 height 16
click at [1449, 260] on link "Sign out" at bounding box center [1397, 251] width 316 height 35
